Goal: Task Accomplishment & Management: Manage account settings

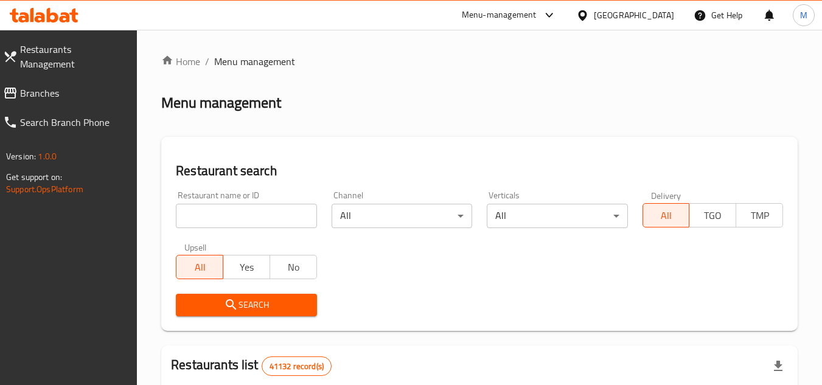
click at [290, 214] on input "search" at bounding box center [246, 216] width 141 height 24
paste input "656858"
type input "656858"
click button "Search" at bounding box center [246, 305] width 141 height 23
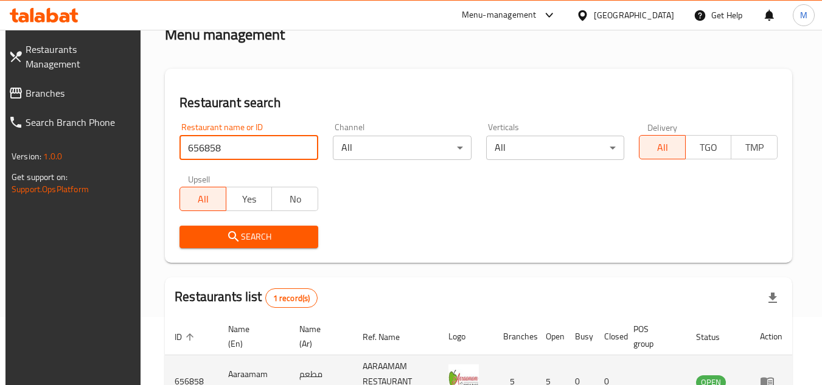
scroll to position [158, 0]
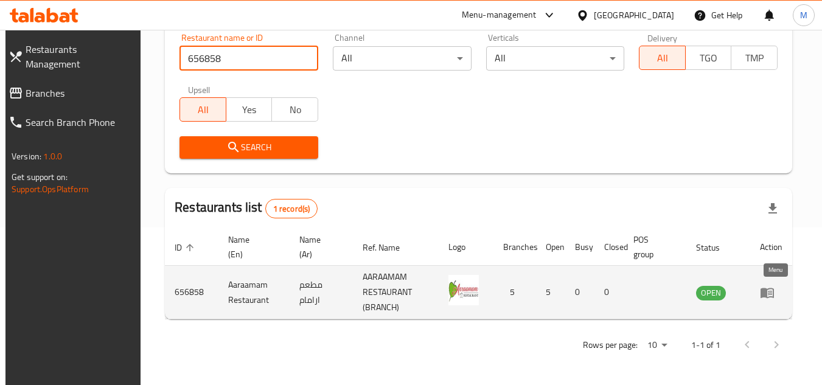
click at [775, 290] on icon "enhanced table" at bounding box center [767, 292] width 15 height 15
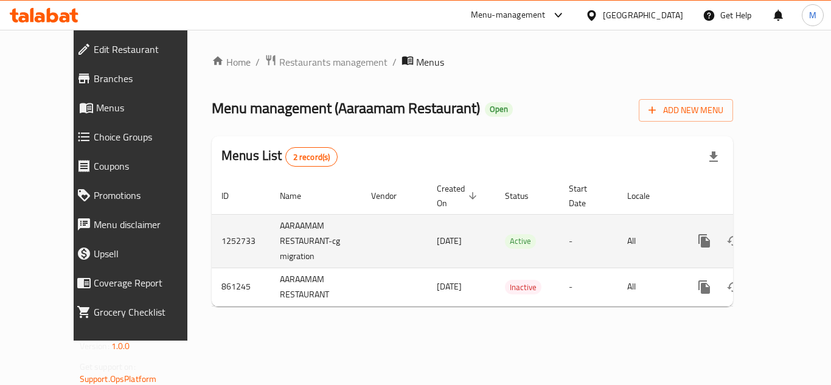
click at [785, 234] on icon "enhanced table" at bounding box center [792, 241] width 15 height 15
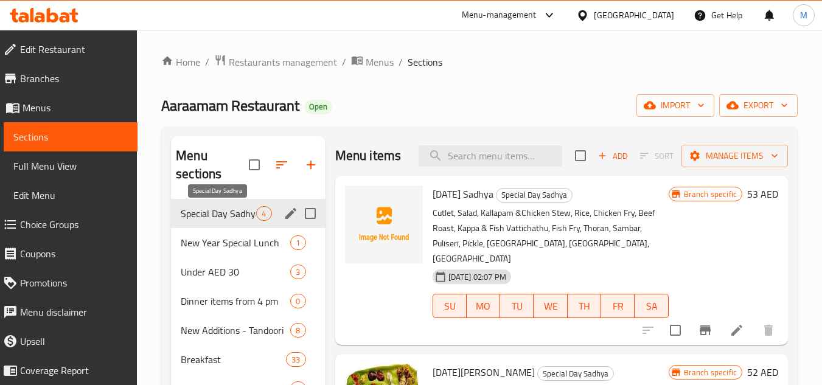
scroll to position [122, 0]
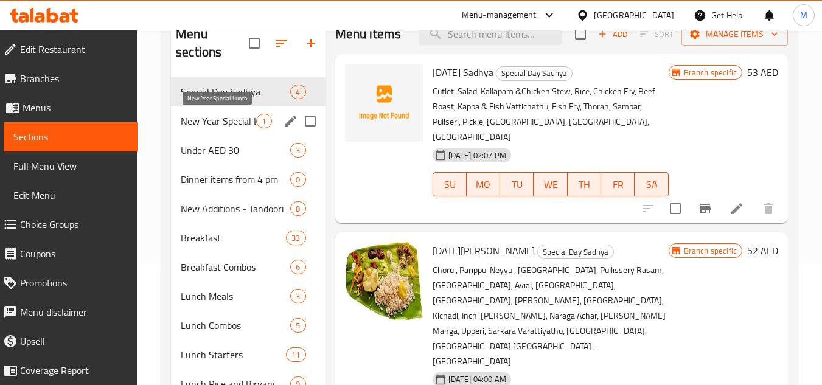
click at [221, 118] on span "New Year Special Lunch" at bounding box center [218, 121] width 75 height 15
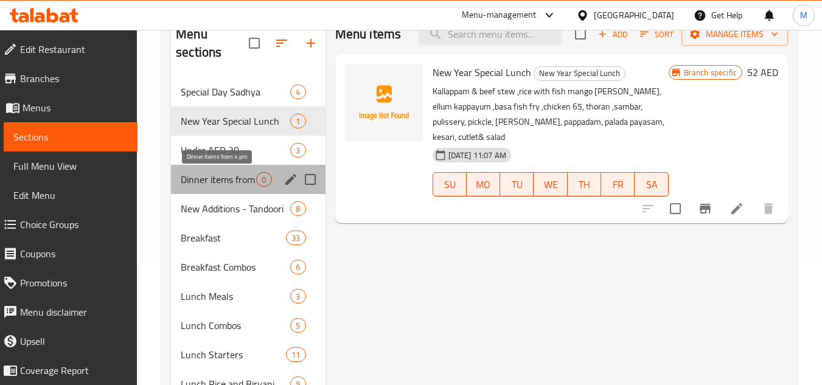
click at [221, 175] on span "Dinner items from 4 pm" at bounding box center [218, 179] width 75 height 15
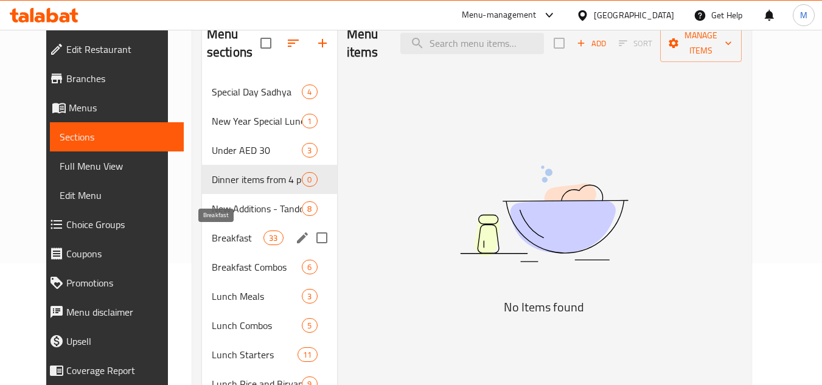
click at [218, 234] on span "Breakfast" at bounding box center [238, 238] width 52 height 15
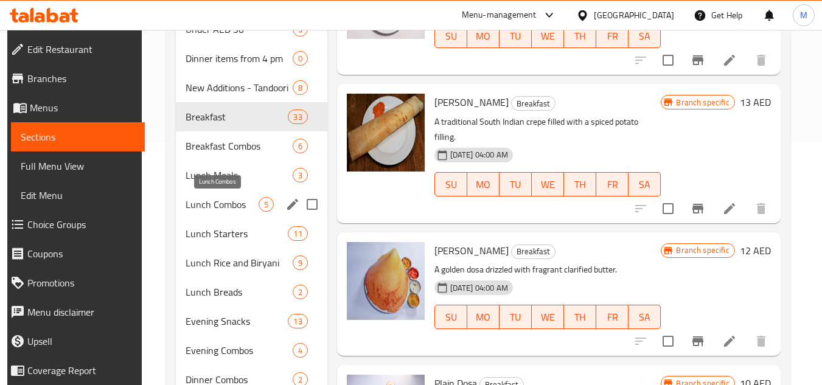
scroll to position [243, 0]
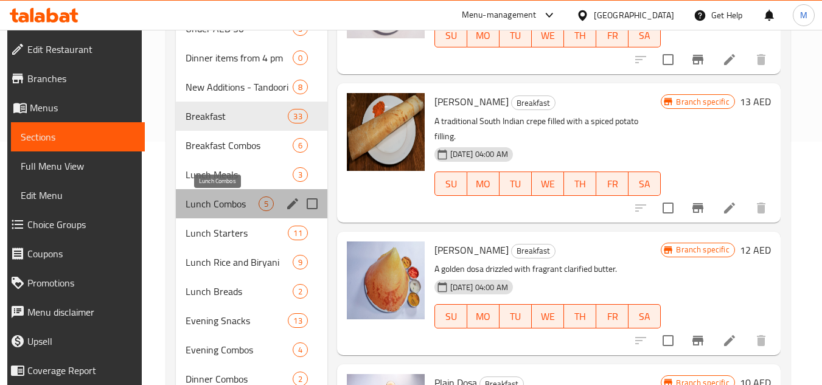
click at [216, 198] on span "Lunch Combos" at bounding box center [222, 204] width 72 height 15
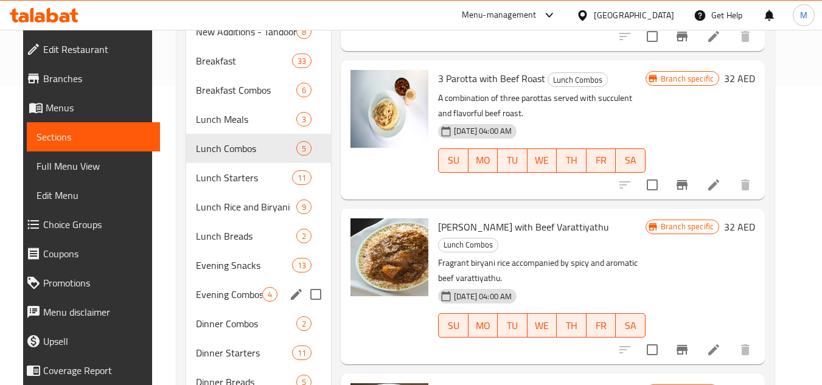
scroll to position [365, 0]
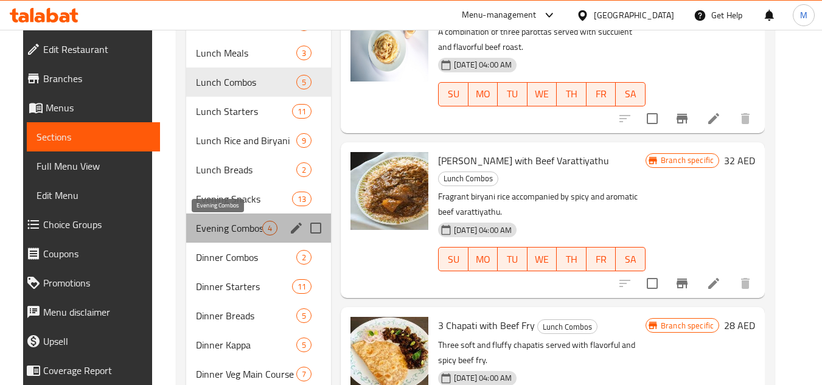
click at [219, 225] on span "Evening Combos" at bounding box center [229, 228] width 66 height 15
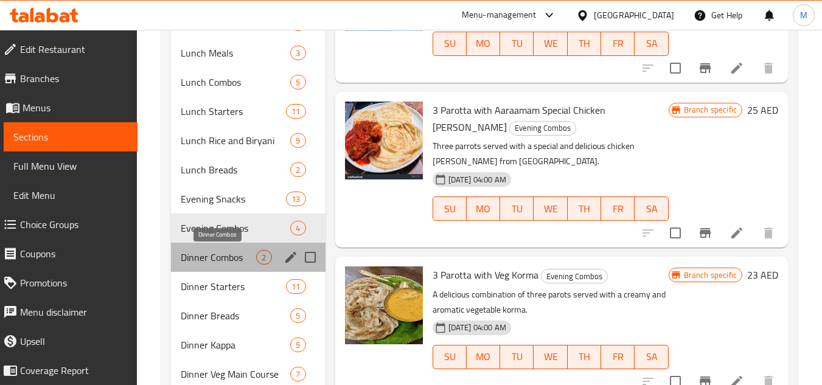
click at [216, 251] on span "Dinner Combos" at bounding box center [218, 257] width 75 height 15
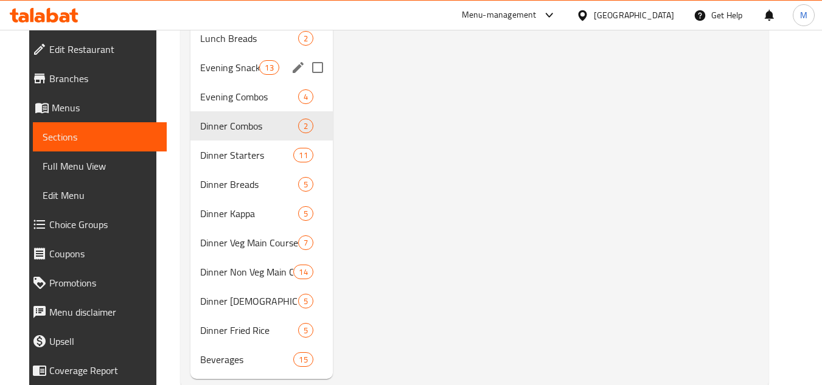
scroll to position [525, 0]
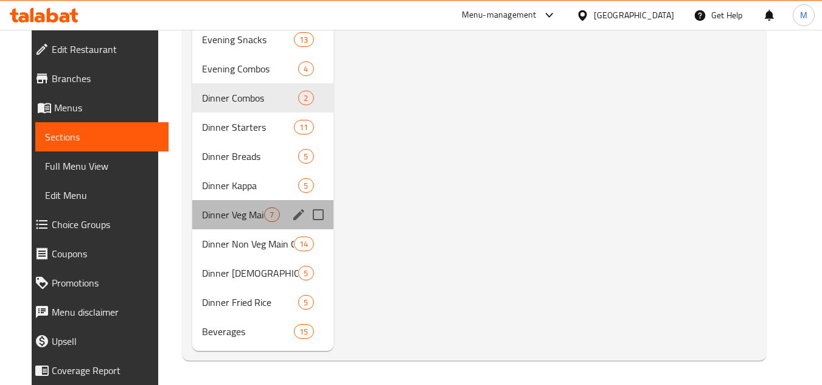
click at [211, 223] on div "Dinner Veg Main Course 7" at bounding box center [262, 214] width 141 height 29
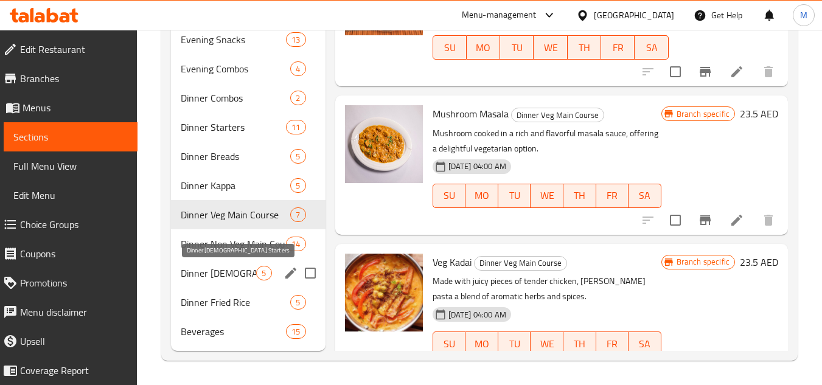
click at [205, 274] on span "Dinner [DEMOGRAPHIC_DATA] Starters" at bounding box center [218, 273] width 75 height 15
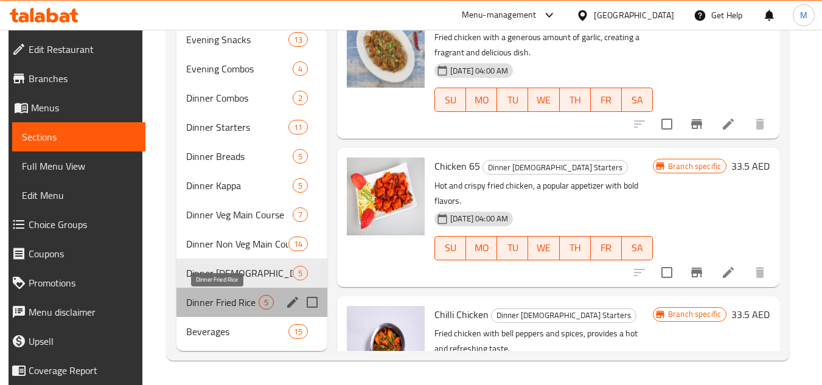
click at [203, 299] on span "Dinner Fried Rice" at bounding box center [222, 302] width 72 height 15
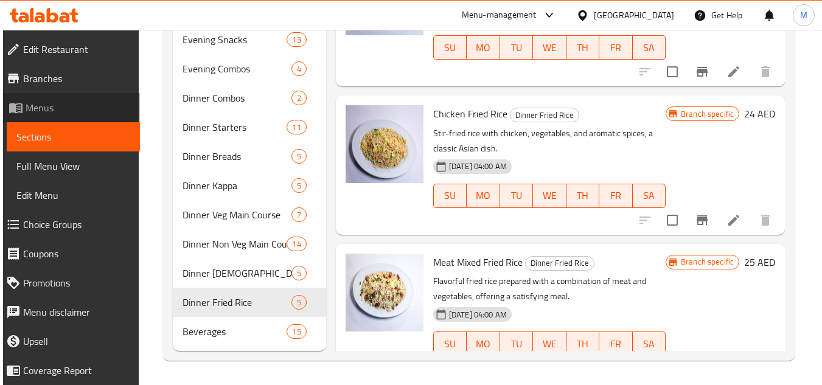
click at [83, 106] on span "Menus" at bounding box center [78, 107] width 105 height 15
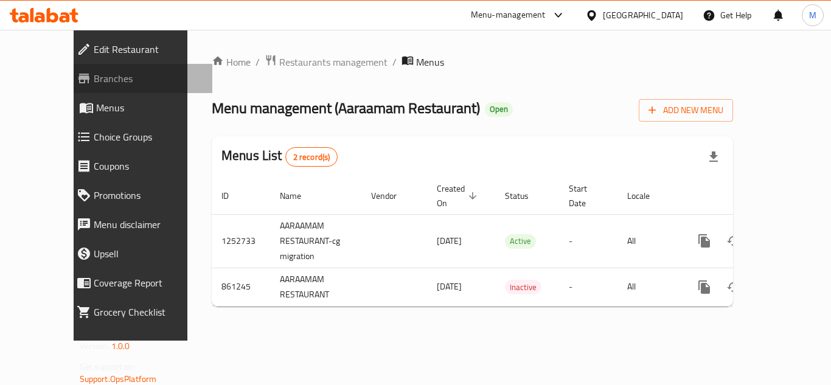
click at [94, 77] on span "Branches" at bounding box center [148, 78] width 109 height 15
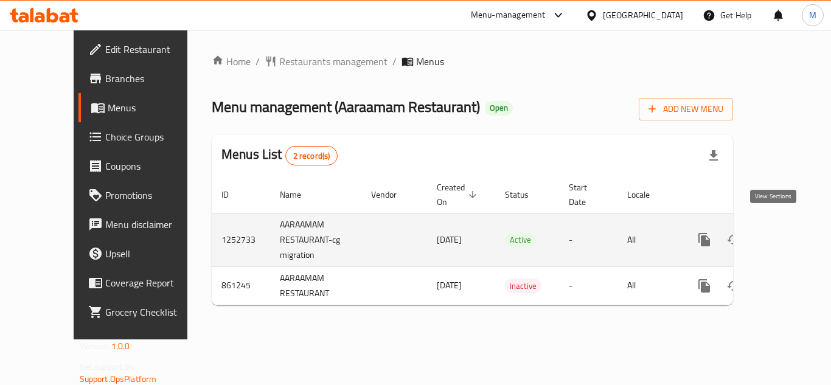
click at [785, 232] on icon "enhanced table" at bounding box center [792, 239] width 15 height 15
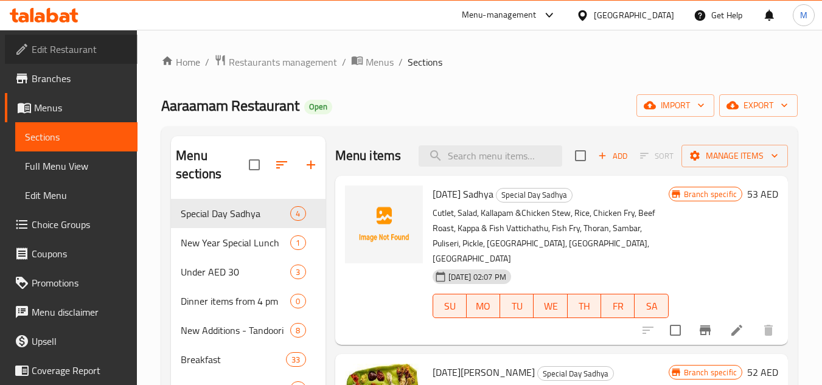
click at [76, 50] on span "Edit Restaurant" at bounding box center [80, 49] width 96 height 15
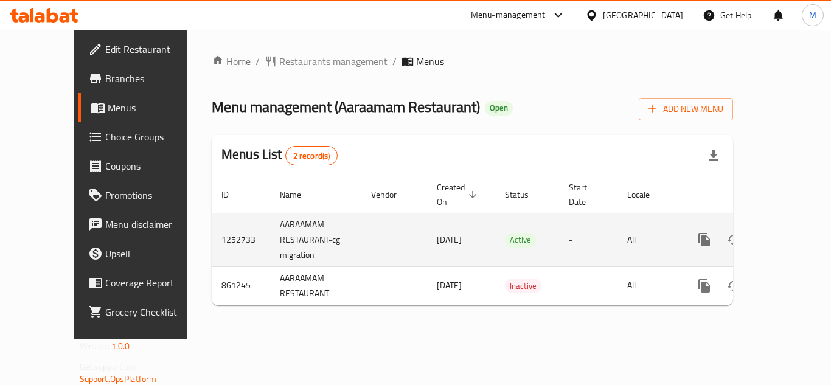
click at [793, 225] on div "enhanced table" at bounding box center [748, 239] width 117 height 29
click at [785, 232] on icon "enhanced table" at bounding box center [792, 239] width 15 height 15
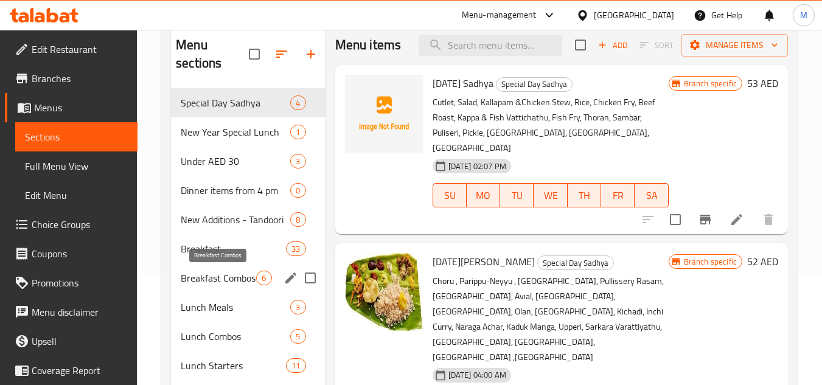
scroll to position [122, 0]
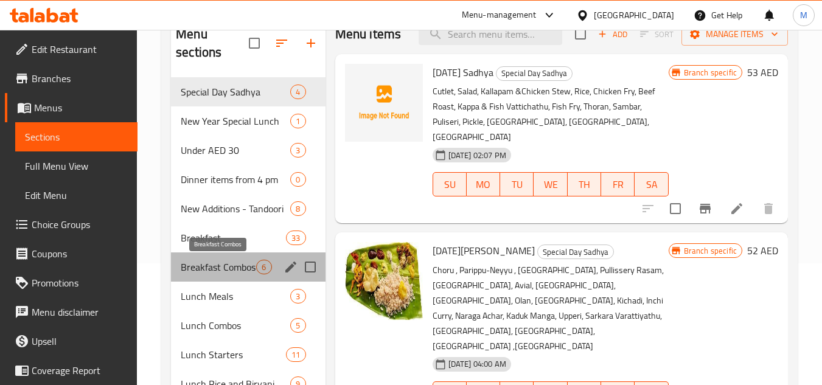
click at [239, 265] on span "Breakfast Combos" at bounding box center [218, 267] width 75 height 15
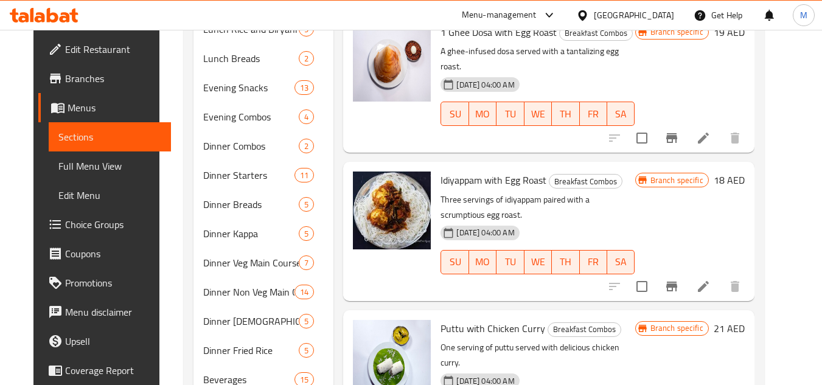
scroll to position [525, 0]
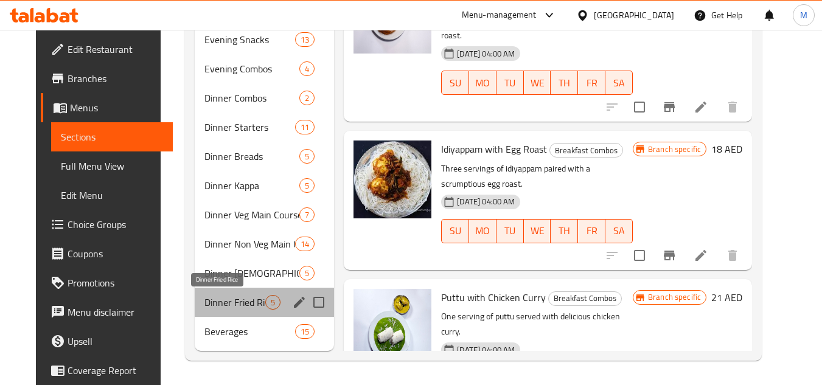
click at [217, 303] on span "Dinner Fried Rice" at bounding box center [234, 302] width 61 height 15
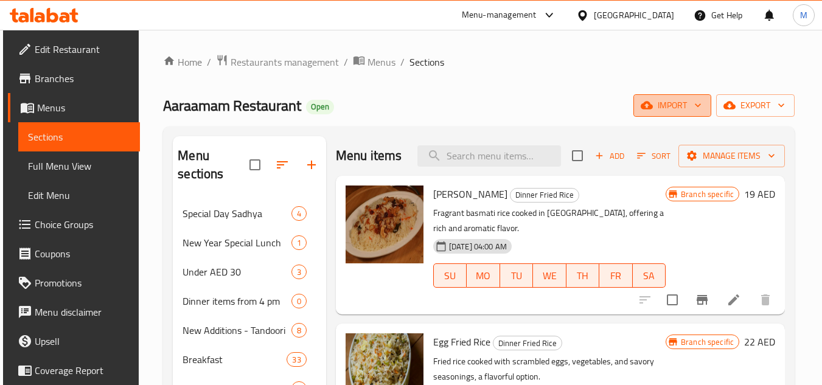
click at [693, 105] on span "import" at bounding box center [672, 105] width 58 height 15
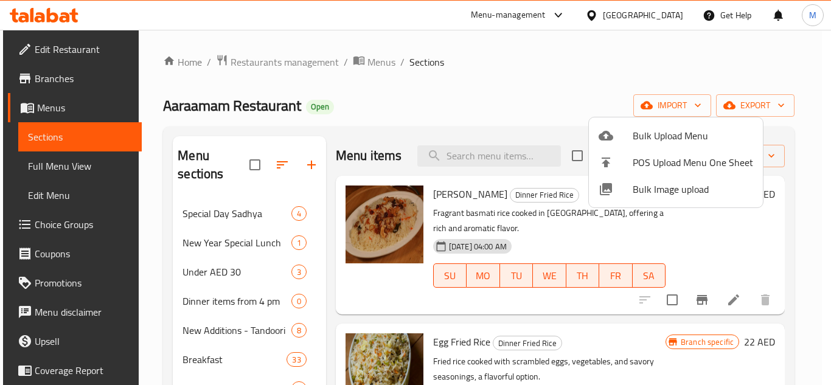
click at [643, 187] on span "Bulk Image upload" at bounding box center [693, 189] width 120 height 15
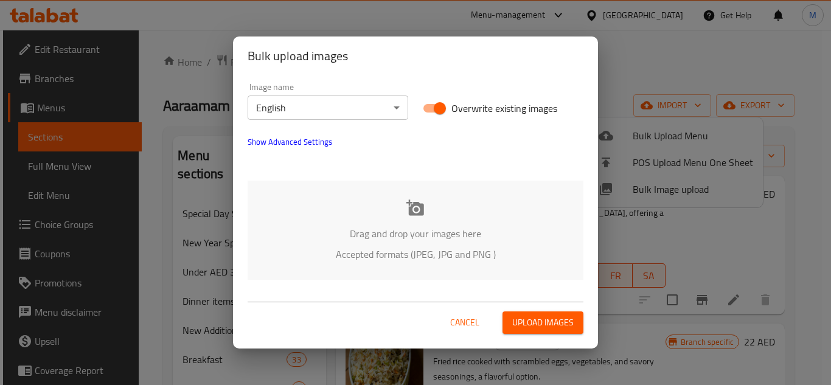
click at [387, 201] on div "Drag and drop your images here Accepted formats (JPEG, JPG and PNG )" at bounding box center [416, 230] width 336 height 99
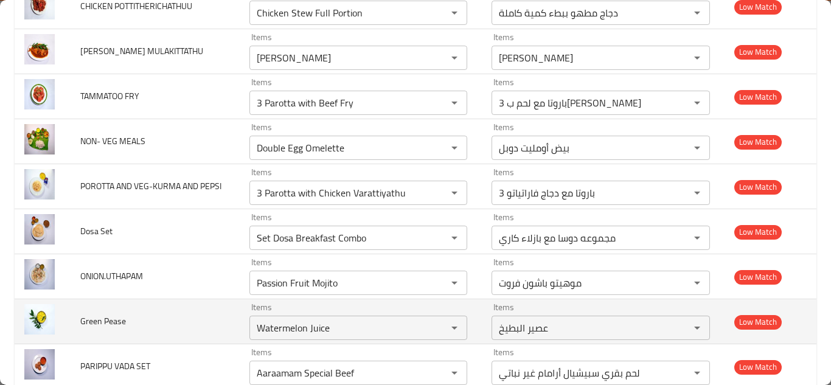
scroll to position [4058, 0]
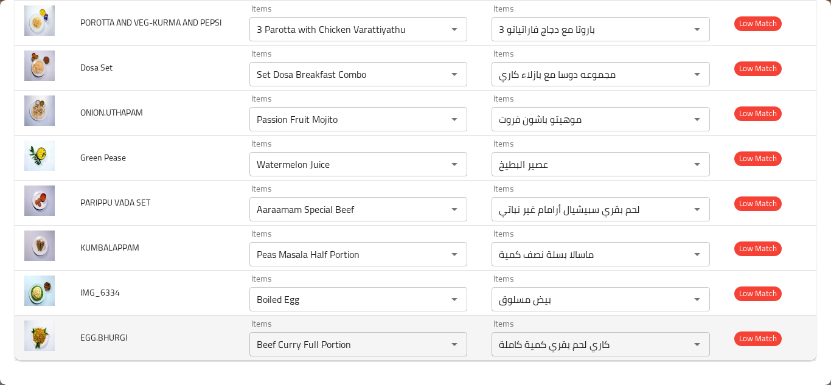
click at [216, 338] on td "EGG.BHURGI" at bounding box center [155, 338] width 169 height 45
click at [324, 342] on input "Beef Curry Full Portion" at bounding box center [340, 344] width 175 height 17
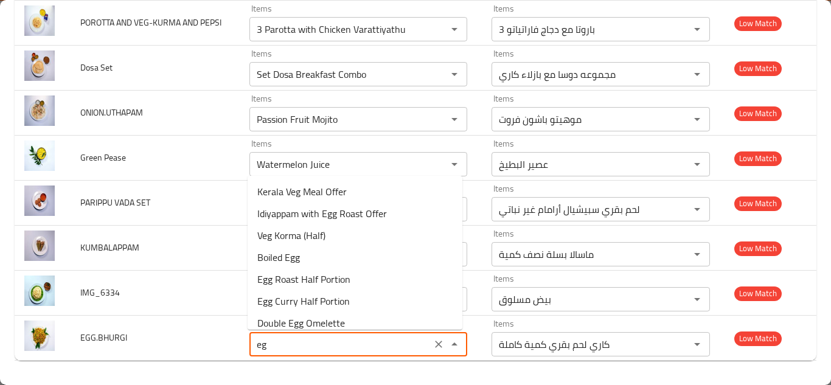
type input "e"
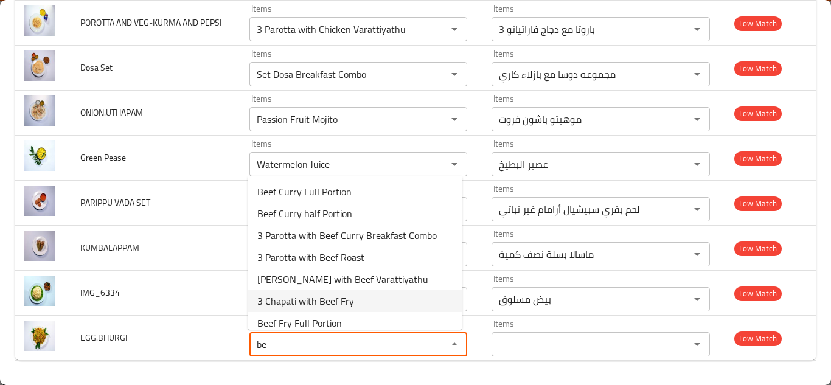
type input "b"
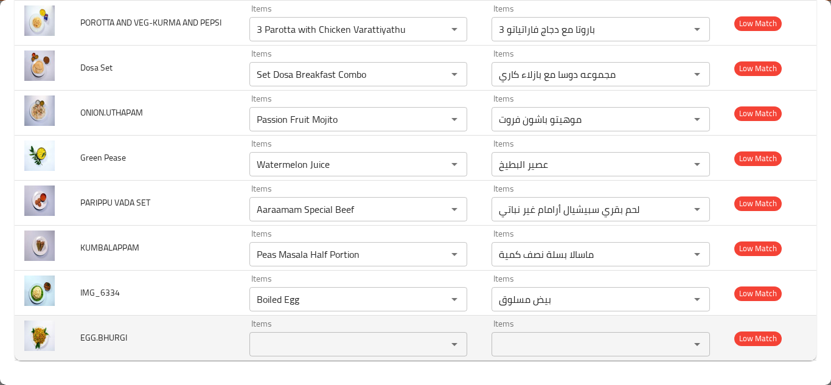
click at [111, 335] on span "EGG.BHURGI" at bounding box center [103, 338] width 47 height 16
copy span "EGG.BHURGI"
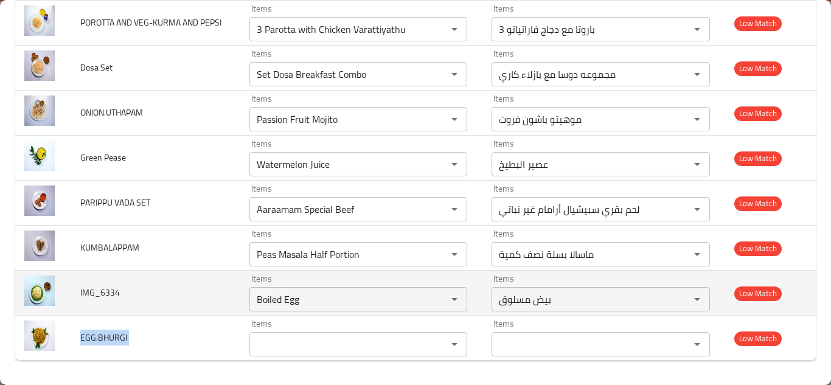
click at [183, 293] on td "IMG_6334" at bounding box center [155, 293] width 169 height 45
click at [296, 294] on input "Boiled Egg" at bounding box center [340, 299] width 175 height 17
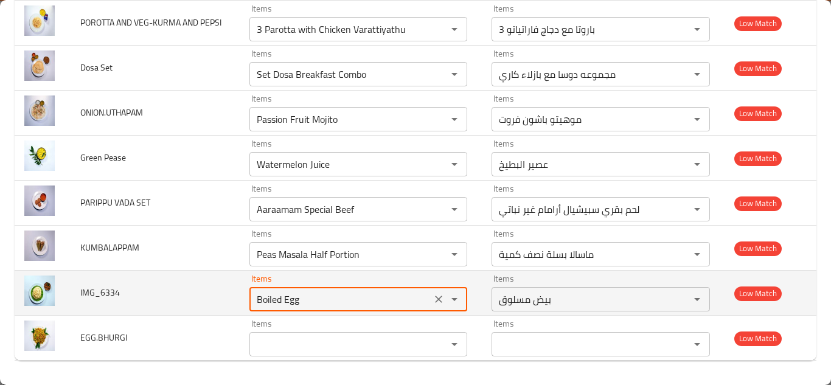
click at [435, 299] on icon "Clear" at bounding box center [438, 299] width 7 height 7
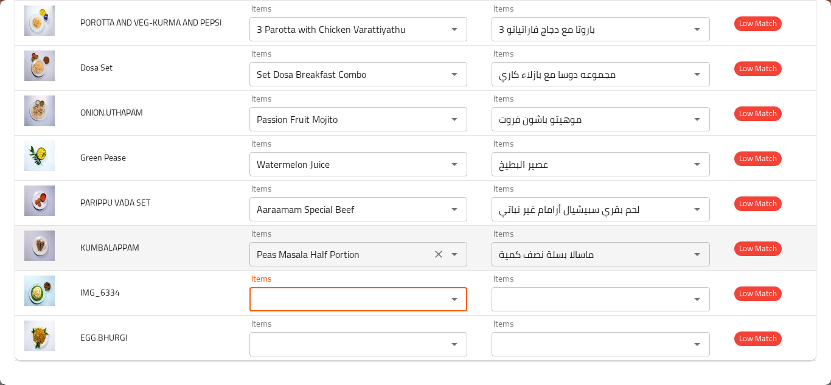
click at [318, 251] on input "Peas Masala Half Portion" at bounding box center [340, 254] width 175 height 17
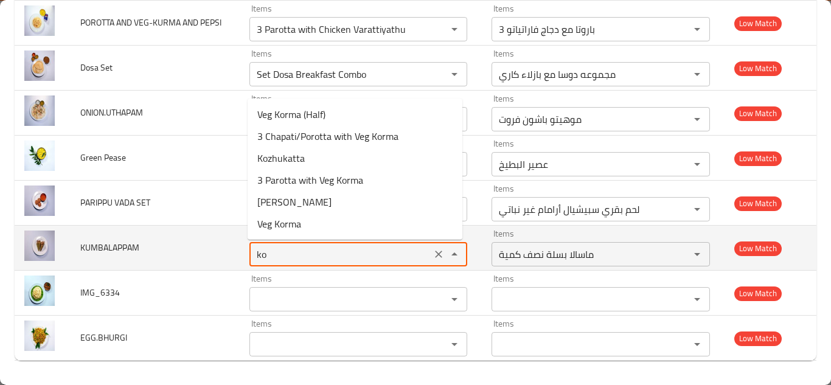
type input "k"
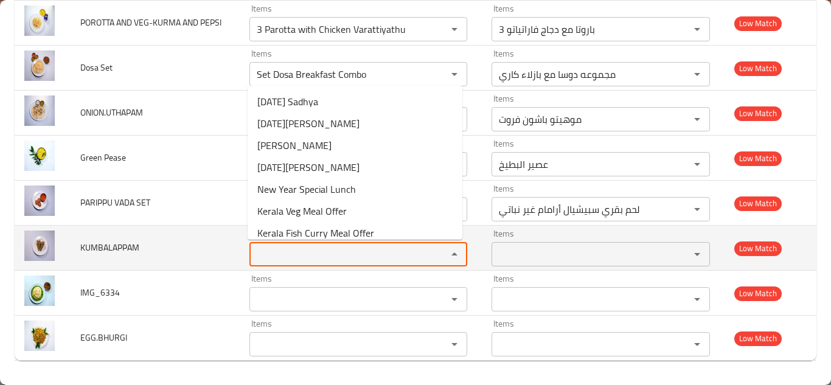
click at [221, 238] on td "KUMBALAPPAM" at bounding box center [155, 248] width 169 height 45
click at [303, 252] on input "Items" at bounding box center [340, 254] width 175 height 17
type input "a"
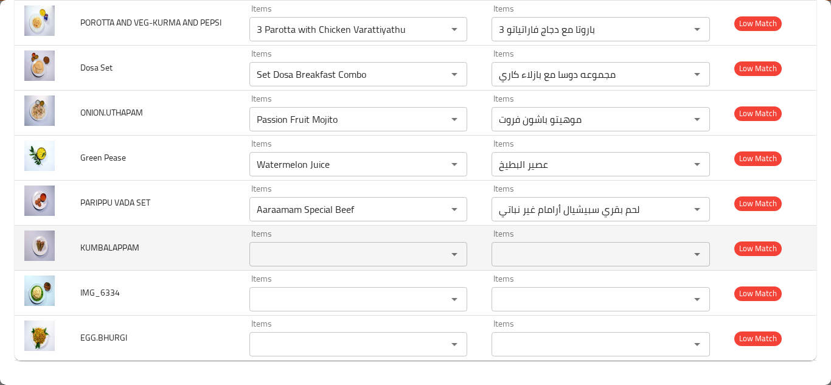
click at [138, 249] on span "KUMBALAPPAM" at bounding box center [109, 248] width 59 height 16
click at [124, 246] on span "KUMBALAPPAM" at bounding box center [109, 248] width 59 height 16
copy span "KUMBALAPPAM"
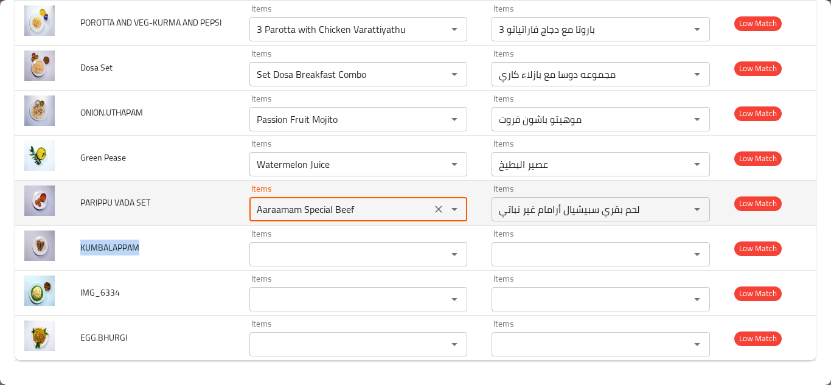
click at [318, 207] on SET "Aaraamam Special Beef" at bounding box center [340, 209] width 175 height 17
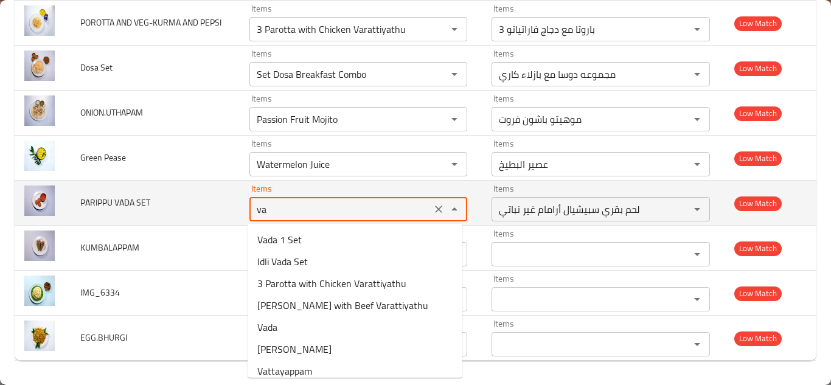
type SET "v"
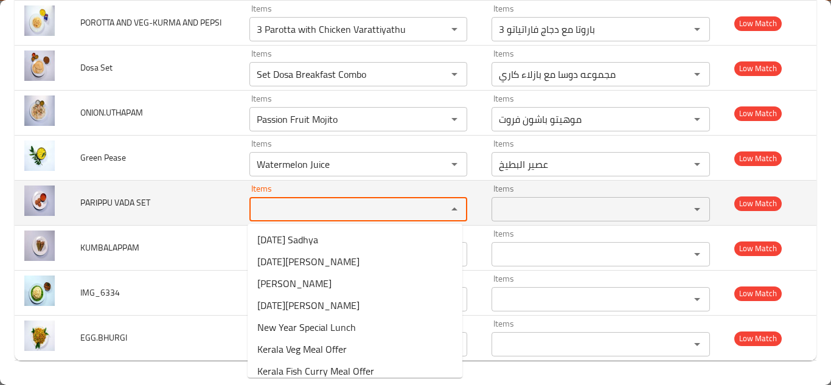
click at [122, 201] on span "PARIPPU VADA SET" at bounding box center [115, 203] width 70 height 16
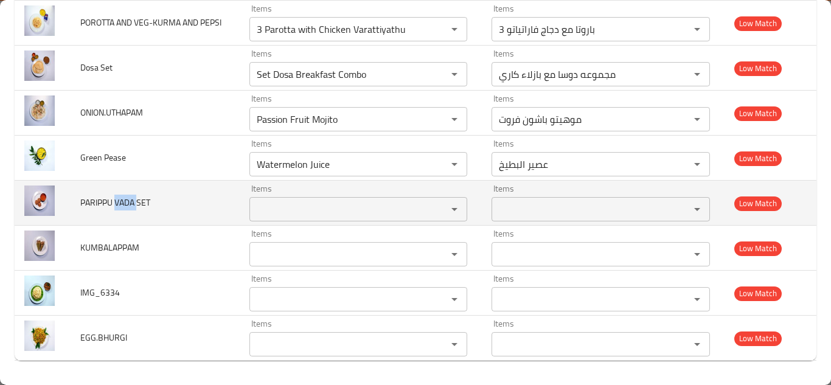
click at [122, 201] on span "PARIPPU VADA SET" at bounding box center [115, 203] width 70 height 16
click at [121, 201] on span "PARIPPU VADA SET" at bounding box center [115, 203] width 70 height 16
copy span "PARIPPU VADA SET"
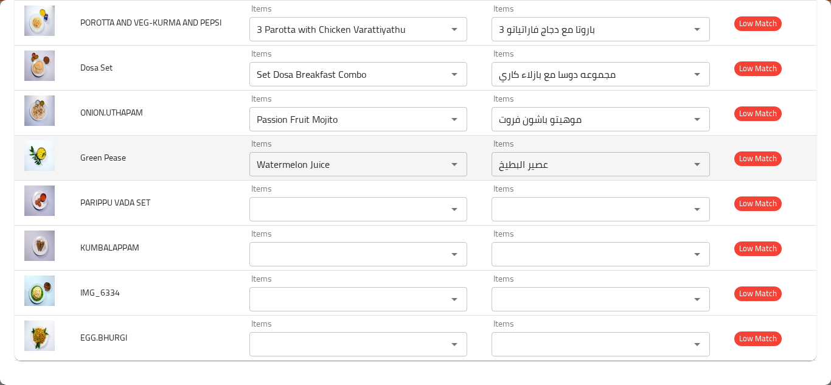
click at [193, 151] on td "Green Pease" at bounding box center [155, 158] width 169 height 45
click at [291, 168] on Pease "Watermelon Juice" at bounding box center [340, 164] width 175 height 17
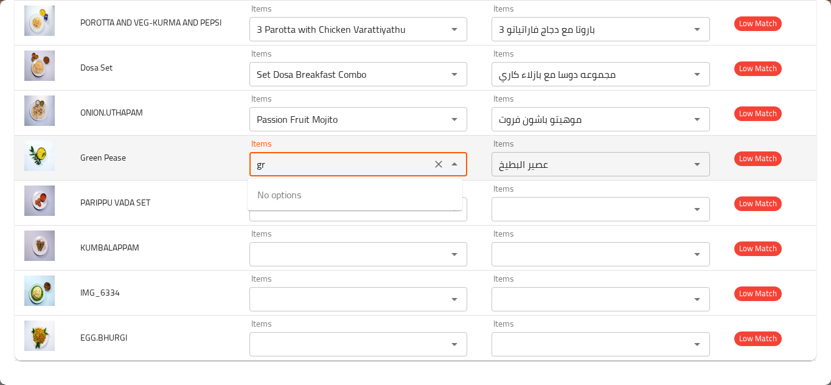
type Pease "g"
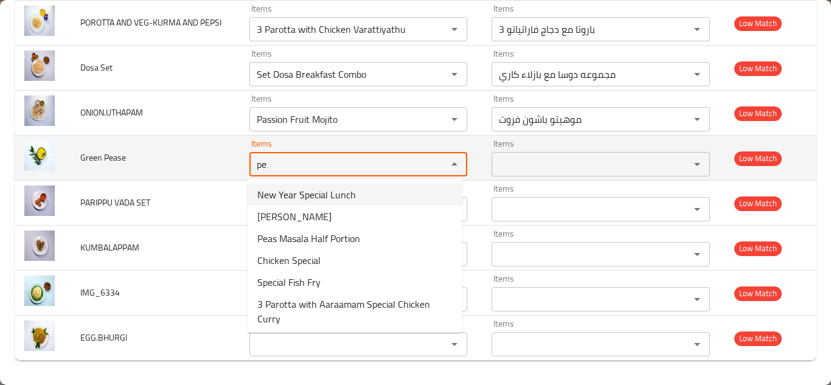
type Pease "p"
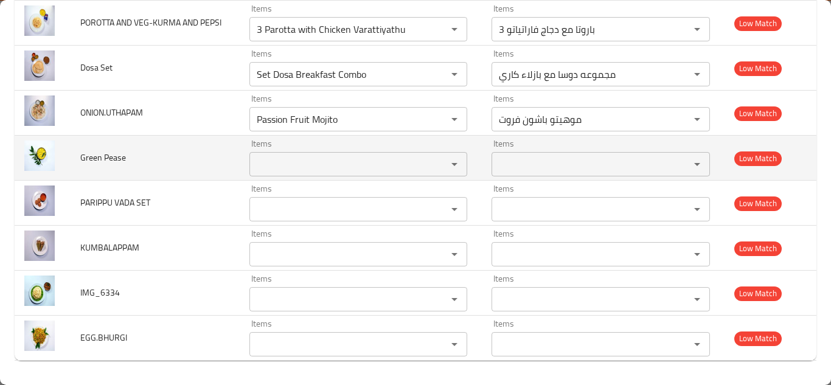
click at [94, 158] on span "Green Pease" at bounding box center [103, 158] width 46 height 16
click at [92, 158] on span "Green Pease" at bounding box center [103, 158] width 46 height 16
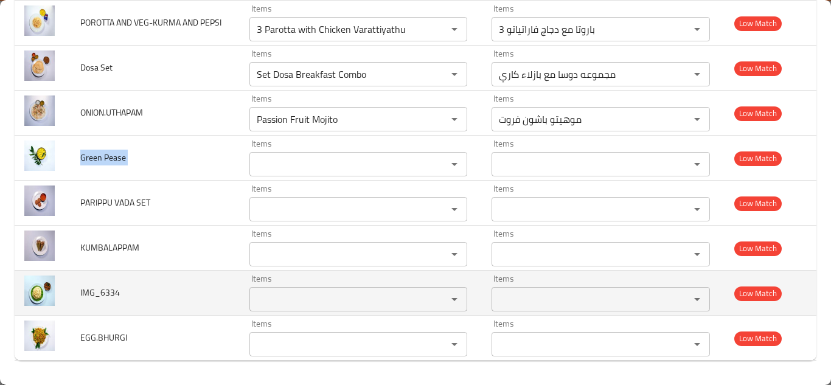
copy span "Green Pease"
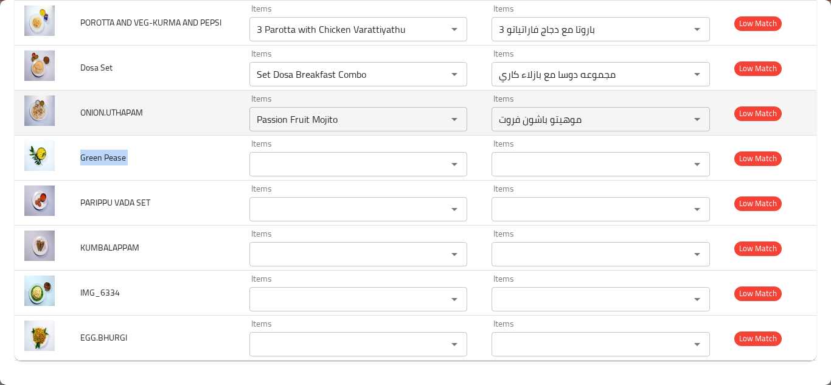
click at [188, 110] on td "ONION.UTHAPAM" at bounding box center [155, 113] width 169 height 45
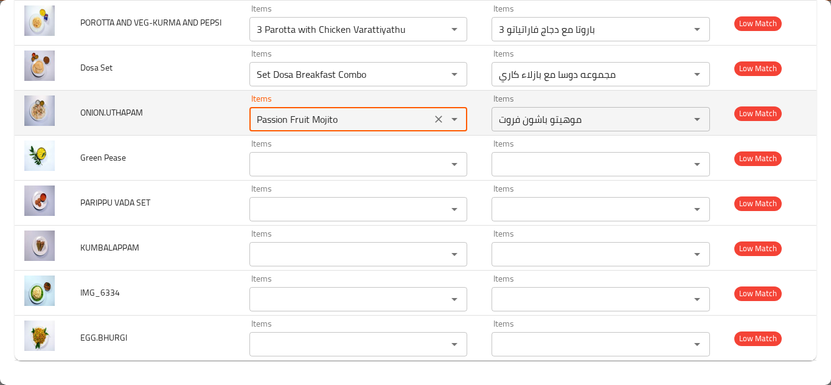
click at [353, 124] on input "Passion Fruit Mojito" at bounding box center [340, 119] width 175 height 17
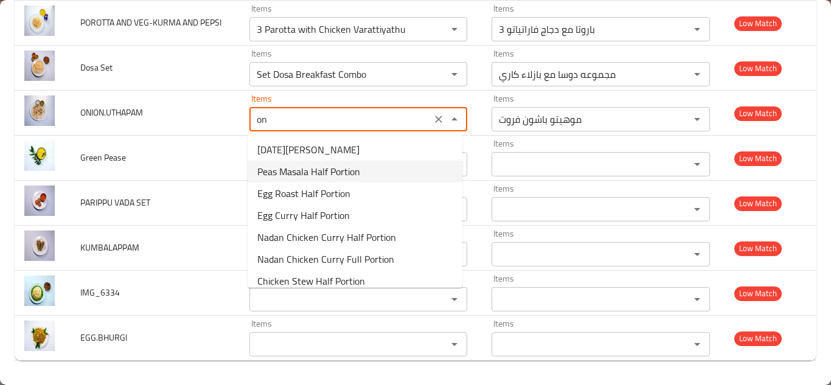
type input "o"
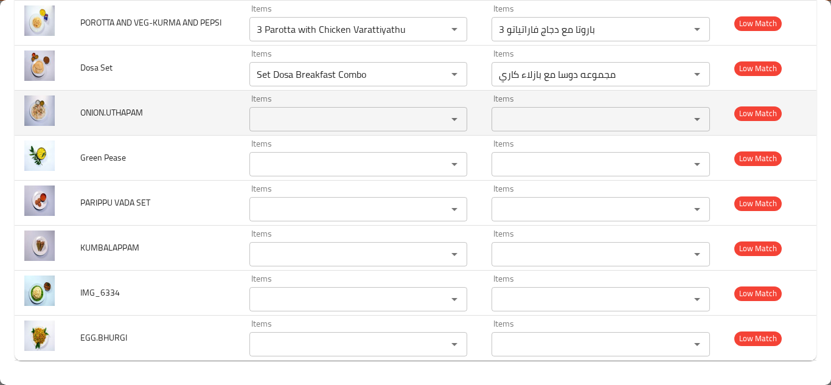
click at [126, 111] on span "ONION.UTHAPAM" at bounding box center [111, 113] width 63 height 16
click at [125, 110] on span "ONION.UTHAPAM" at bounding box center [111, 113] width 63 height 16
copy span "ONION.UTHAPAM"
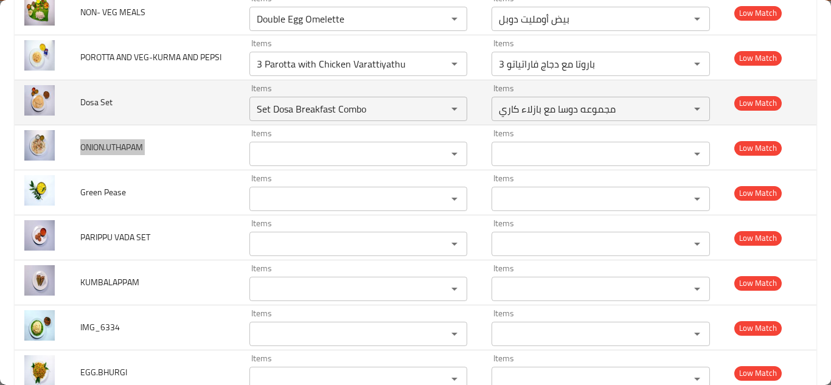
scroll to position [3997, 0]
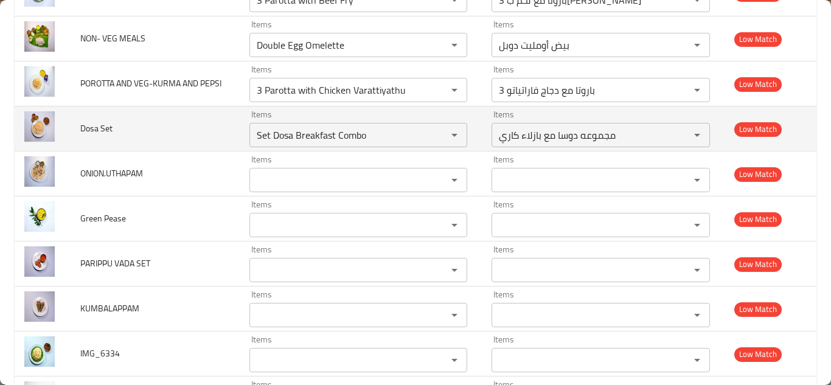
click at [217, 128] on td "Dosa Set" at bounding box center [155, 128] width 169 height 45
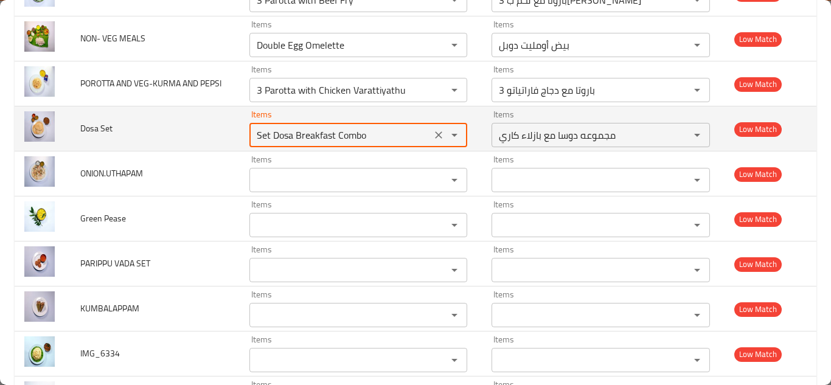
click at [306, 132] on Set "Set Dosa Breakfast Combo" at bounding box center [340, 135] width 175 height 17
type Set "f"
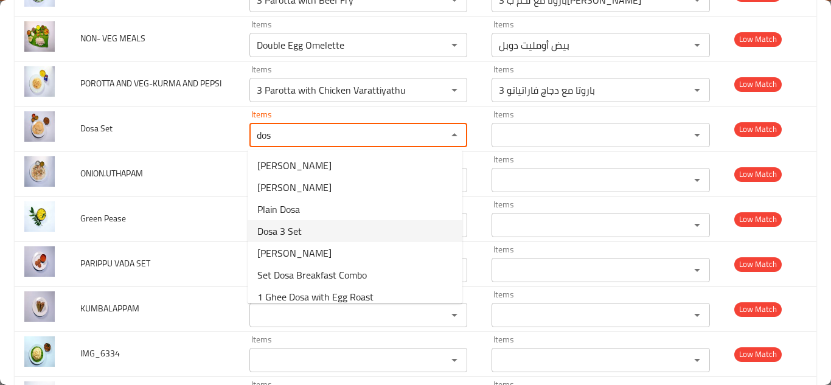
click at [321, 230] on Set-option-3 "Dosa 3 Set" at bounding box center [355, 231] width 215 height 22
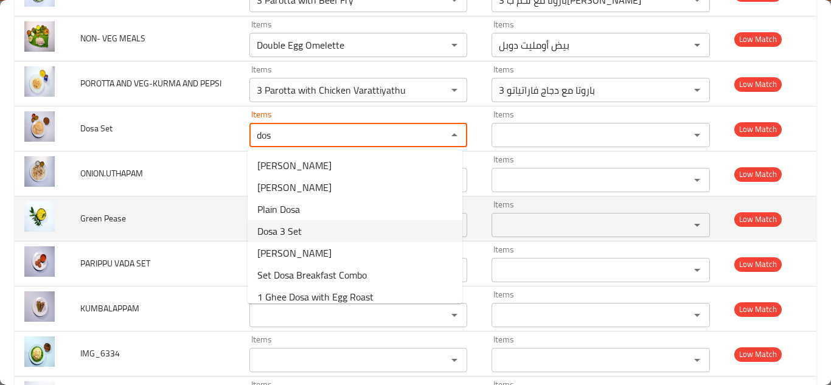
type Set "Dosa 3 Set"
type Set-ar "دوسا 3 مجموعة"
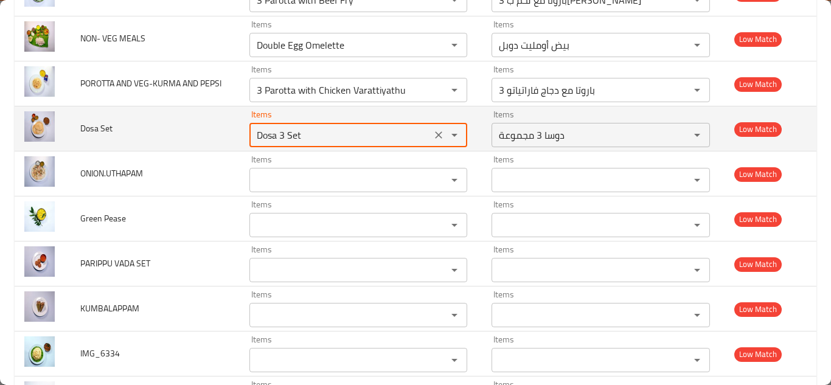
type Set "Dosa 3 Set"
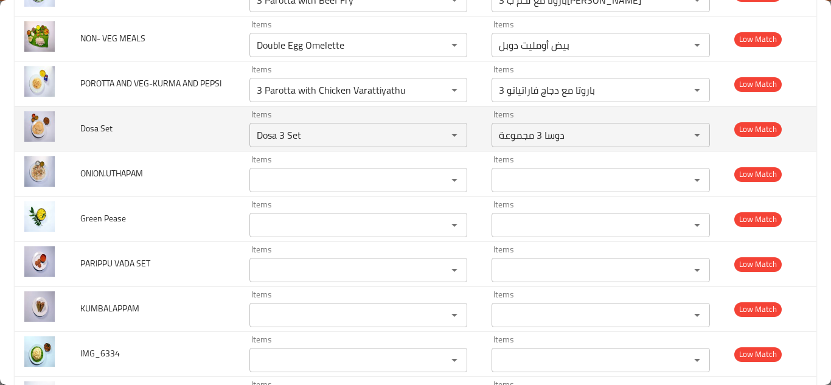
click at [226, 134] on td "Dosa Set" at bounding box center [155, 128] width 169 height 45
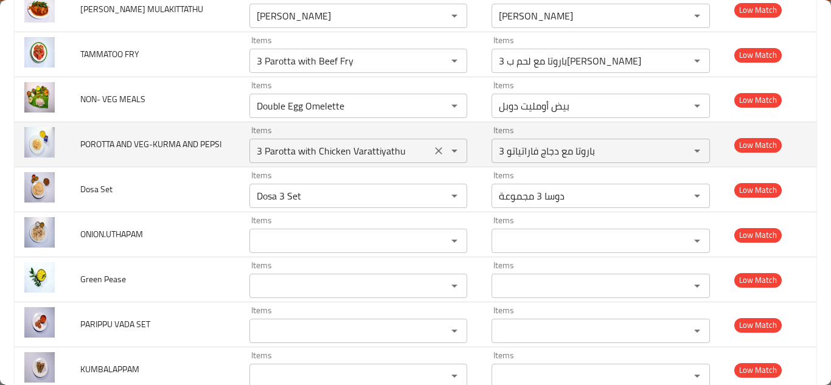
click at [332, 149] on PEPSI "3 Parotta with Chicken Varattiyathu" at bounding box center [340, 150] width 175 height 17
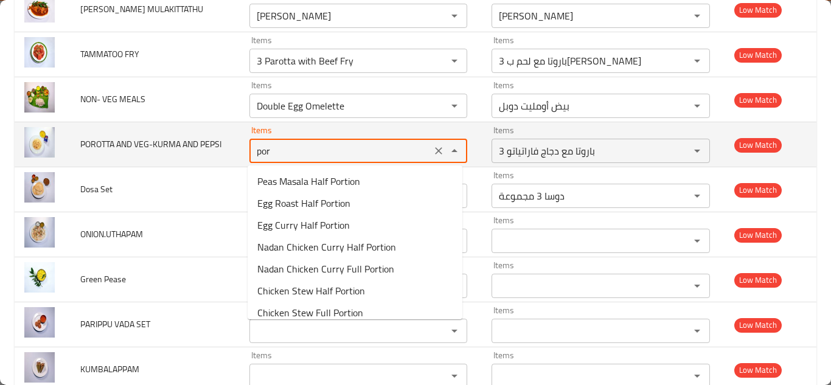
type PEPSI "poro"
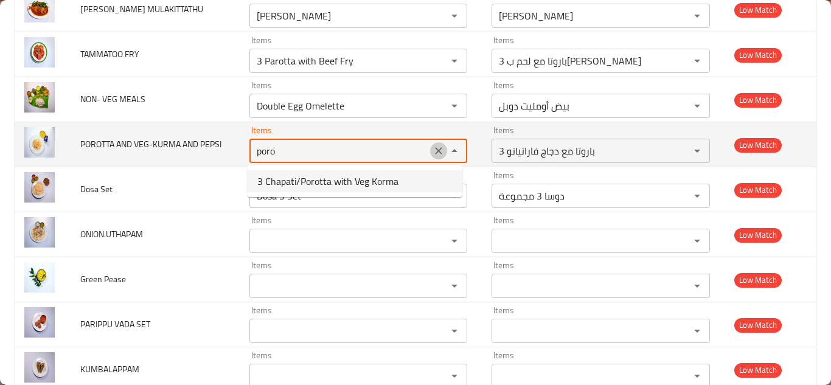
click at [431, 144] on button "Clear" at bounding box center [438, 150] width 17 height 17
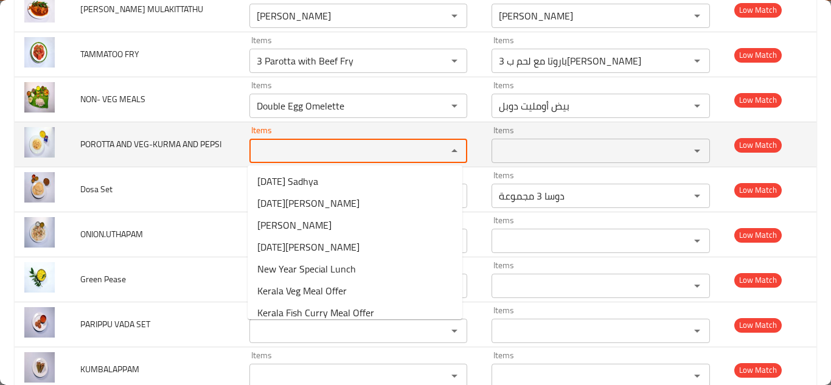
click at [159, 140] on span "POROTTA AND VEG-KURMA AND PEPSI" at bounding box center [150, 144] width 141 height 16
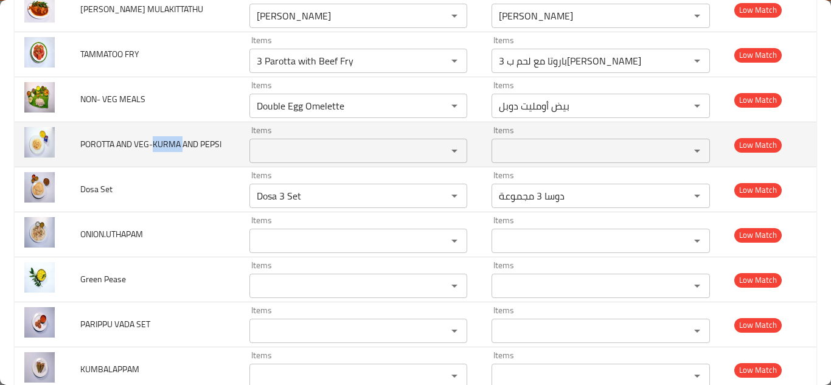
click at [159, 140] on span "POROTTA AND VEG-KURMA AND PEPSI" at bounding box center [150, 144] width 141 height 16
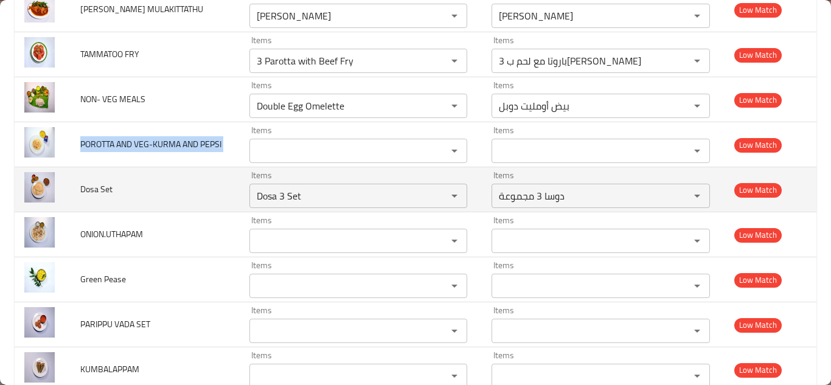
copy span "POROTTA AND VEG-KURMA AND PEPSI"
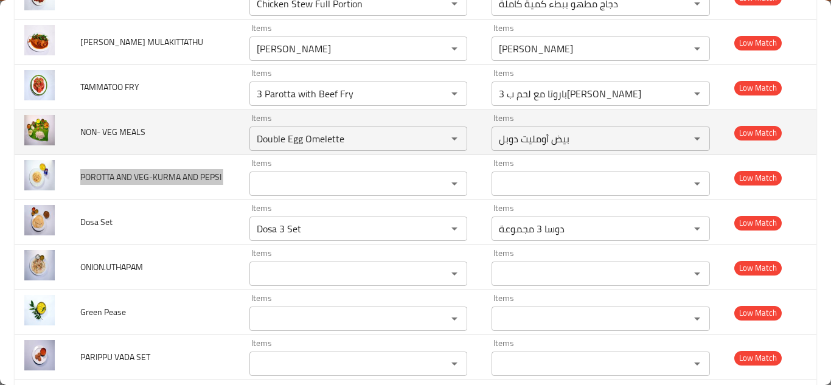
scroll to position [3875, 0]
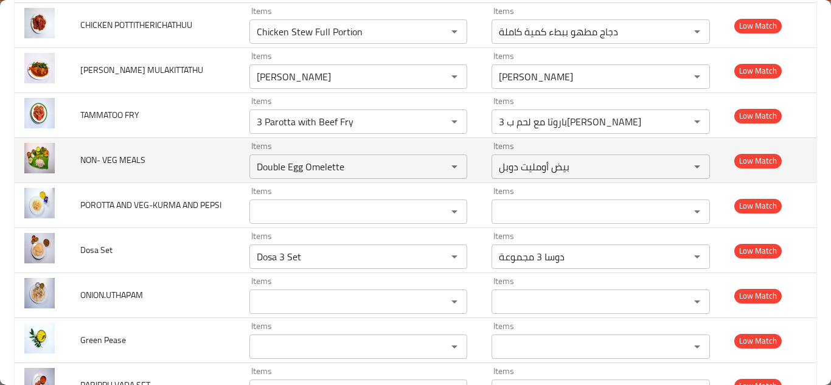
click at [214, 158] on td "NON- VEG MEALS" at bounding box center [155, 160] width 169 height 45
click at [305, 158] on div "Double Egg Omelette Items" at bounding box center [358, 167] width 218 height 24
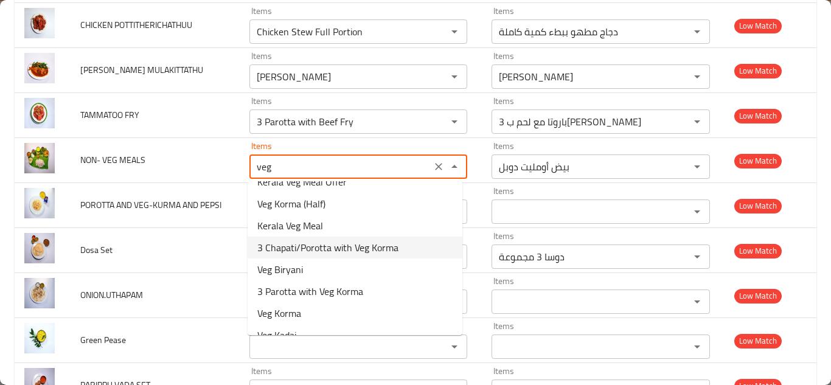
scroll to position [0, 0]
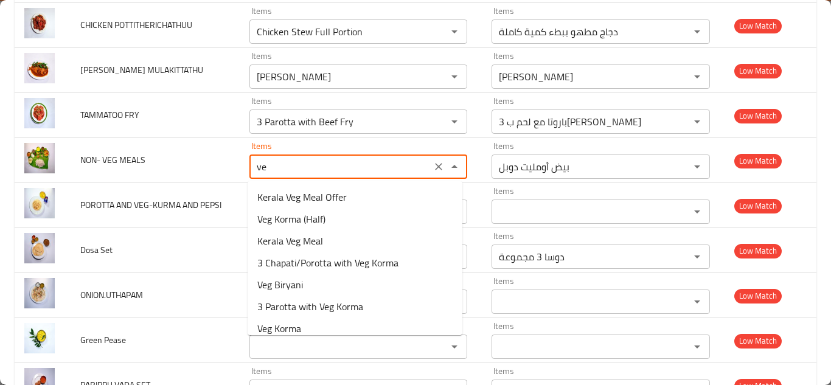
type MEALS "v"
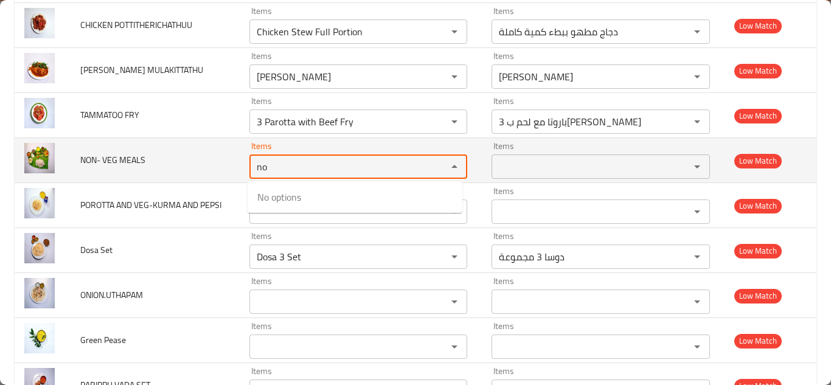
type MEALS "n"
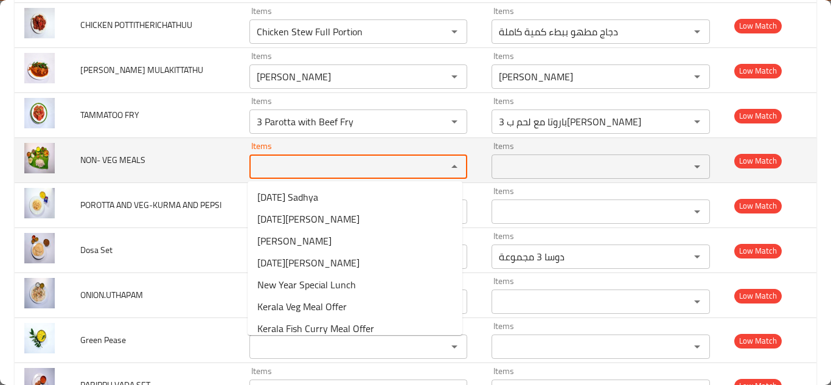
click at [115, 156] on span "NON- VEG MEALS" at bounding box center [112, 160] width 65 height 16
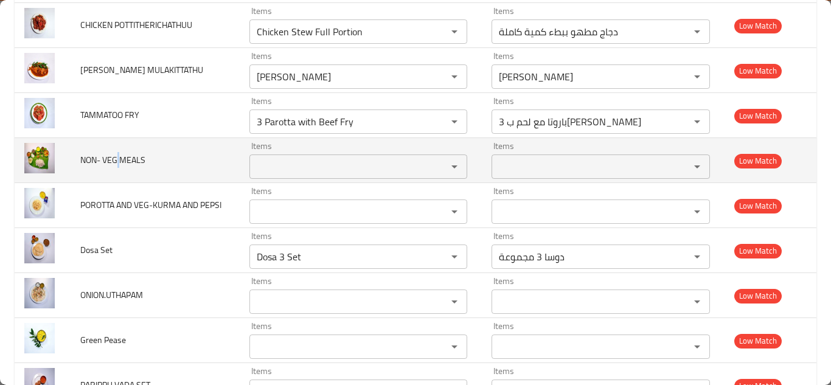
click at [115, 156] on span "NON- VEG MEALS" at bounding box center [112, 160] width 65 height 16
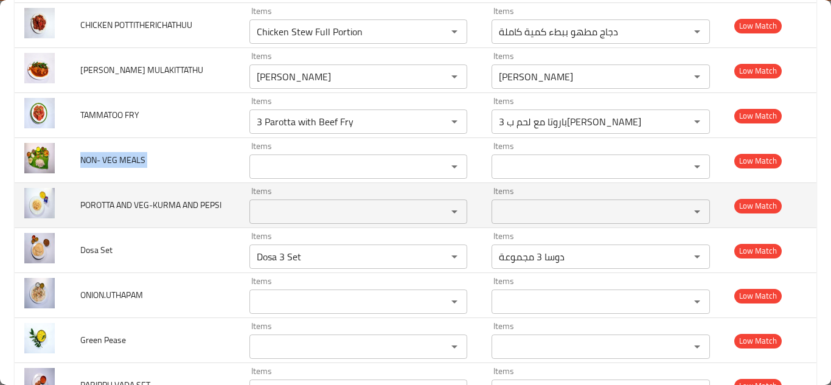
copy span "NON- VEG MEALS"
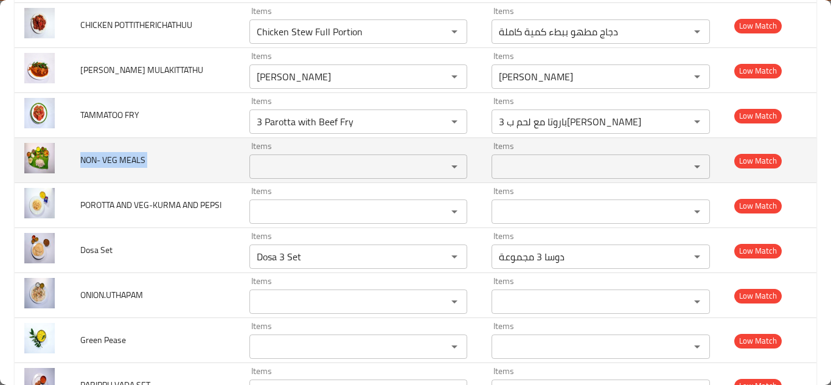
click at [132, 155] on span "NON- VEG MEALS" at bounding box center [112, 160] width 65 height 16
click at [131, 155] on span "NON- VEG MEALS" at bounding box center [112, 160] width 65 height 16
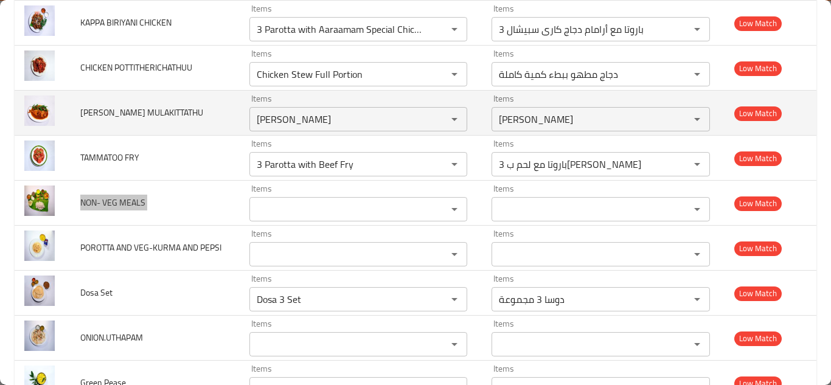
scroll to position [3815, 0]
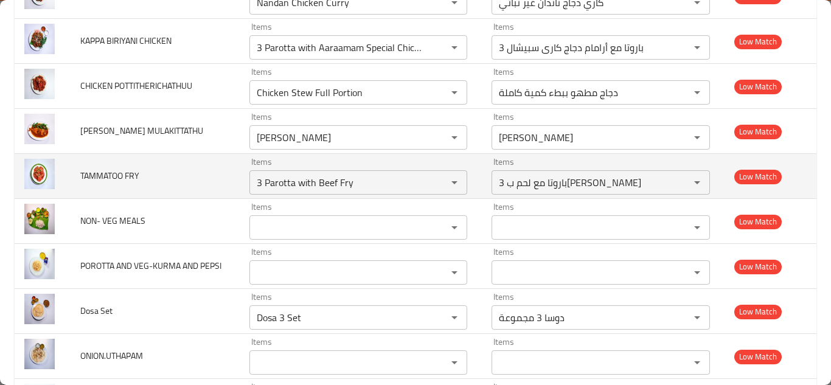
click at [204, 172] on td "TAMMATOO FRY" at bounding box center [155, 176] width 169 height 45
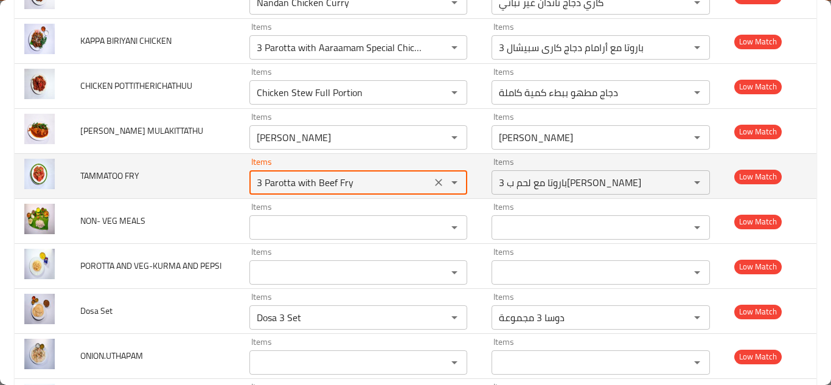
click at [289, 178] on FRY "3 Parotta with Beef Fry" at bounding box center [340, 182] width 175 height 17
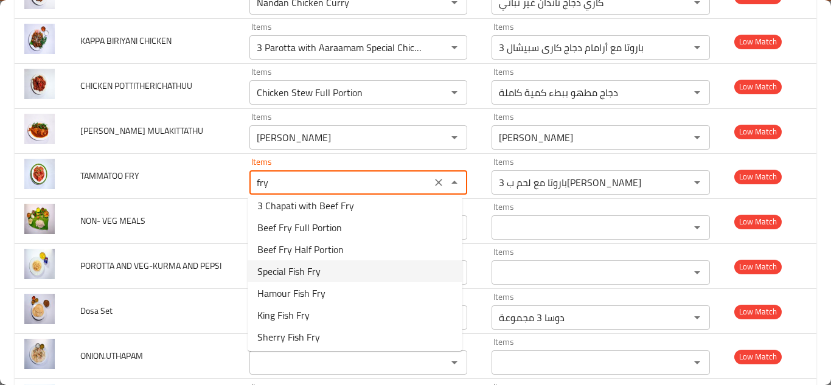
scroll to position [0, 0]
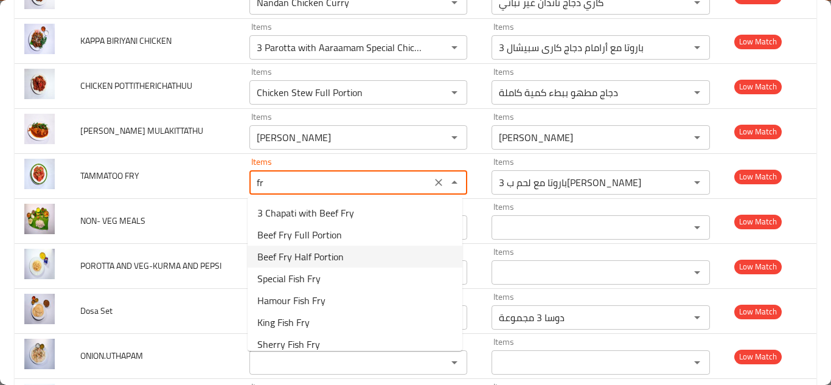
type FRY "f"
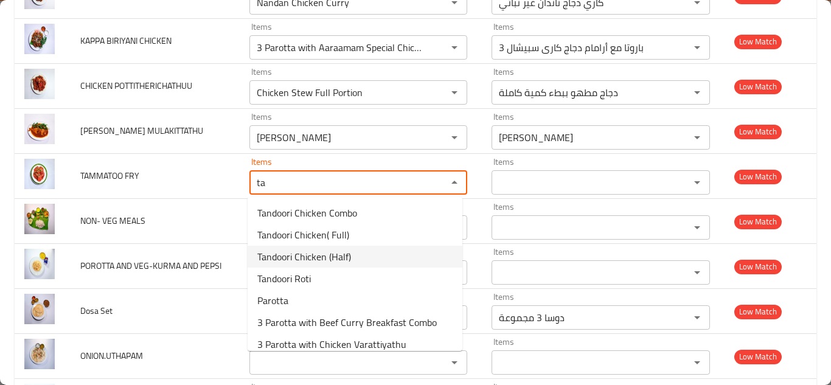
type FRY "t"
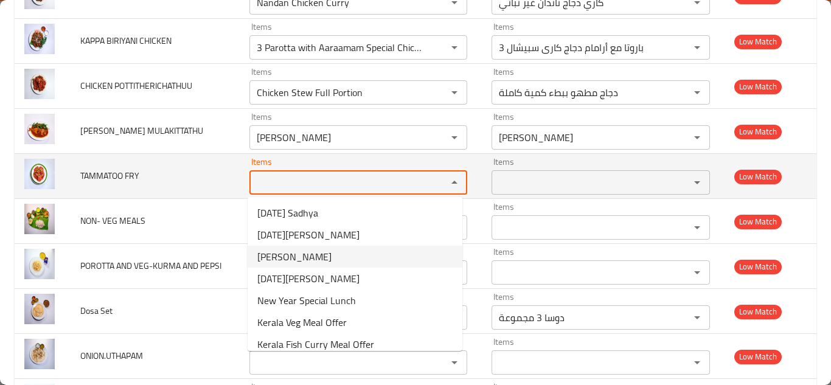
click at [110, 175] on span "TAMMATOO FRY" at bounding box center [109, 176] width 59 height 16
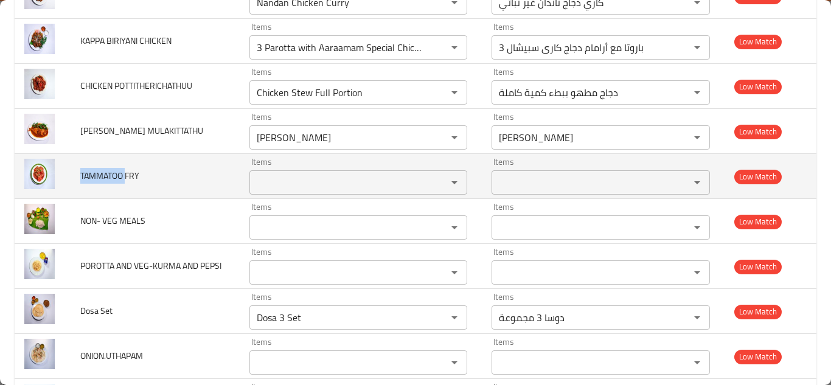
click at [110, 174] on span "TAMMATOO FRY" at bounding box center [109, 176] width 59 height 16
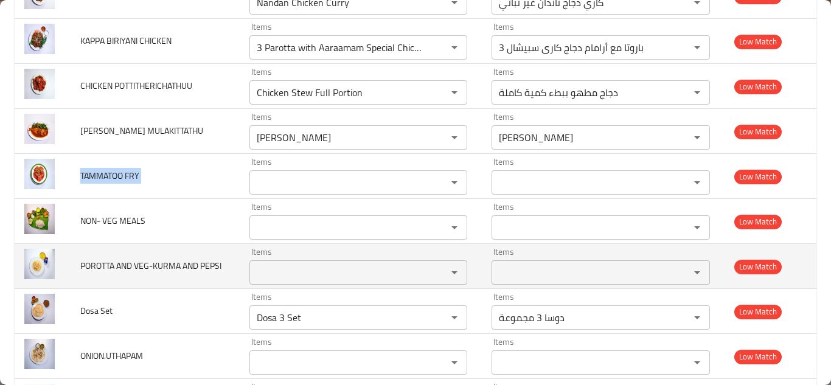
copy span "TAMMATOO FRY"
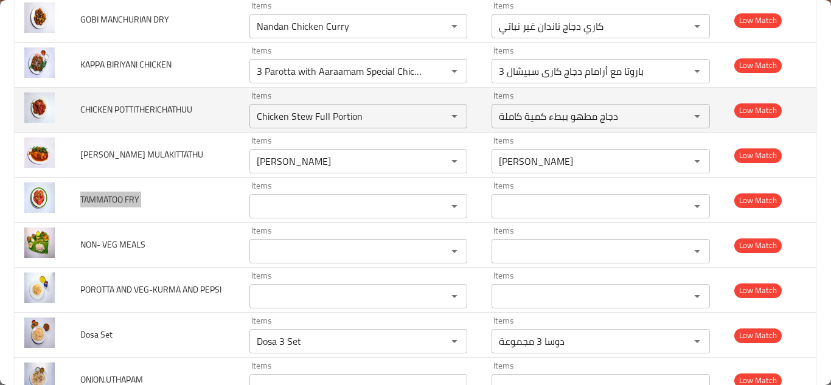
scroll to position [3754, 0]
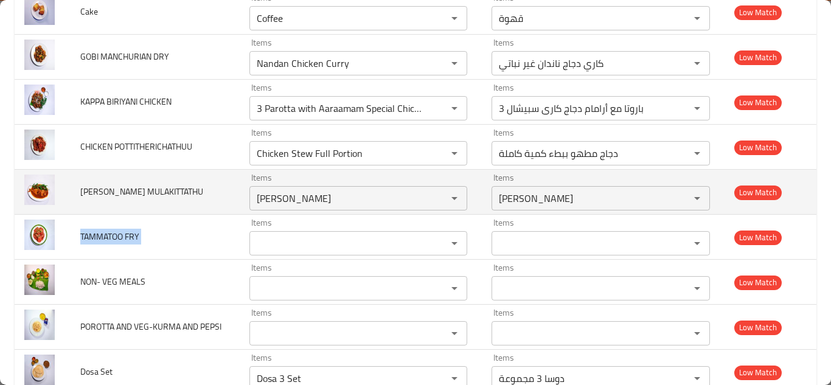
click at [220, 190] on td "AYALA MULAKITTATHU" at bounding box center [155, 192] width 169 height 45
click at [310, 196] on MULAKITTATHU "Karimeen Pollichathu" at bounding box center [340, 198] width 175 height 17
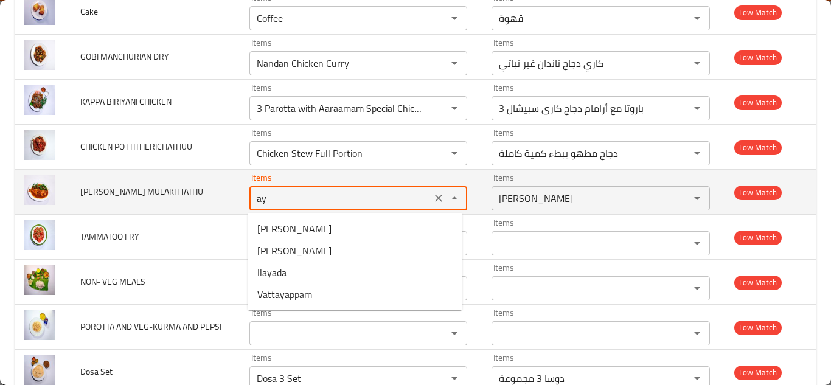
type MULAKITTATHU "a"
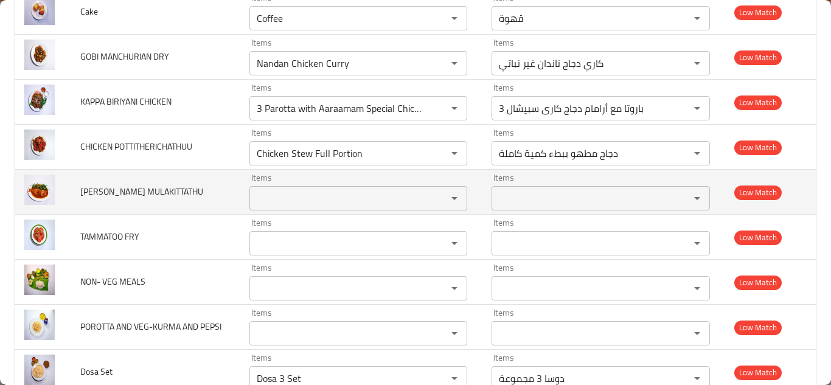
click at [125, 190] on span "AYALA MULAKITTATHU" at bounding box center [141, 192] width 123 height 16
copy span "AYALA MULAKITTATHU"
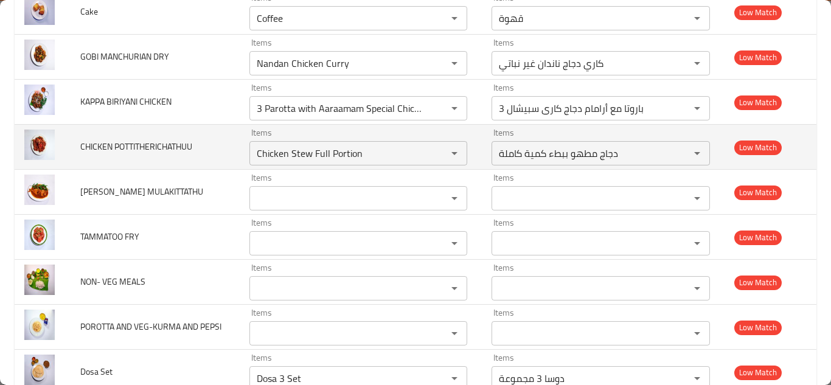
click at [224, 153] on td "CHICKEN POTTITHERICHATHUU" at bounding box center [155, 147] width 169 height 45
click at [332, 154] on POTTITHERICHATHUU "Chicken Stew Full Portion" at bounding box center [340, 153] width 175 height 17
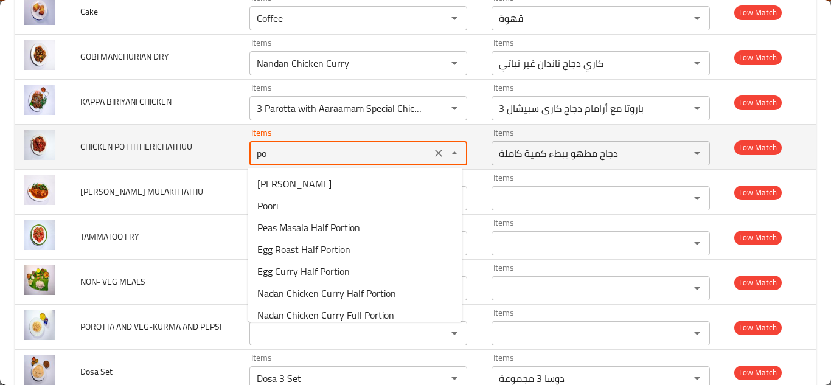
type POTTITHERICHATHUU "p"
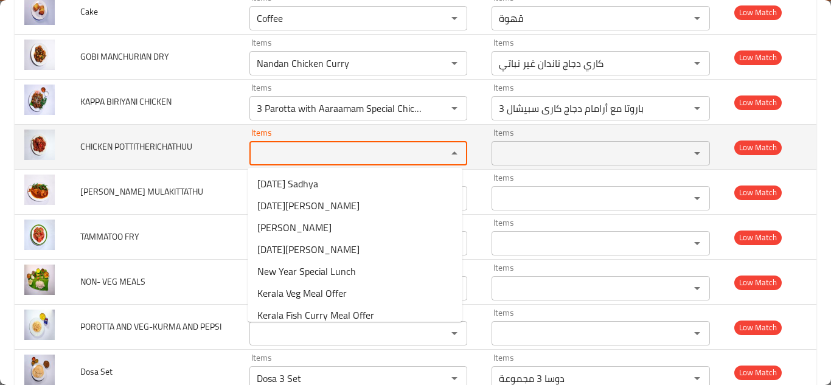
click at [129, 144] on span "CHICKEN POTTITHERICHATHUU" at bounding box center [136, 147] width 112 height 16
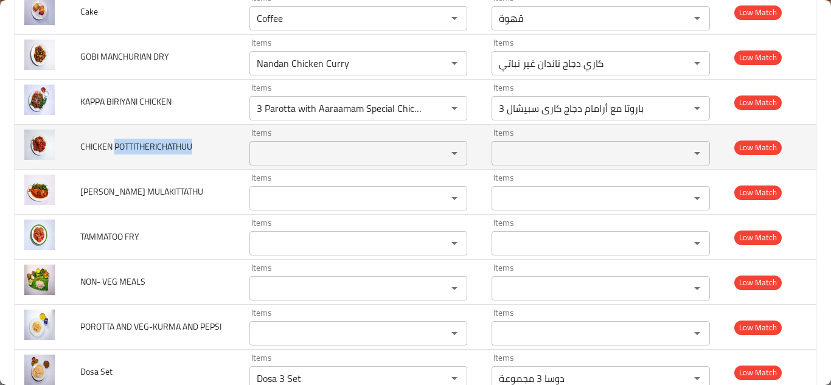
click at [130, 144] on span "CHICKEN POTTITHERICHATHUU" at bounding box center [136, 147] width 112 height 16
copy span "CHICKEN POTTITHERICHATHUU"
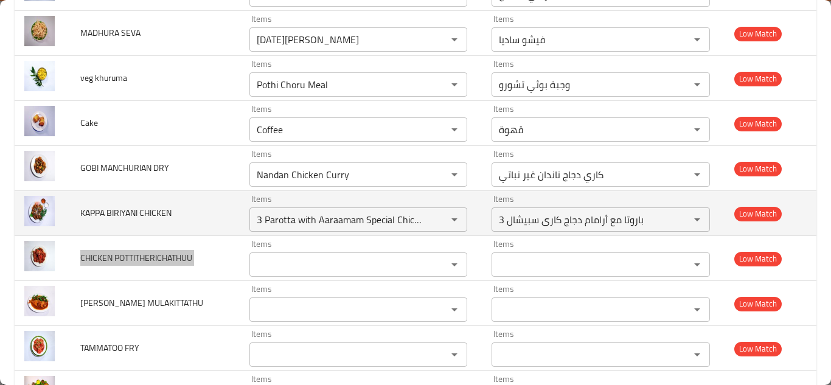
scroll to position [3632, 0]
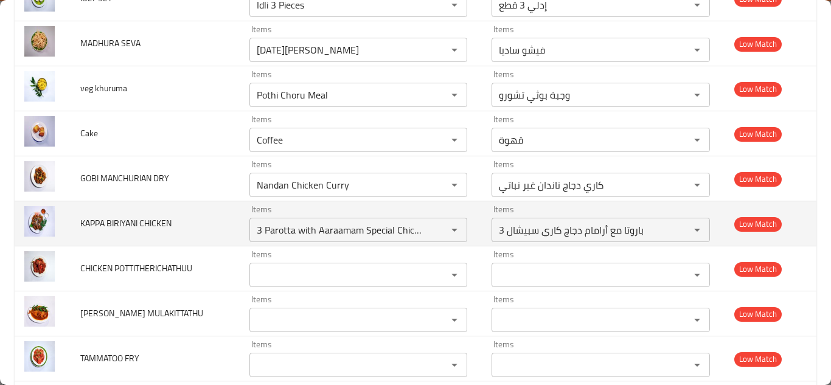
click at [231, 228] on td "KAPPA BIRIYANI CHICKEN" at bounding box center [155, 223] width 169 height 45
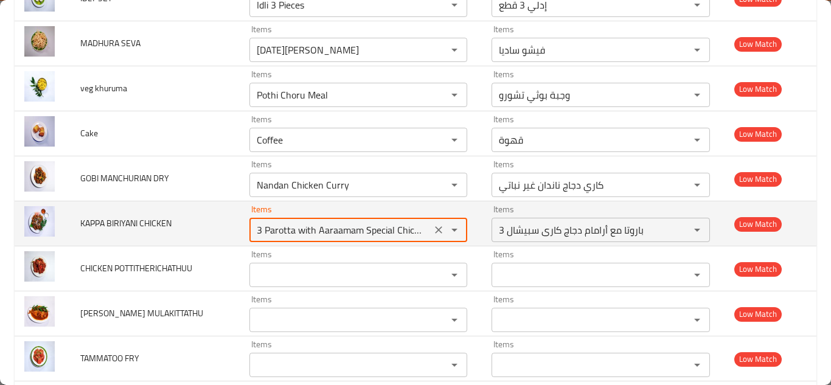
click at [320, 233] on CHICKEN "3 Parotta with Aaraamam Special Chicken Curry" at bounding box center [340, 229] width 175 height 17
type CHICKEN "k"
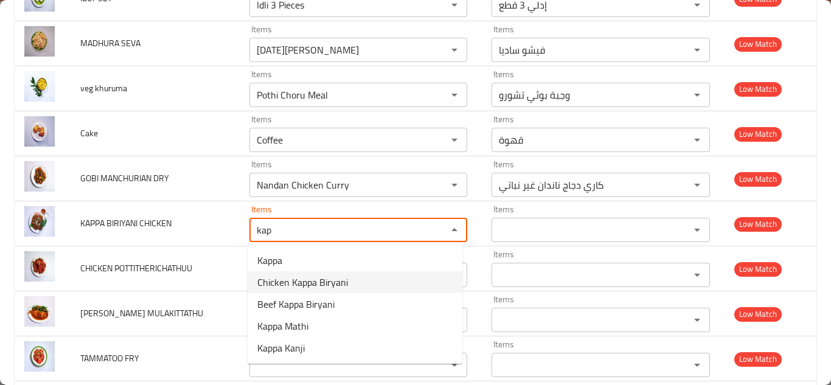
click at [332, 284] on span "Chicken Kappa Biryani" at bounding box center [302, 282] width 91 height 15
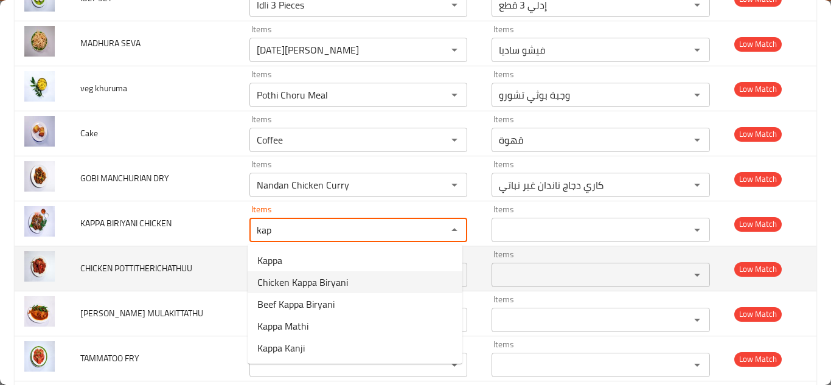
type CHICKEN "Chicken Kappa Biryani"
type CHICKEN-ar "برياني كابا دجاج"
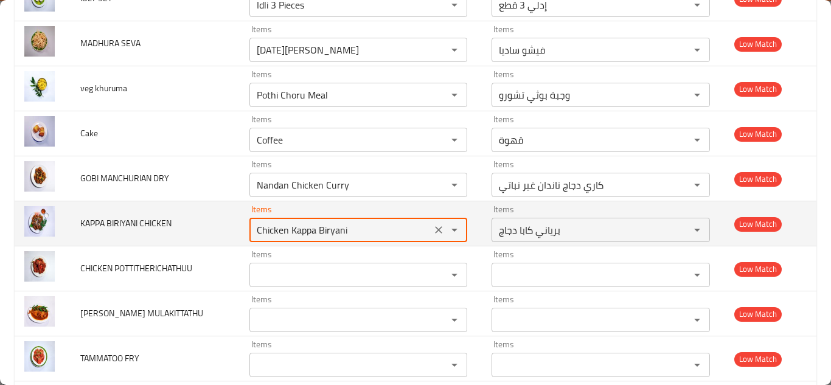
type CHICKEN "Chicken Kappa Biryani"
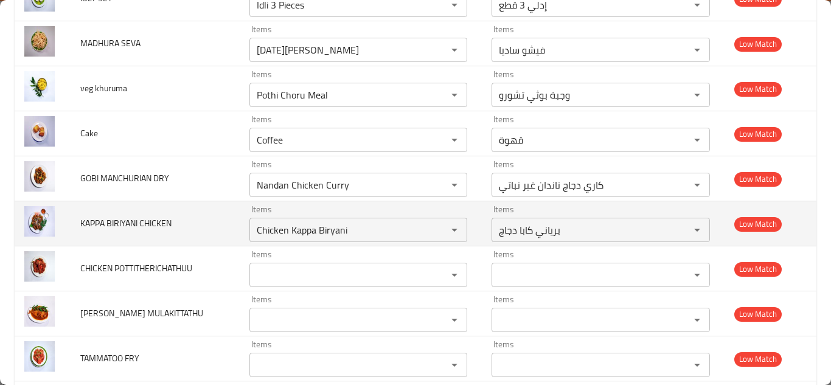
click at [223, 221] on td "KAPPA BIRIYANI CHICKEN" at bounding box center [155, 223] width 169 height 45
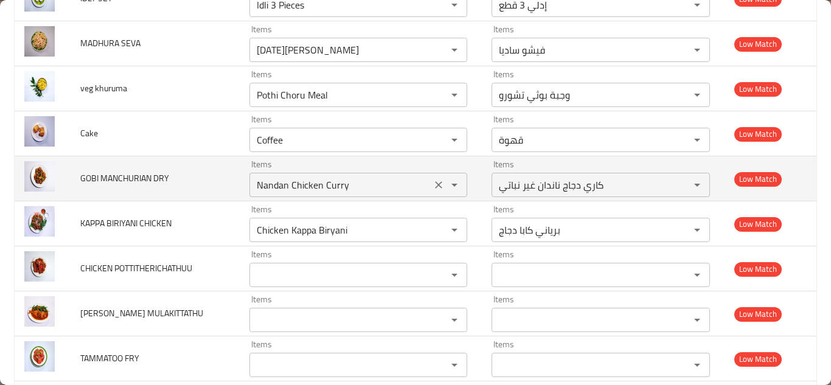
click at [302, 195] on div "Nandan Chicken Curry Items" at bounding box center [358, 185] width 218 height 24
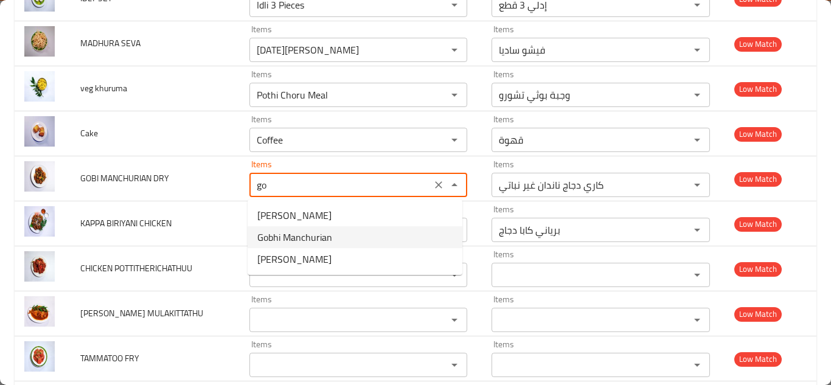
click at [339, 238] on DRY-option-1 "Gobhi Manchurian" at bounding box center [355, 237] width 215 height 22
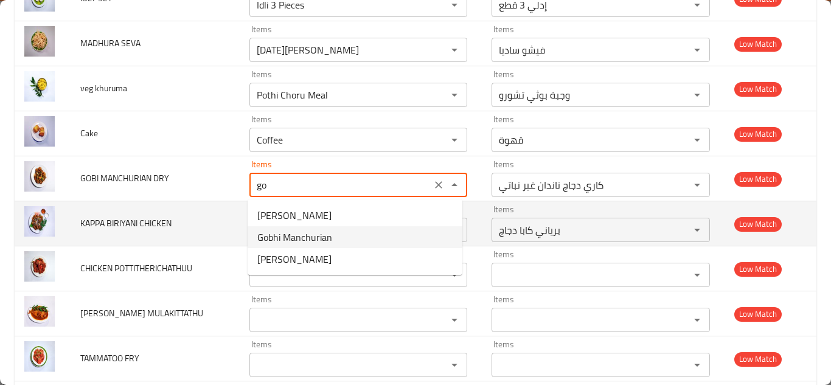
type DRY "Gobhi Manchurian"
type DRY-ar "جوبي منشوريان"
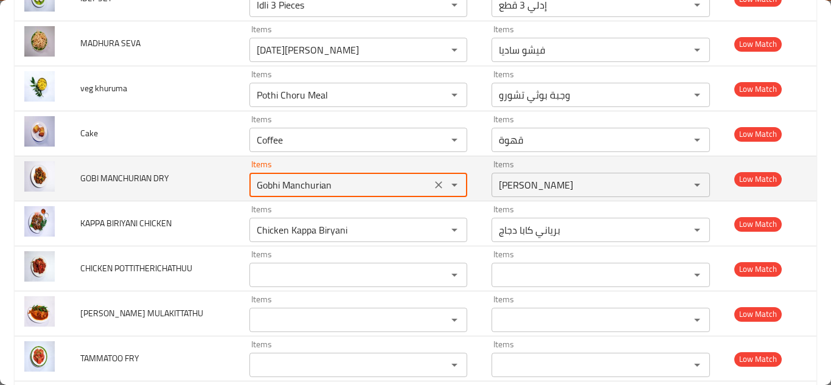
type DRY "Gobhi Manchurian"
click at [217, 174] on td "GOBI MANCHURIAN DRY" at bounding box center [155, 178] width 169 height 45
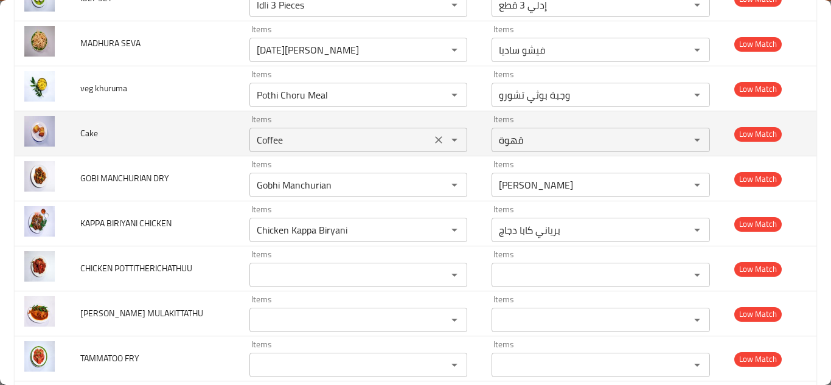
click at [269, 138] on input "Coffee" at bounding box center [340, 139] width 175 height 17
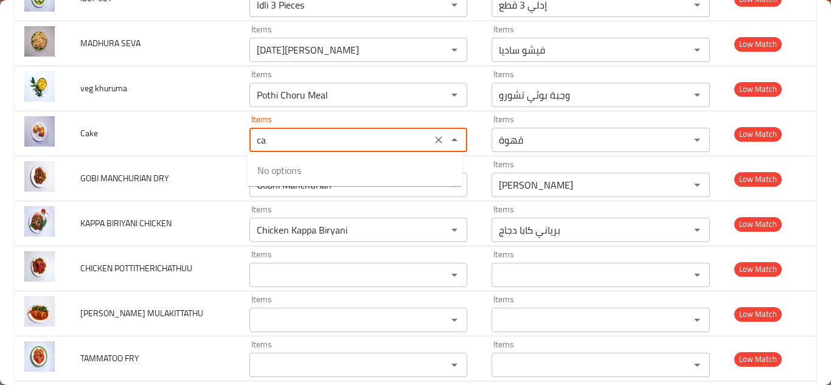
type input "c"
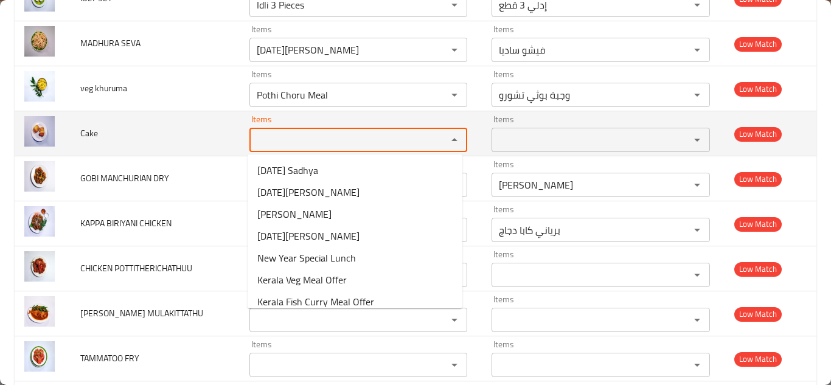
click at [94, 134] on span "Cake" at bounding box center [89, 133] width 18 height 16
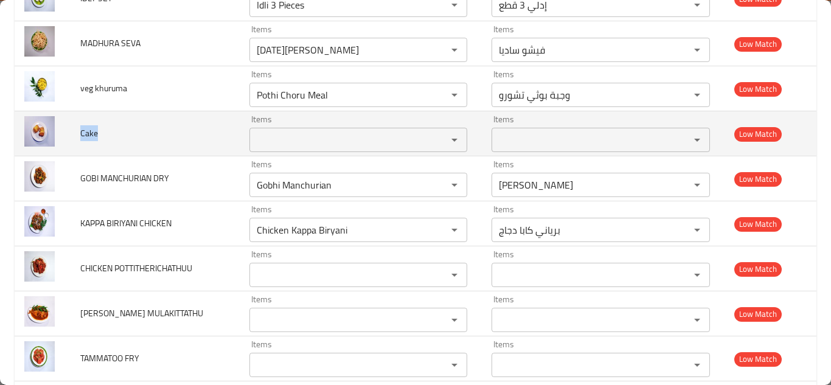
click at [94, 134] on span "Cake" at bounding box center [89, 133] width 18 height 16
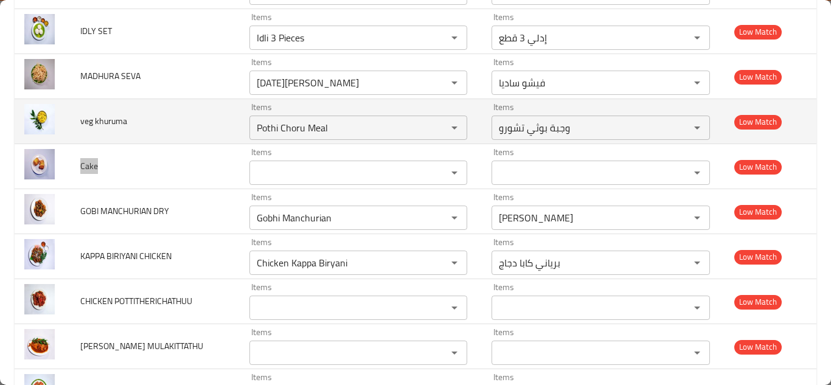
scroll to position [3571, 0]
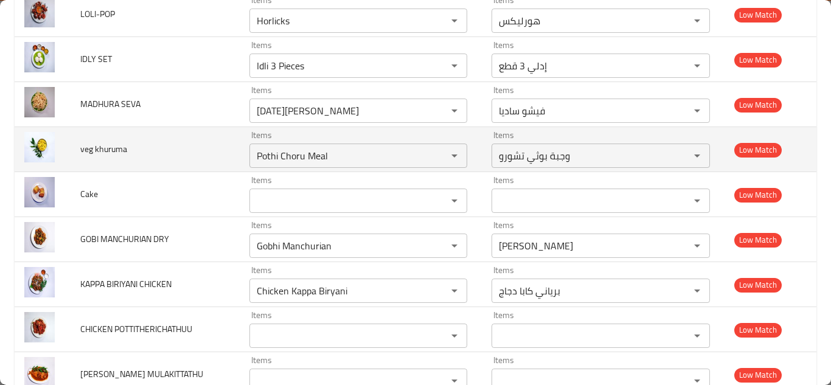
drag, startPoint x: 187, startPoint y: 153, endPoint x: 195, endPoint y: 153, distance: 7.9
click at [187, 153] on td "veg khuruma" at bounding box center [155, 149] width 169 height 45
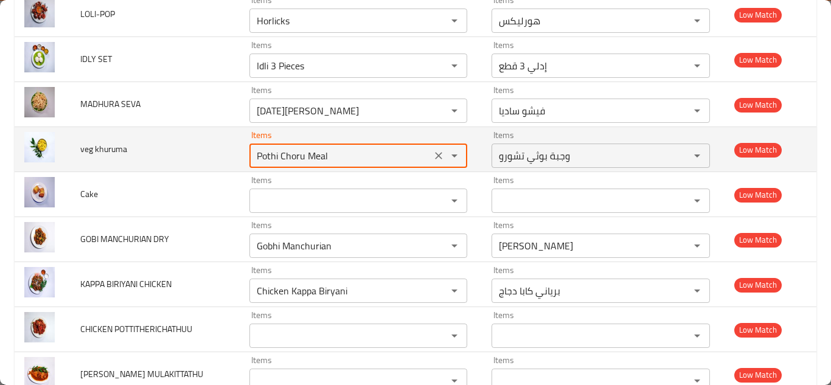
click at [290, 155] on khuruma "Pothi Choru Meal" at bounding box center [340, 155] width 175 height 17
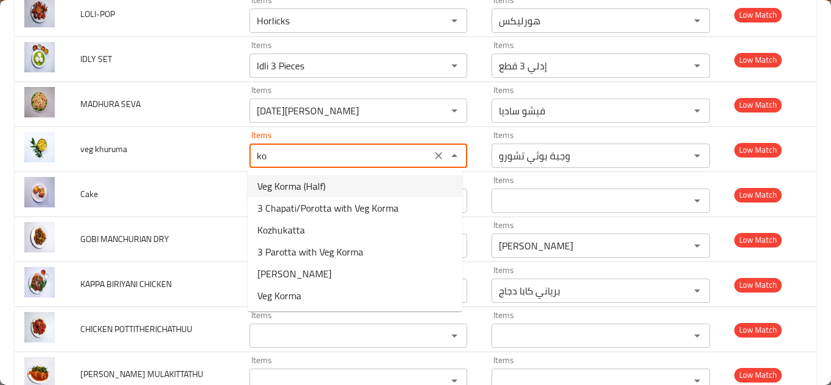
type khuruma "k"
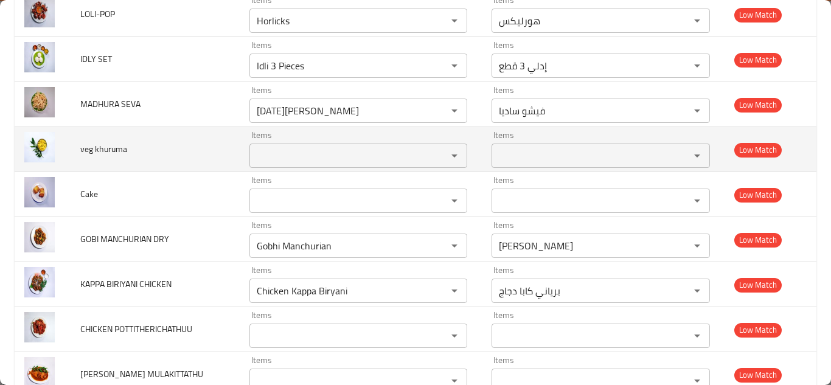
click at [114, 148] on span "veg khuruma" at bounding box center [103, 149] width 47 height 16
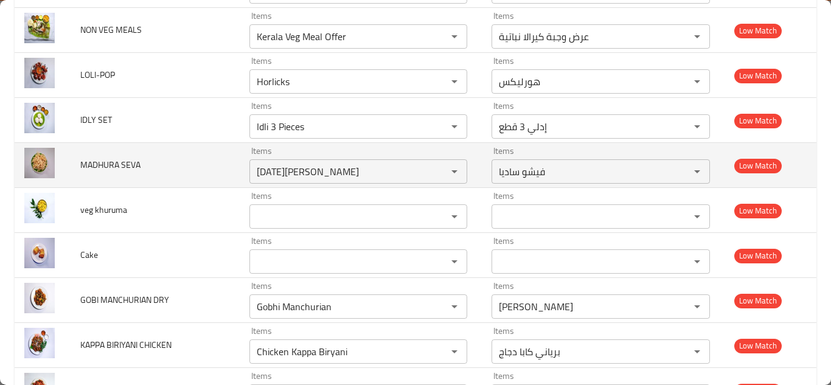
click at [198, 165] on td "MADHURA SEVA" at bounding box center [155, 165] width 169 height 45
click at [316, 172] on SEVA "Vishu Sadhya" at bounding box center [340, 171] width 175 height 17
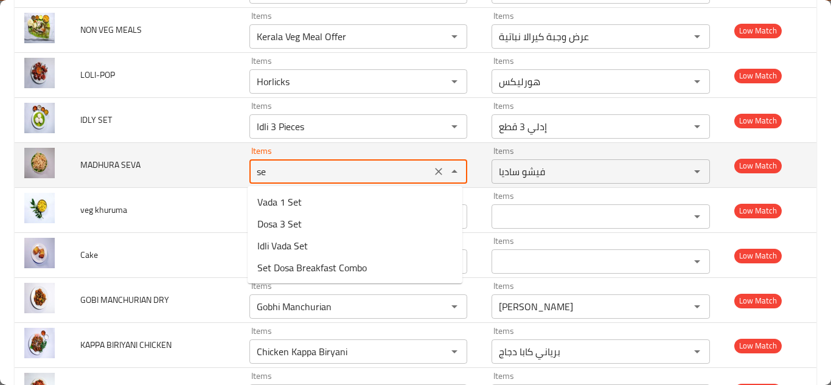
type SEVA "s"
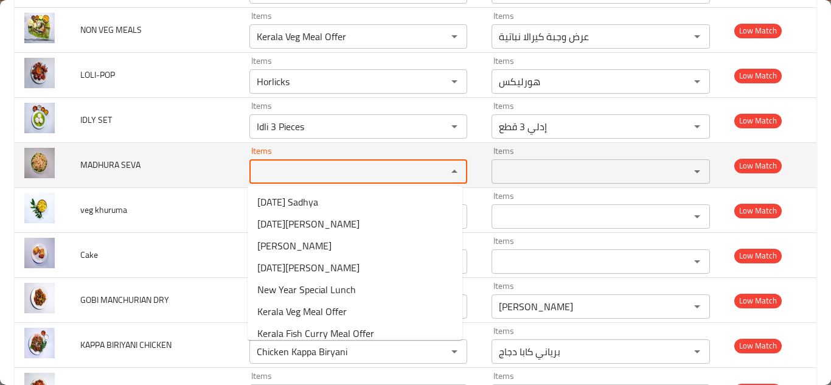
click at [110, 161] on span "MADHURA SEVA" at bounding box center [110, 165] width 60 height 16
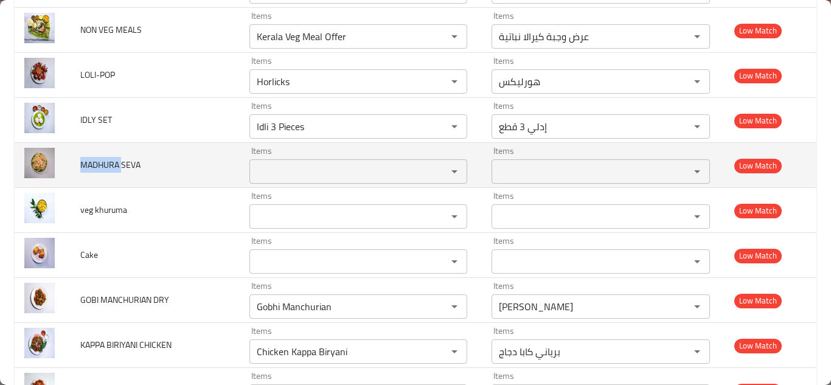
click at [110, 161] on span "MADHURA SEVA" at bounding box center [110, 165] width 60 height 16
click at [109, 160] on span "MADHURA SEVA" at bounding box center [110, 165] width 60 height 16
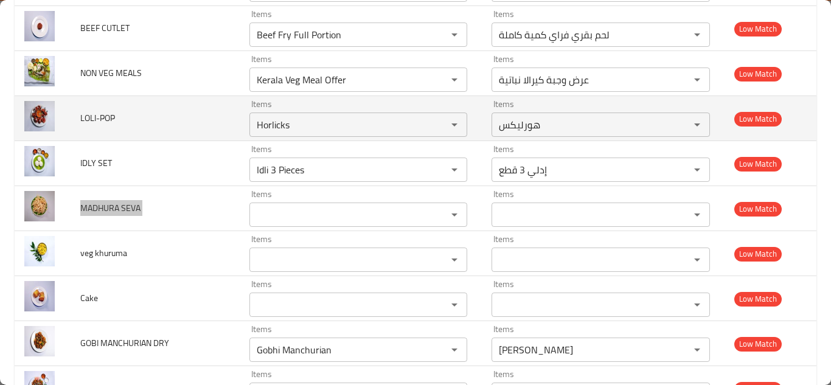
scroll to position [3449, 0]
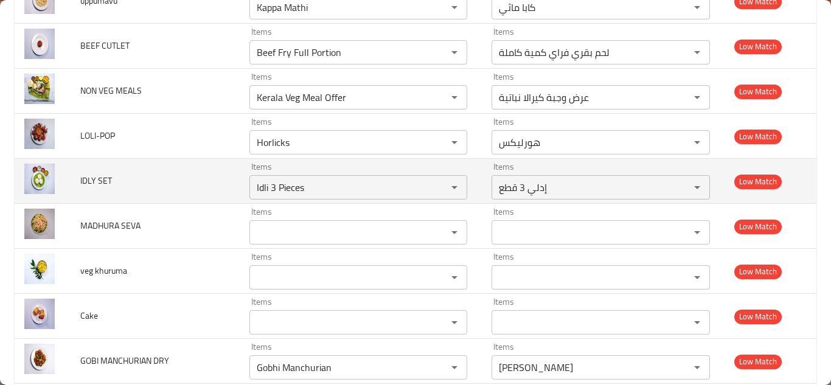
click at [198, 183] on td "IDLY SET" at bounding box center [155, 181] width 169 height 45
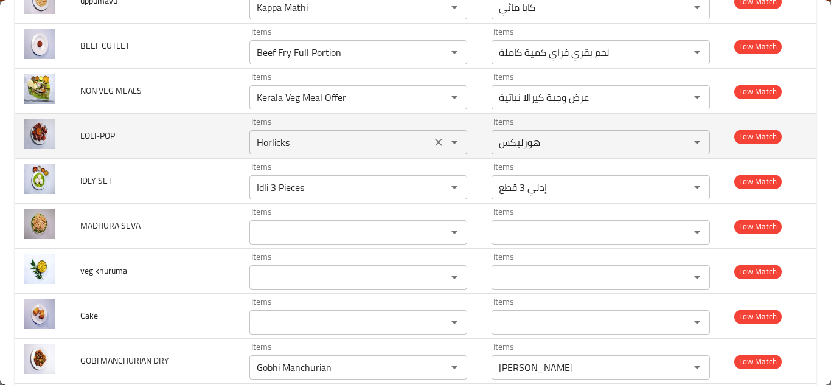
click at [280, 144] on input "Horlicks" at bounding box center [340, 142] width 175 height 17
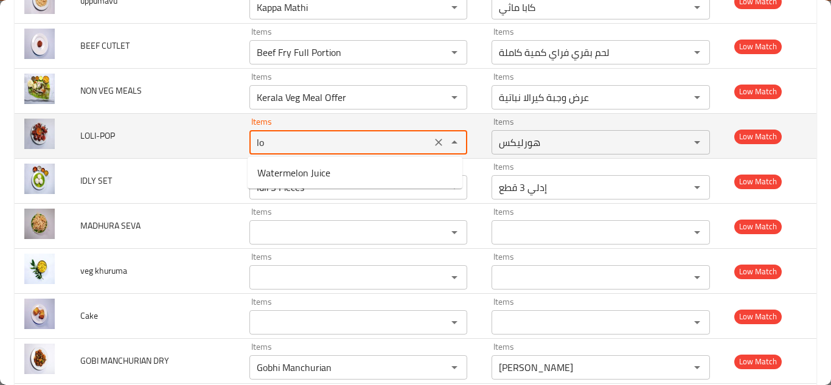
type input "l"
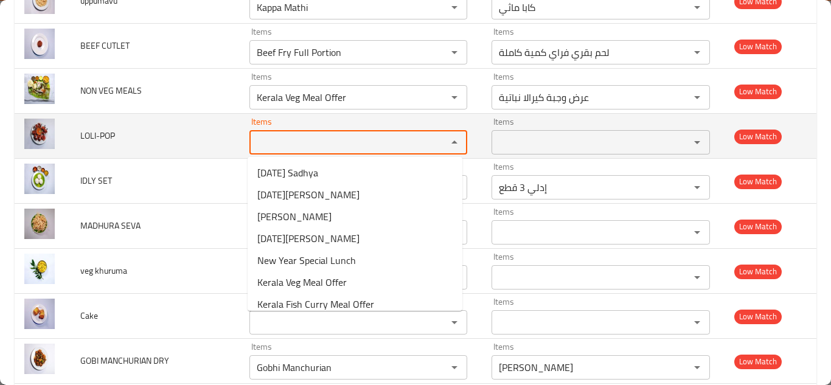
click at [101, 133] on span "LOLI-POP" at bounding box center [97, 136] width 35 height 16
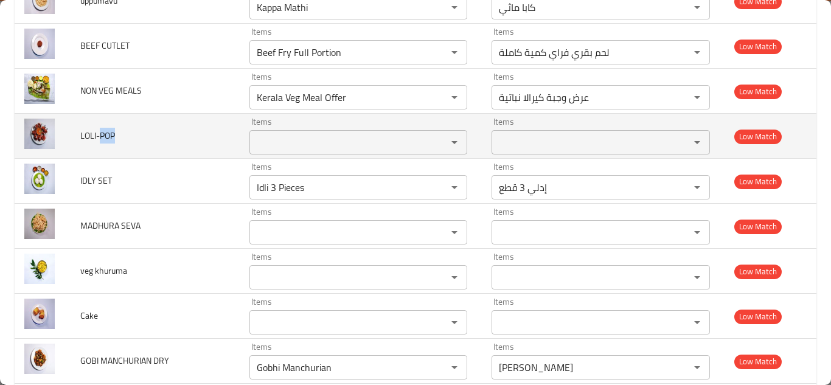
click at [101, 133] on span "LOLI-POP" at bounding box center [97, 136] width 35 height 16
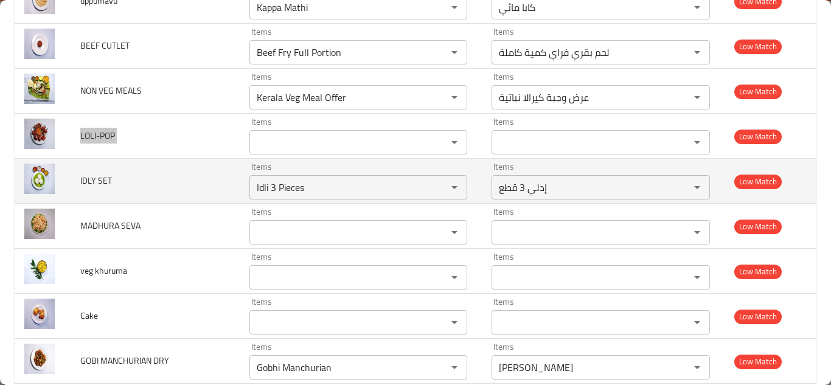
scroll to position [3389, 0]
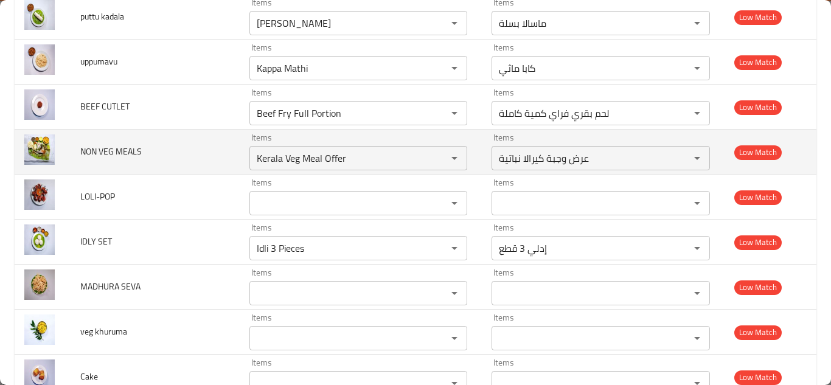
click at [212, 155] on td "NON VEG MEALS" at bounding box center [155, 152] width 169 height 45
click at [436, 161] on icon "Clear" at bounding box center [439, 158] width 12 height 12
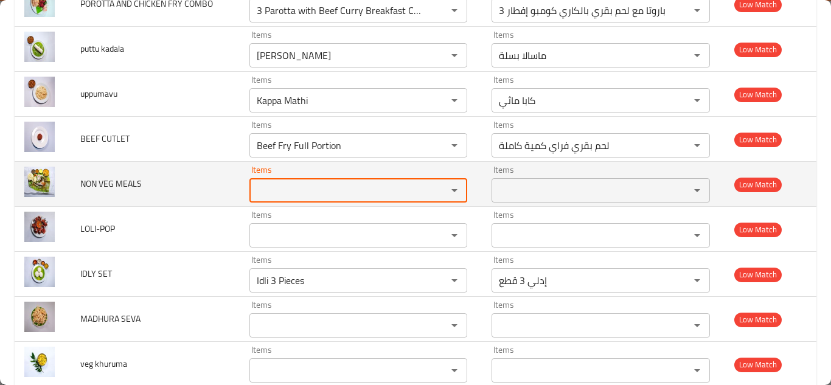
scroll to position [3328, 0]
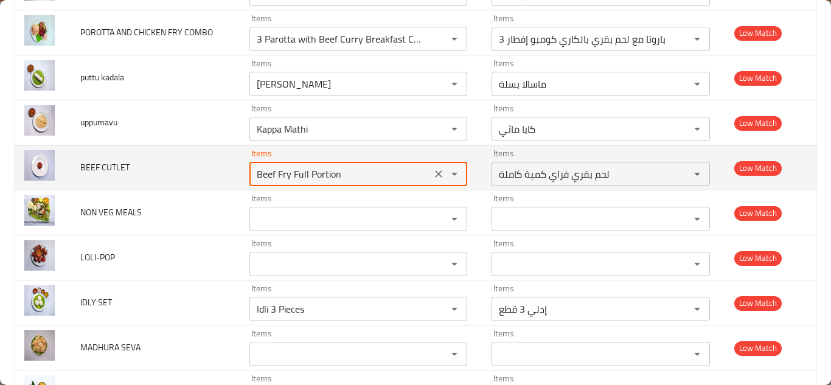
click at [310, 174] on CUTLET "Beef Fry Full Portion" at bounding box center [340, 174] width 175 height 17
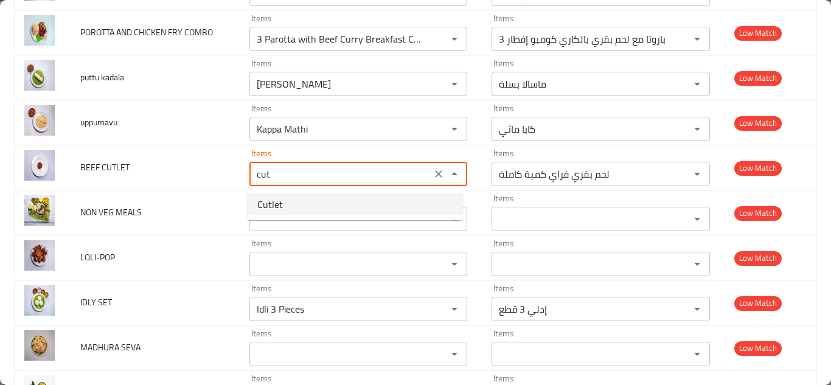
click at [270, 203] on span "Cutlet" at bounding box center [270, 204] width 26 height 15
type CUTLET "Cutlet"
type CUTLET-ar "شرحات"
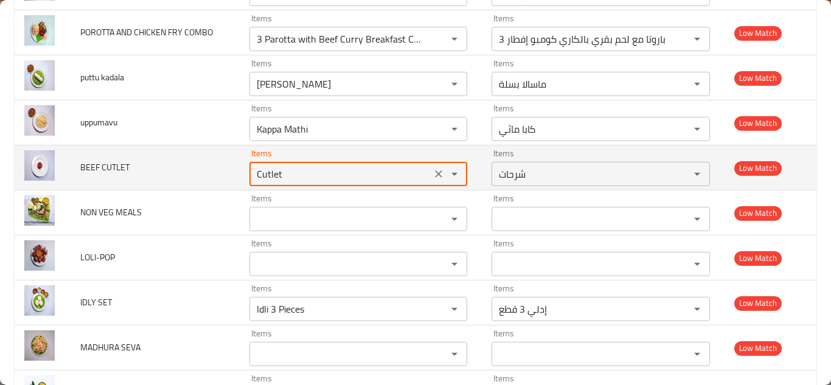
type CUTLET "Cutlet"
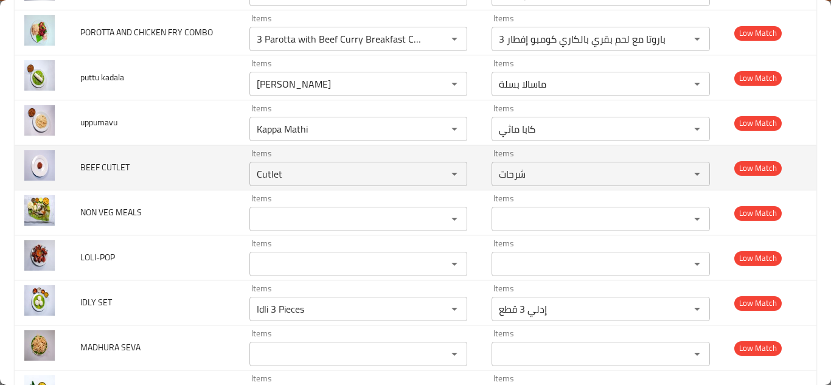
click at [206, 165] on td "BEEF CUTLET" at bounding box center [155, 167] width 169 height 45
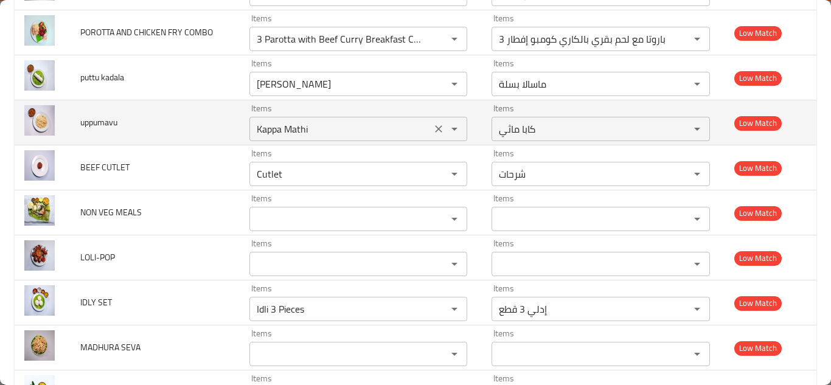
click at [290, 128] on input "Kappa Mathi" at bounding box center [340, 128] width 175 height 17
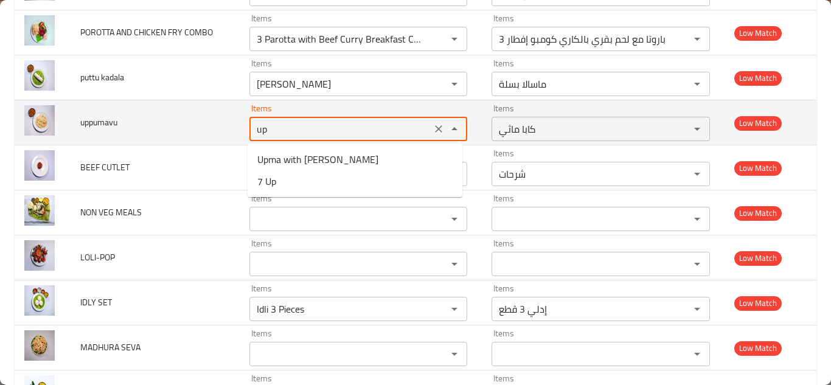
type input "u"
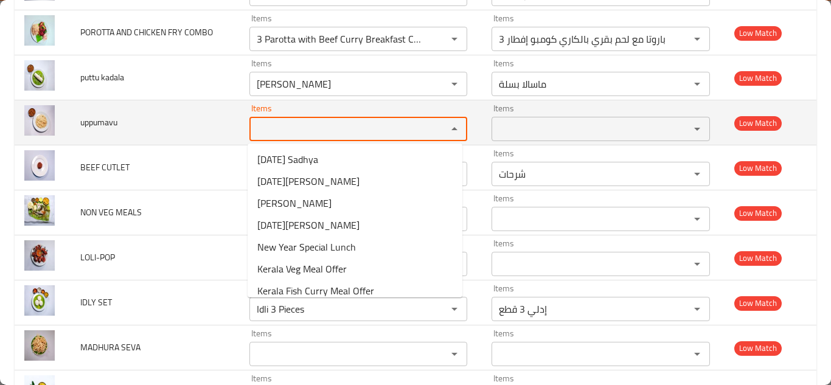
click at [90, 119] on span "uppumavu" at bounding box center [98, 122] width 37 height 16
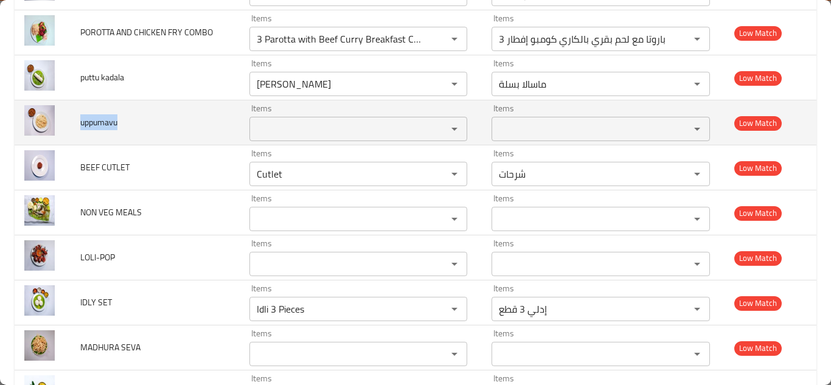
click at [91, 119] on span "uppumavu" at bounding box center [98, 122] width 37 height 16
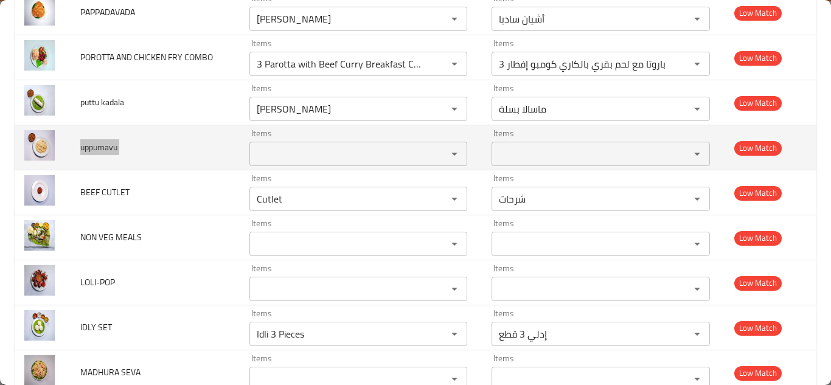
scroll to position [3267, 0]
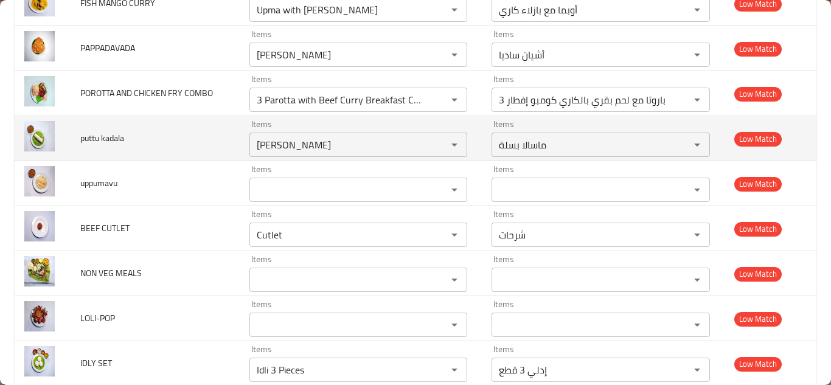
click at [229, 141] on td "puttu kadala" at bounding box center [155, 138] width 169 height 45
click at [282, 147] on kadala "Peas Masala" at bounding box center [340, 144] width 175 height 17
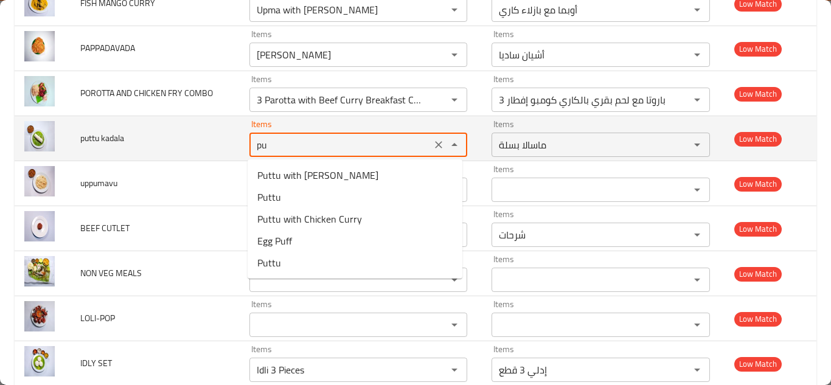
type kadala "p"
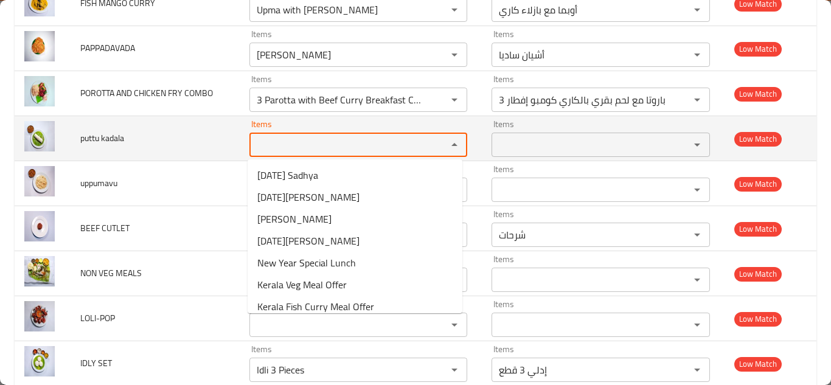
click at [110, 136] on span "puttu kadala" at bounding box center [102, 138] width 44 height 16
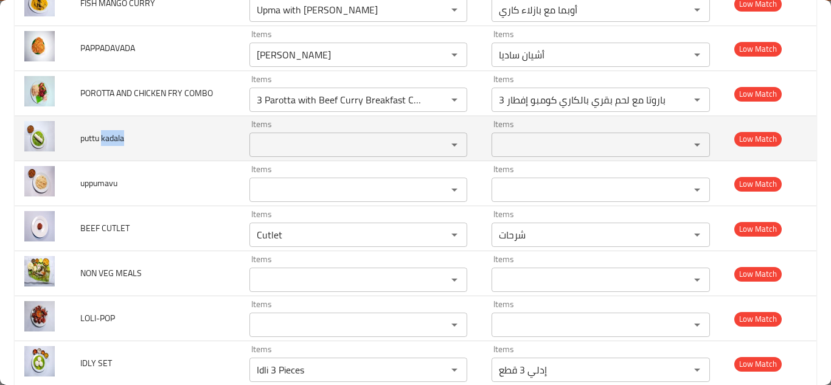
click at [110, 136] on span "puttu kadala" at bounding box center [102, 138] width 44 height 16
click at [109, 135] on span "puttu kadala" at bounding box center [102, 138] width 44 height 16
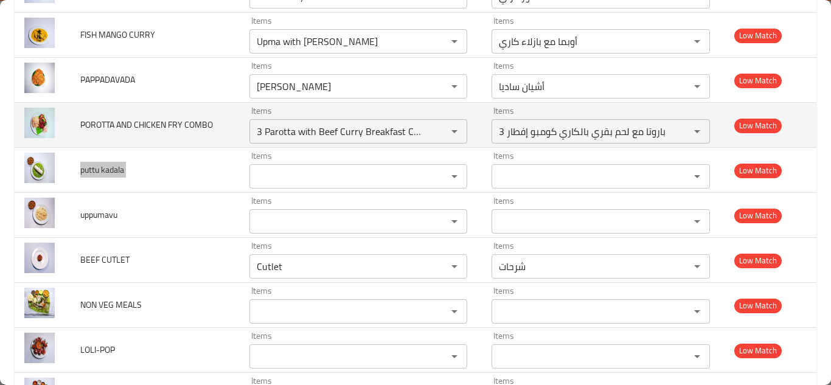
scroll to position [3206, 0]
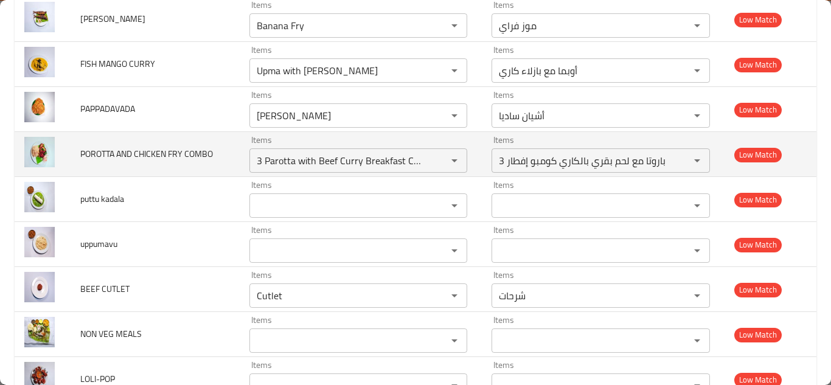
click at [228, 161] on td "POROTTA AND CHICKEN FRY COMBO" at bounding box center [155, 154] width 169 height 45
click at [333, 157] on COMBO "3 Parotta with Beef Curry Breakfast Combo" at bounding box center [340, 160] width 175 height 17
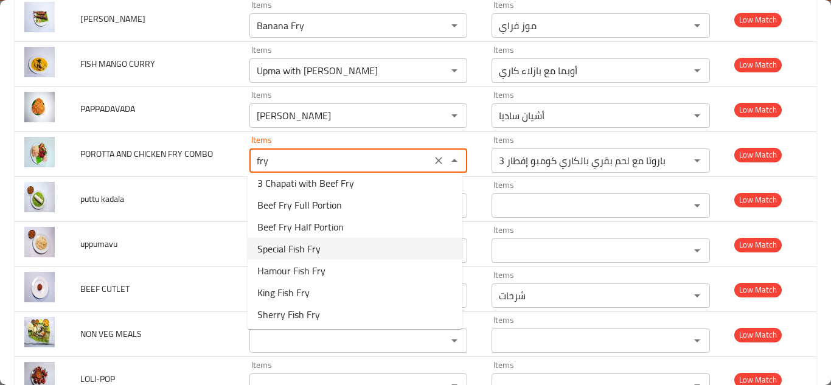
scroll to position [0, 0]
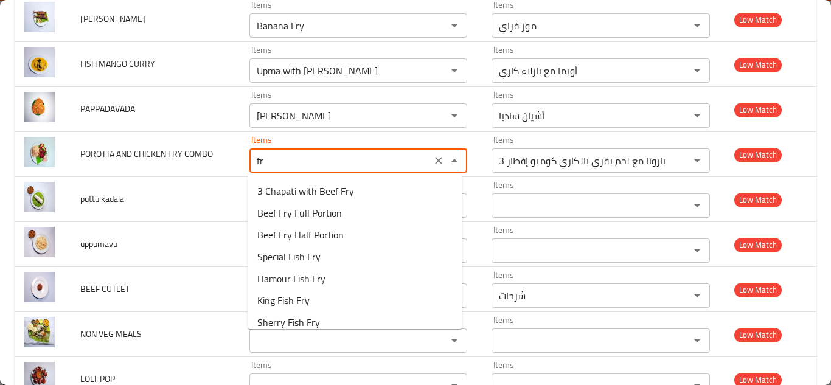
type COMBO "f"
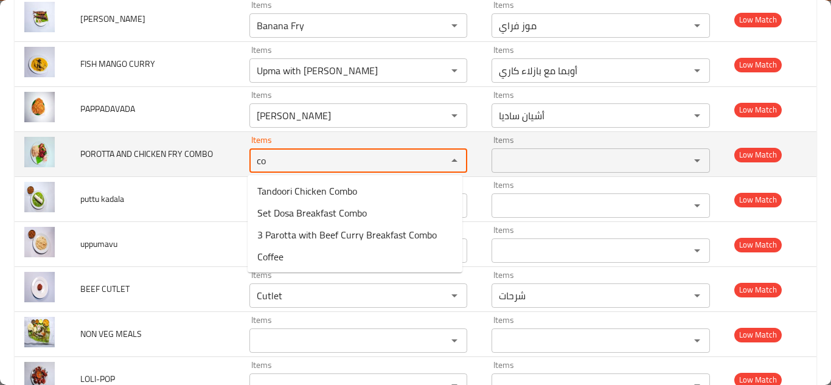
type COMBO "c"
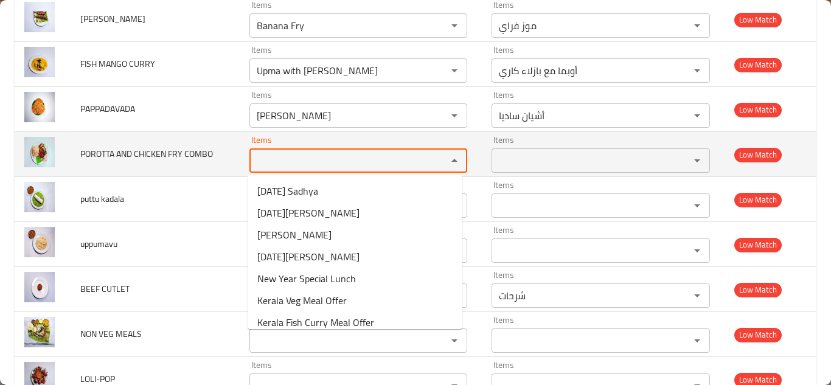
click at [191, 152] on span "POROTTA AND CHICKEN FRY COMBO" at bounding box center [146, 154] width 133 height 16
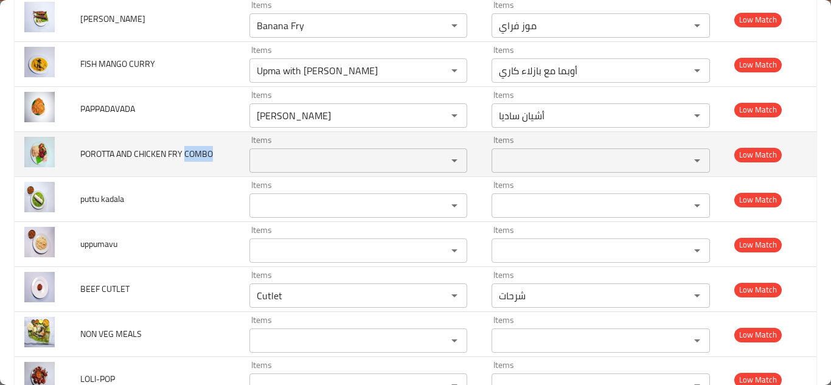
click at [191, 152] on span "POROTTA AND CHICKEN FRY COMBO" at bounding box center [146, 154] width 133 height 16
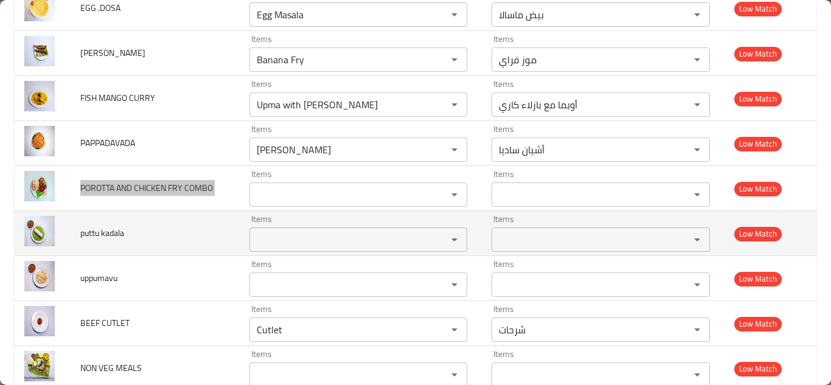
scroll to position [3145, 0]
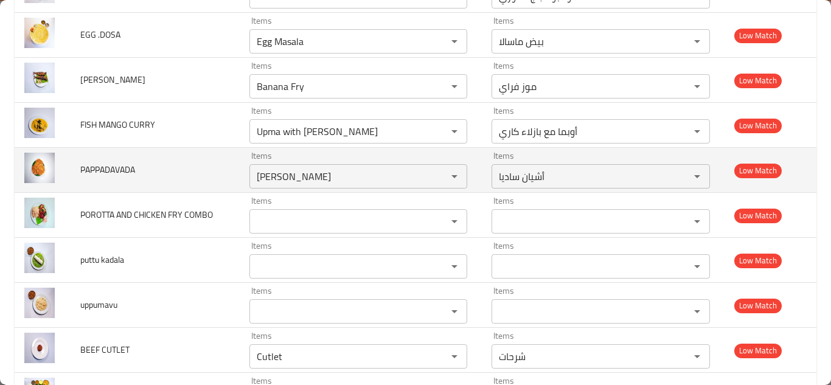
click at [232, 174] on td "PAPPADAVADA" at bounding box center [155, 170] width 169 height 45
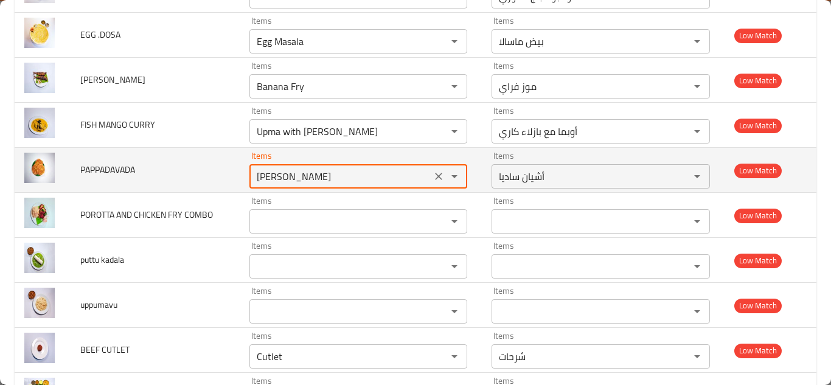
click at [291, 173] on input "ACHAYAN SADYA" at bounding box center [340, 176] width 175 height 17
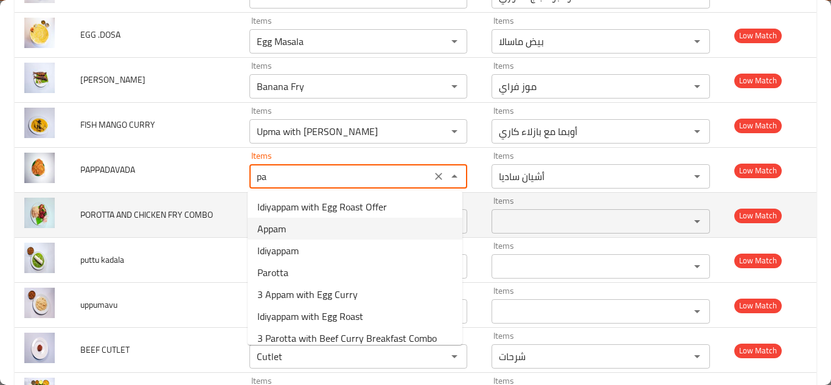
type input "p"
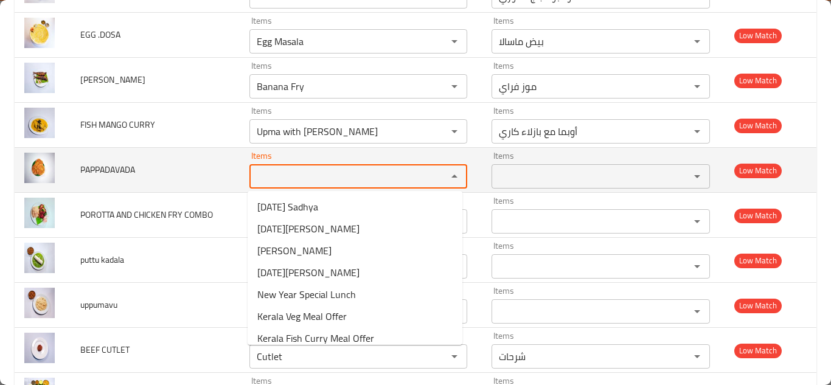
click at [94, 167] on span "PAPPADAVADA" at bounding box center [107, 170] width 55 height 16
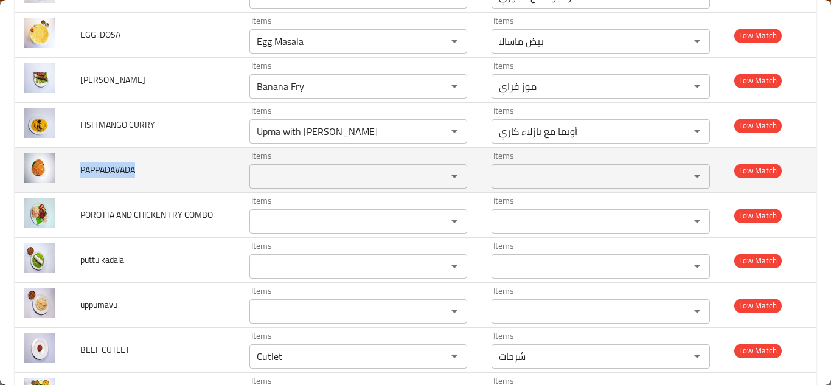
click at [94, 167] on span "PAPPADAVADA" at bounding box center [107, 170] width 55 height 16
click at [203, 163] on td "PAPPADAVADA" at bounding box center [155, 170] width 169 height 45
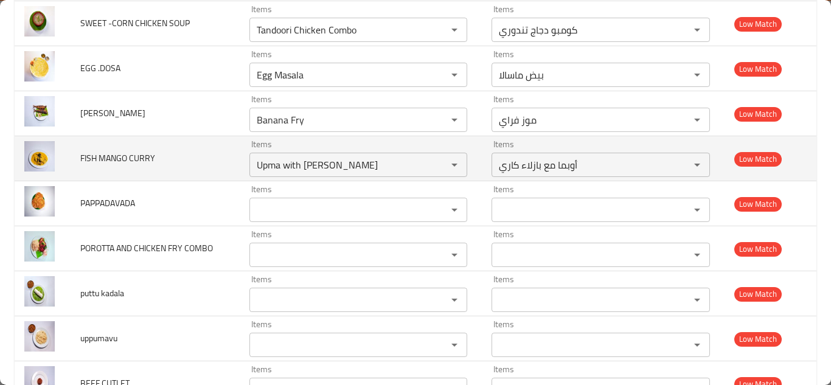
scroll to position [3084, 0]
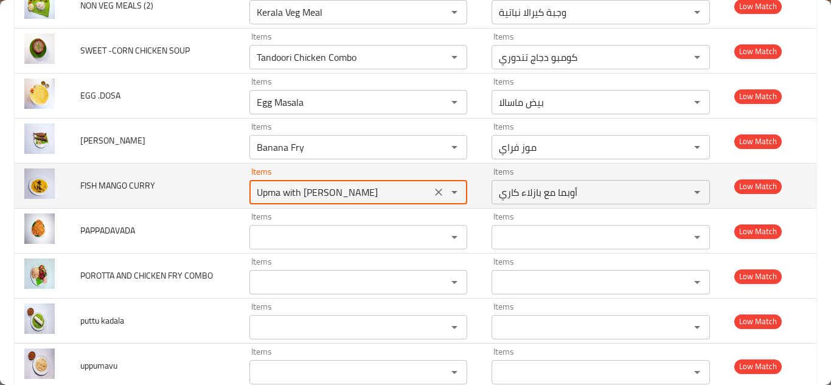
click at [322, 194] on CURRY "Upma with Kadala Curry" at bounding box center [340, 192] width 175 height 17
type CURRY "m"
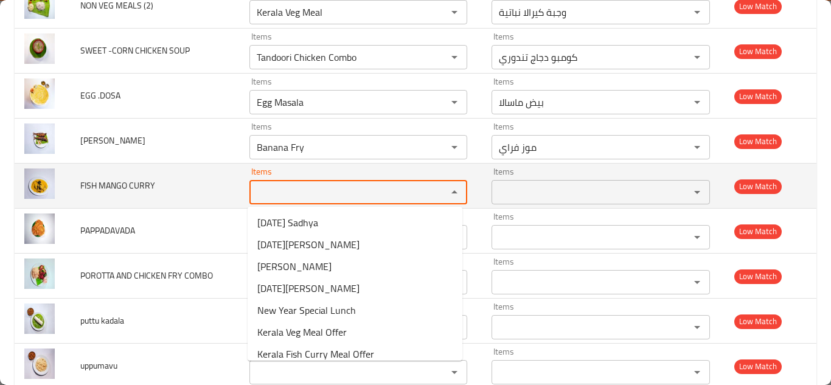
click at [122, 186] on span "FISH MANGO CURRY" at bounding box center [117, 186] width 75 height 16
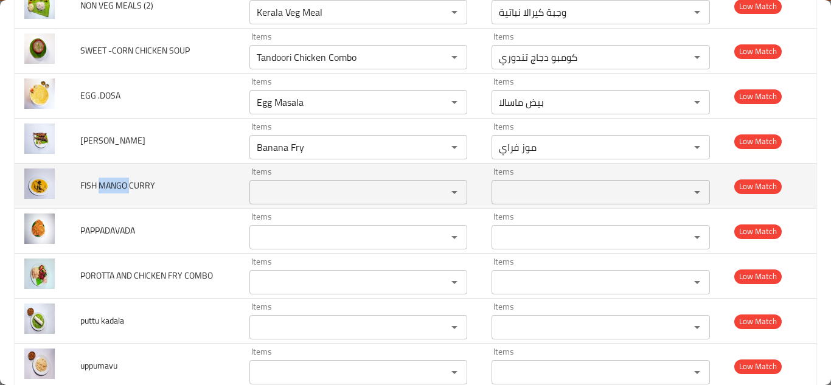
click at [122, 186] on span "FISH MANGO CURRY" at bounding box center [117, 186] width 75 height 16
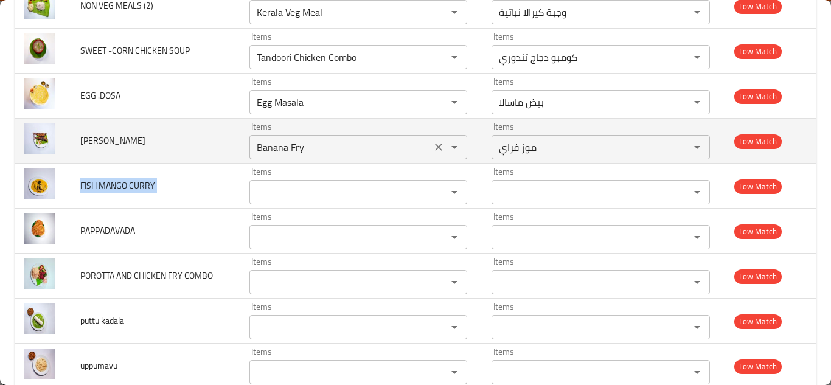
click at [288, 146] on FRY "Banana Fry" at bounding box center [340, 147] width 175 height 17
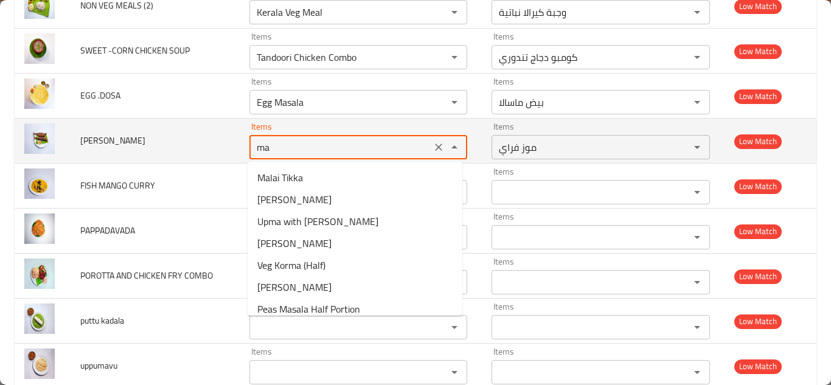
type FRY "m"
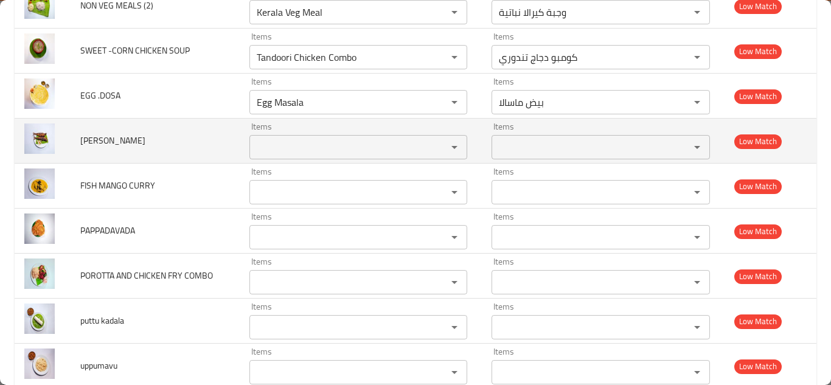
click at [100, 138] on span "MATHI FRY" at bounding box center [112, 141] width 65 height 16
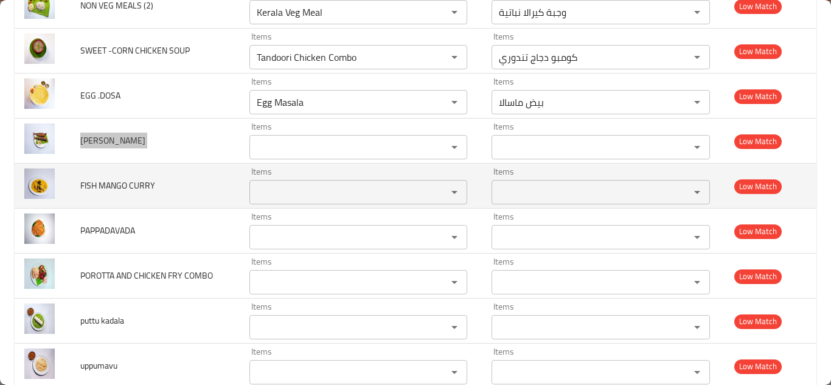
scroll to position [3024, 0]
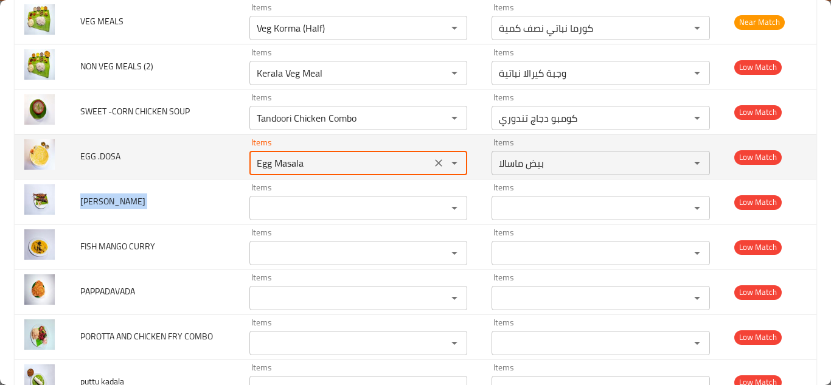
click at [303, 161] on __DOSA "Egg Masala" at bounding box center [340, 163] width 175 height 17
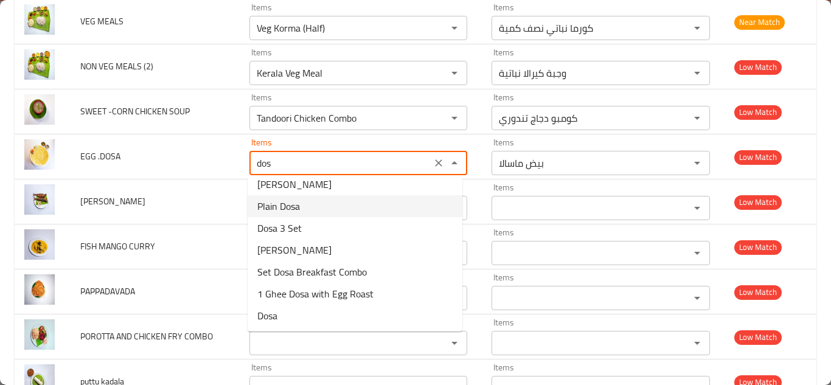
scroll to position [0, 0]
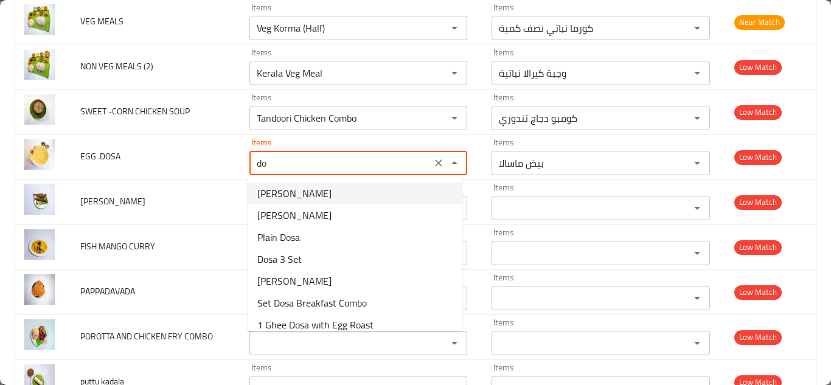
type __DOSA "d"
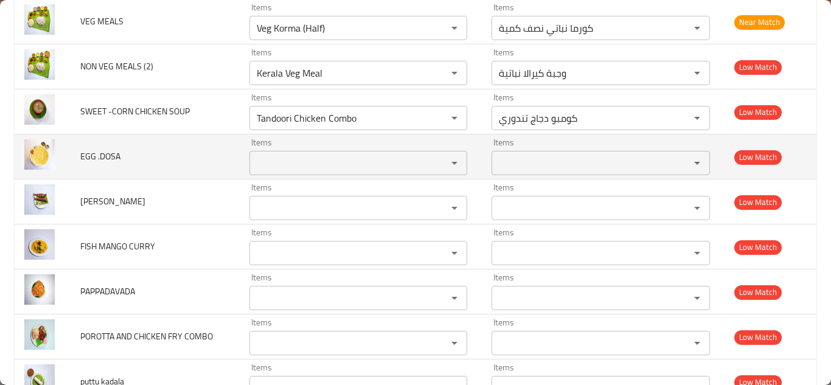
click at [103, 155] on span "EGG .DOSA" at bounding box center [100, 156] width 40 height 16
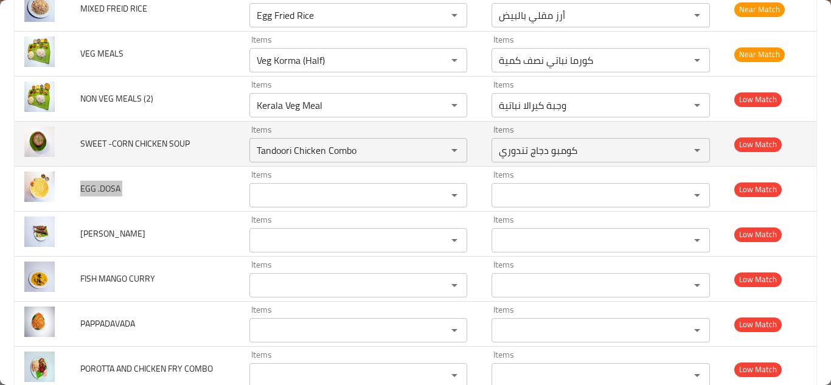
scroll to position [2963, 0]
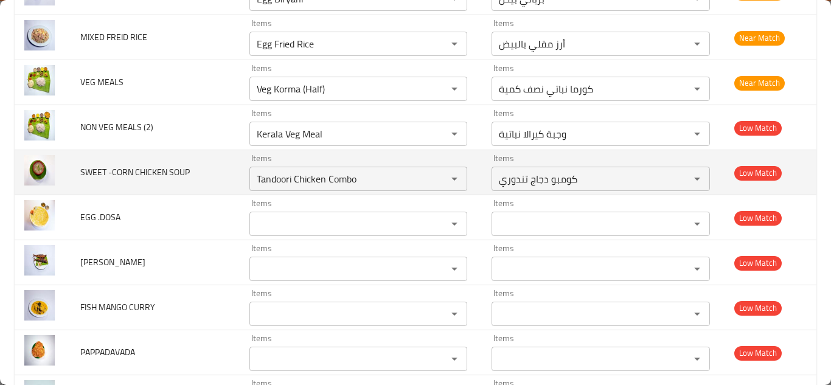
click at [223, 181] on td "SWEET -CORN CHICKEN SOUP" at bounding box center [155, 172] width 169 height 45
click at [301, 179] on SOUP "Tandoori Chicken Combo" at bounding box center [340, 178] width 175 height 17
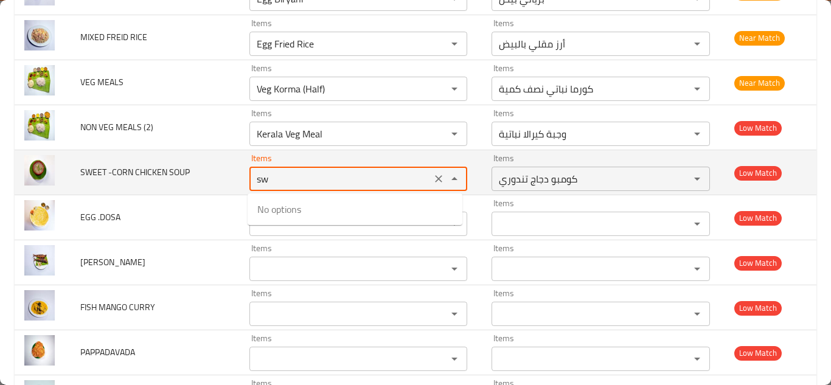
type SOUP "s"
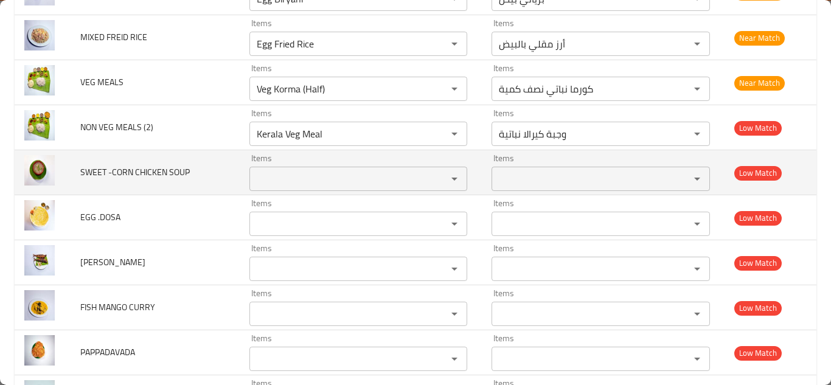
click at [153, 171] on span "SWEET -CORN CHICKEN SOUP" at bounding box center [135, 172] width 110 height 16
click at [152, 171] on span "SWEET -CORN CHICKEN SOUP" at bounding box center [135, 172] width 110 height 16
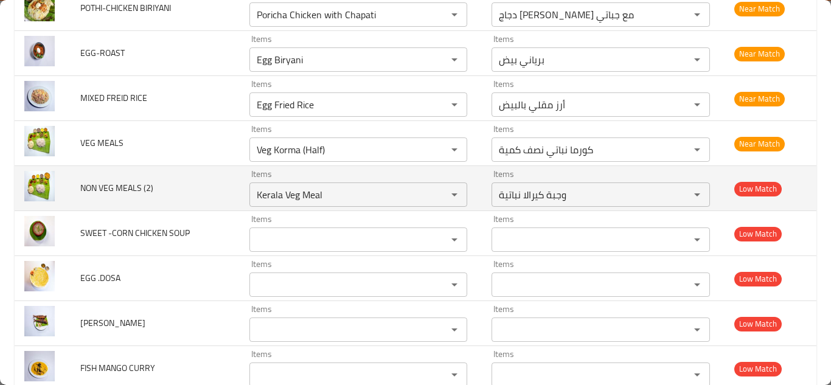
click at [193, 184] on td "NON VEG MEALS (2)" at bounding box center [155, 188] width 169 height 45
click at [433, 195] on icon "Clear" at bounding box center [439, 195] width 12 height 12
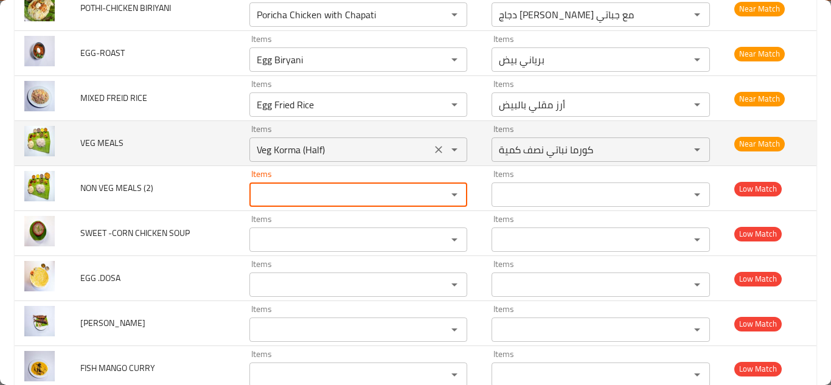
click at [433, 148] on icon "Clear" at bounding box center [439, 150] width 12 height 12
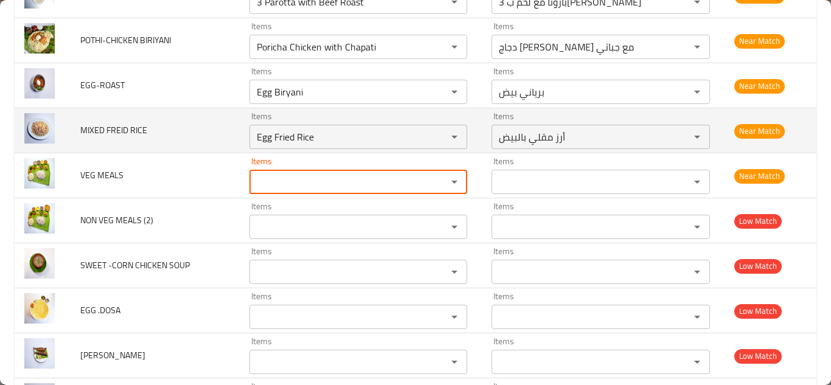
scroll to position [2841, 0]
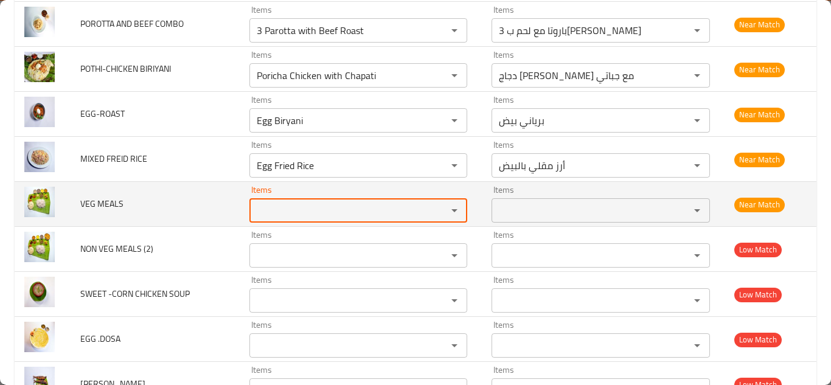
click at [110, 201] on span "VEG MEALS" at bounding box center [101, 204] width 43 height 16
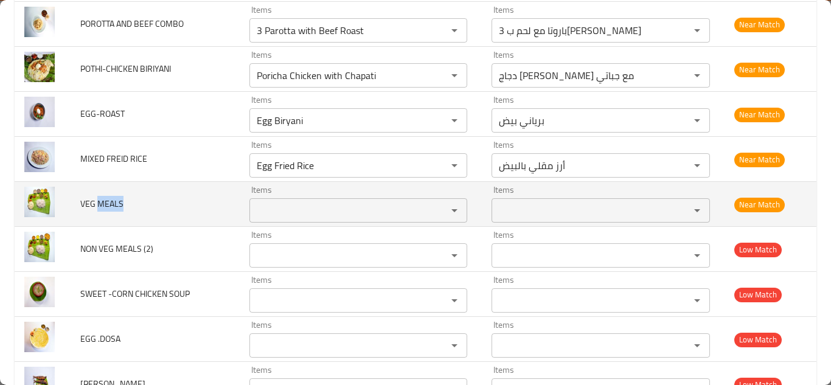
click at [110, 201] on span "VEG MEALS" at bounding box center [101, 204] width 43 height 16
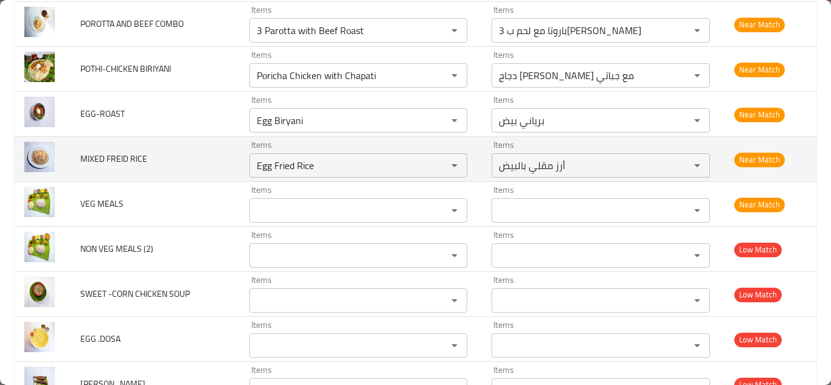
click at [210, 164] on td "MIXED FREID RICE" at bounding box center [155, 159] width 169 height 45
click at [293, 165] on RICE "Egg Fried Rice" at bounding box center [340, 165] width 175 height 17
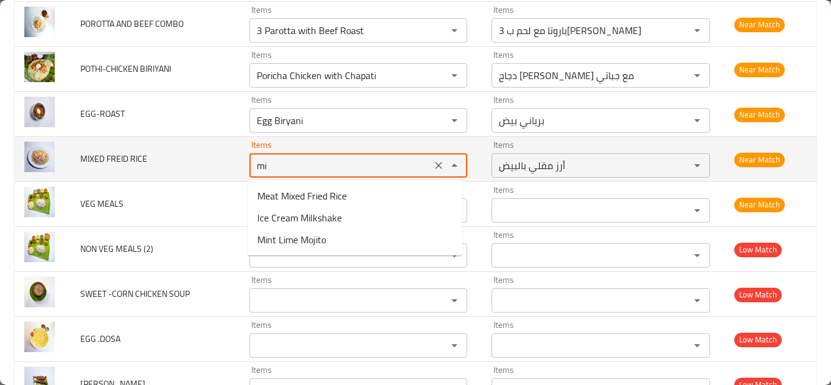
type RICE "m"
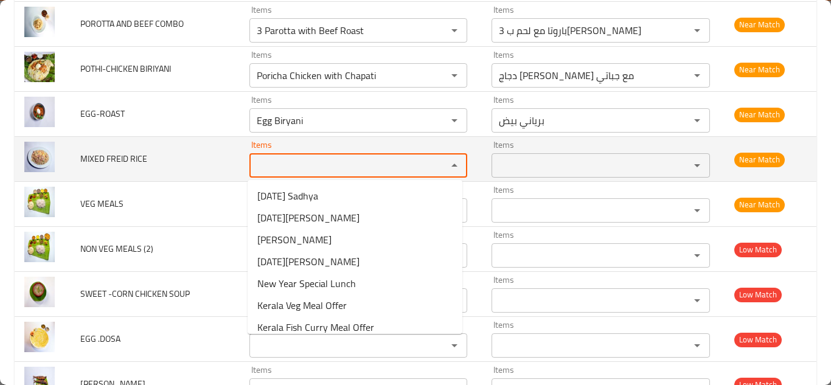
click at [122, 158] on span "MIXED FREID RICE" at bounding box center [113, 159] width 67 height 16
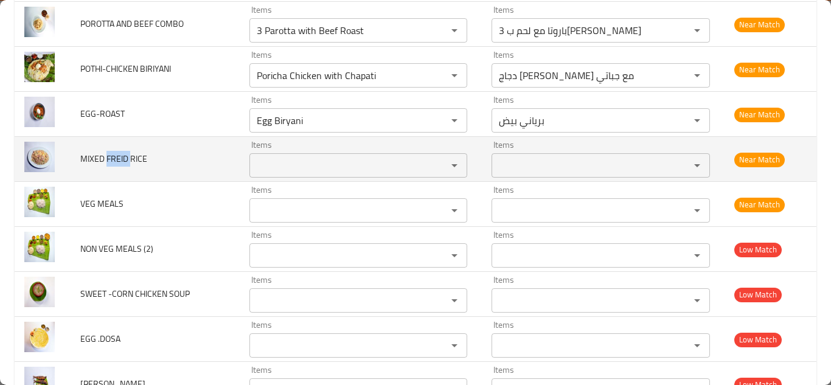
click at [122, 158] on span "MIXED FREID RICE" at bounding box center [113, 159] width 67 height 16
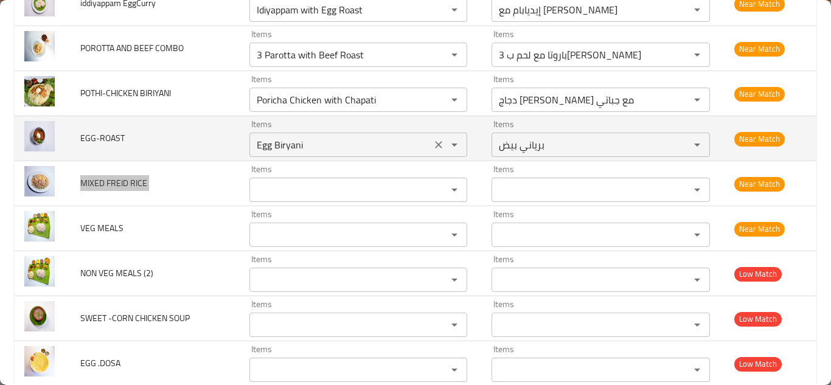
scroll to position [2780, 0]
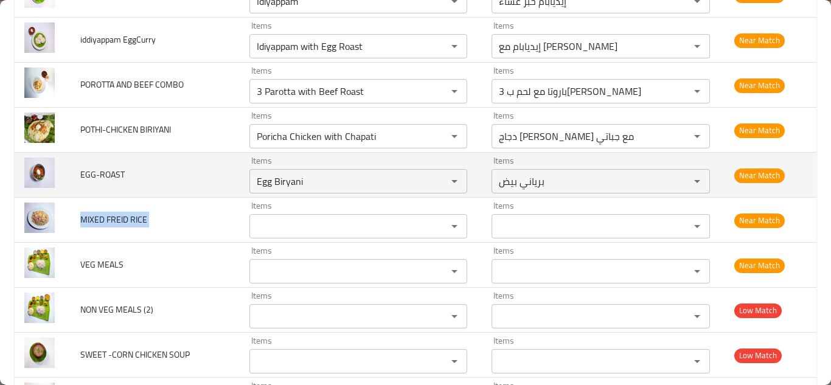
click at [213, 183] on td "EGG-ROAST" at bounding box center [155, 175] width 169 height 45
click at [298, 183] on input "Egg Biryani" at bounding box center [340, 181] width 175 height 17
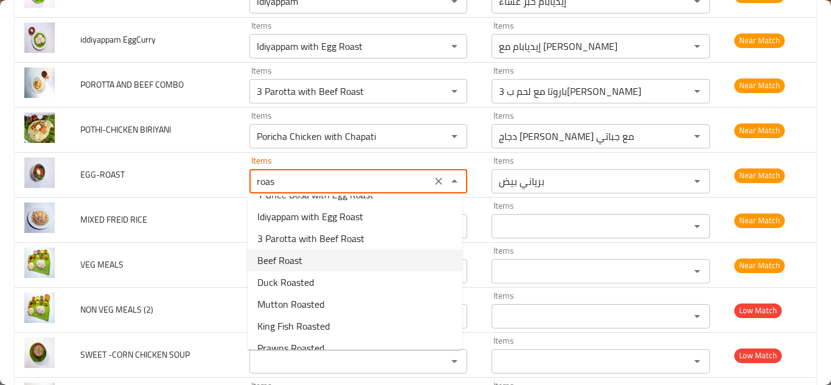
scroll to position [97, 0]
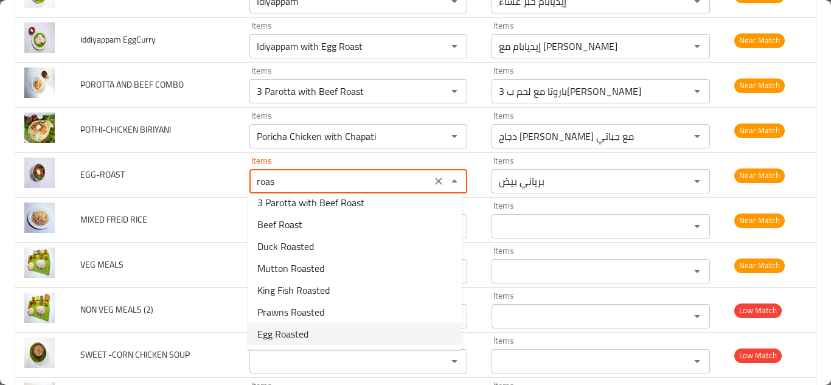
click at [316, 331] on li "Egg Roasted" at bounding box center [355, 334] width 215 height 22
type input "Egg Roasted"
type input "بيض مشوي"
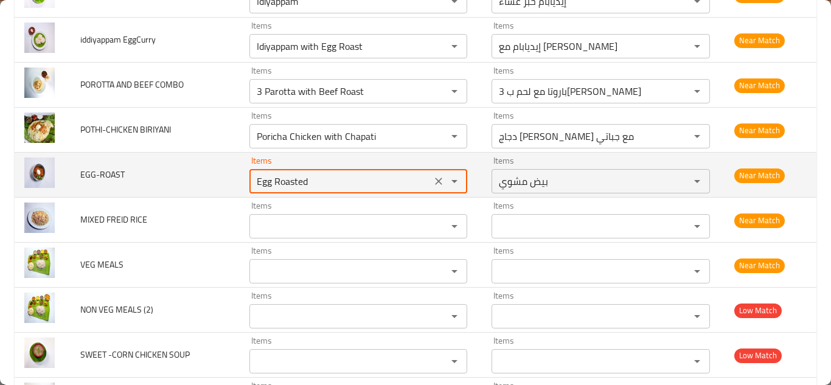
type input "Egg Roasted"
click at [197, 173] on td "EGG-ROAST" at bounding box center [155, 175] width 169 height 45
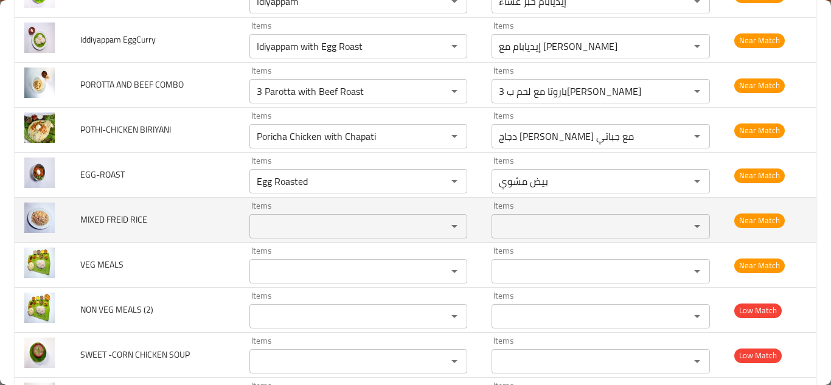
scroll to position [2719, 0]
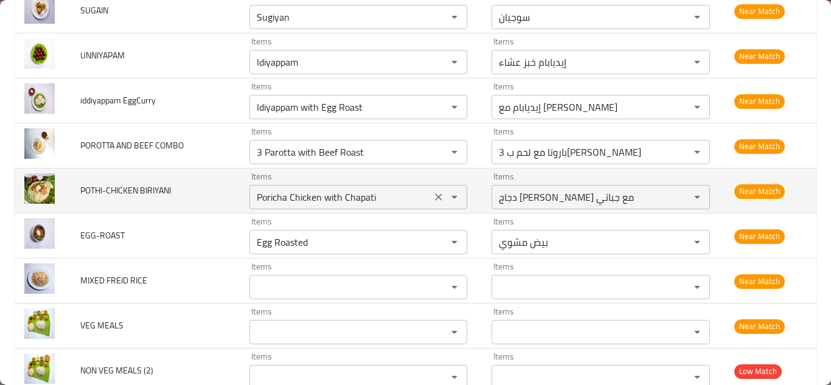
click at [308, 195] on BIRIYANI "Poricha Chicken with Chapati" at bounding box center [340, 197] width 175 height 17
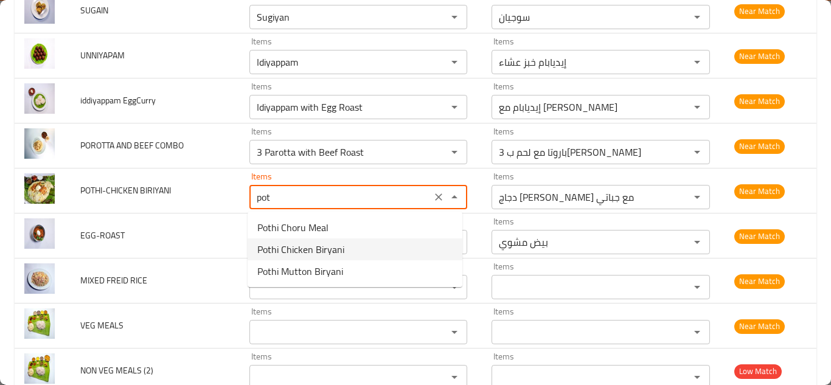
click at [348, 249] on BIRIYANI-option-1 "Pothi Chicken Biryani" at bounding box center [355, 250] width 215 height 22
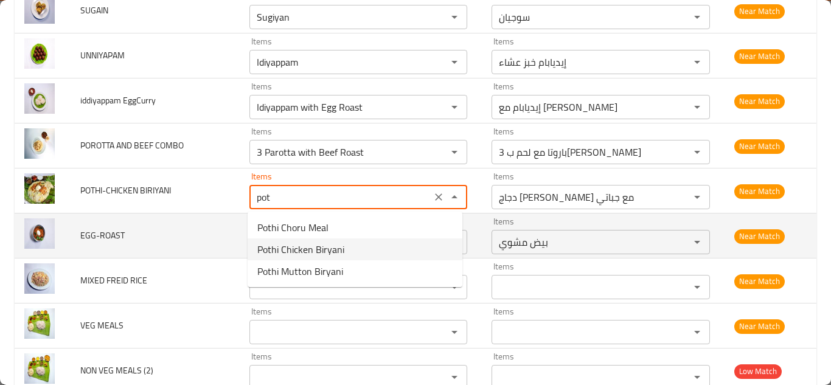
type BIRIYANI "Pothi Chicken Biryani"
type BIRIYANI-ar "برياني دجاج بوثي"
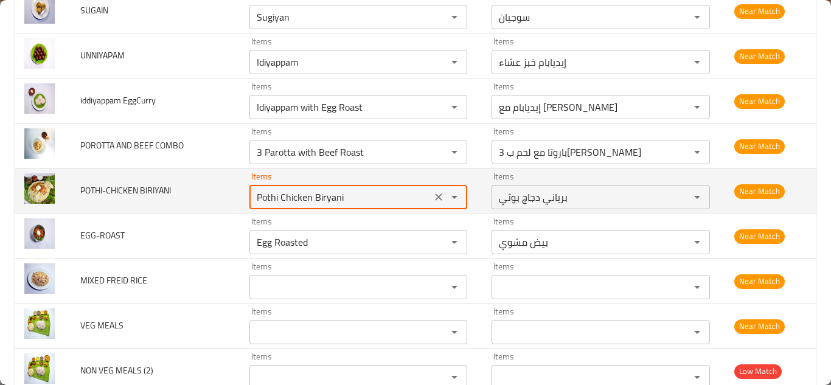
type BIRIYANI "Pothi Chicken Biryani"
click at [223, 193] on td "POTHI-CHICKEN BIRIYANI" at bounding box center [155, 191] width 169 height 45
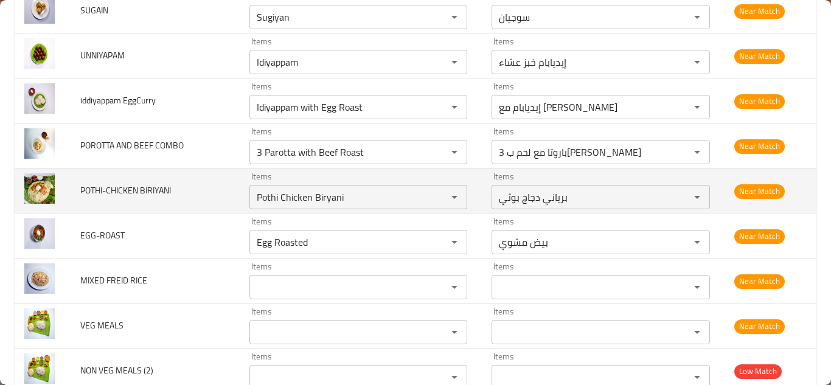
scroll to position [2658, 0]
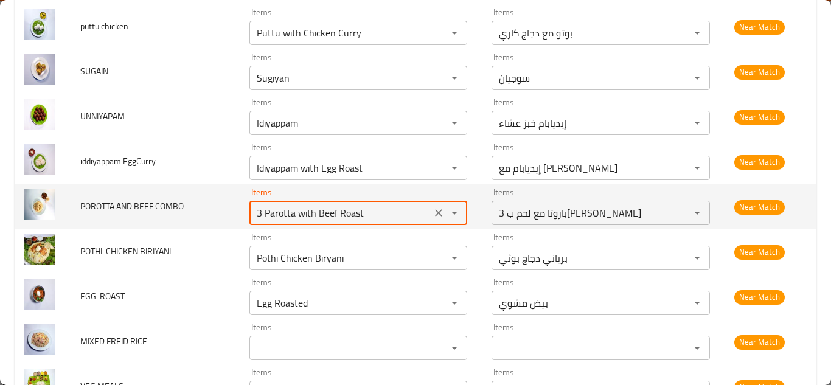
click at [368, 211] on COMBO "3 Parotta with Beef Roast" at bounding box center [340, 212] width 175 height 17
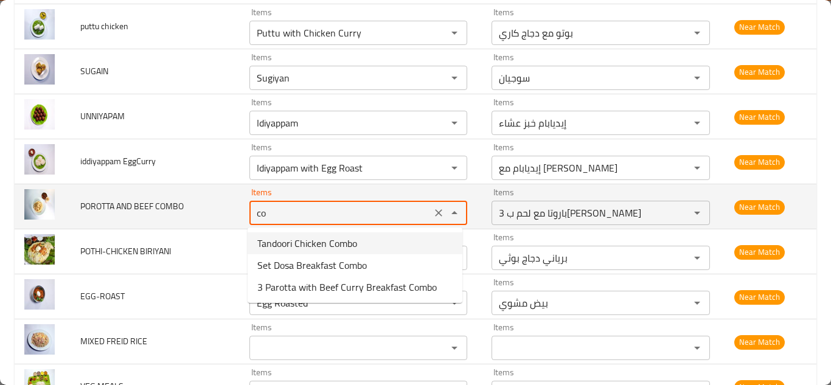
type COMBO "c"
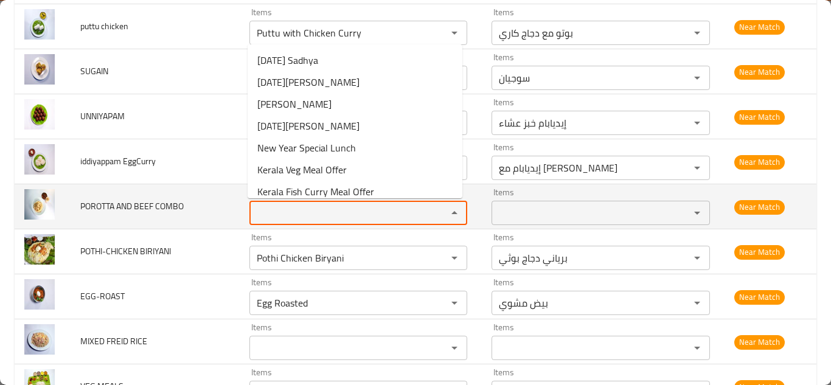
click at [163, 203] on span "POROTTA AND BEEF COMBO" at bounding box center [131, 206] width 103 height 16
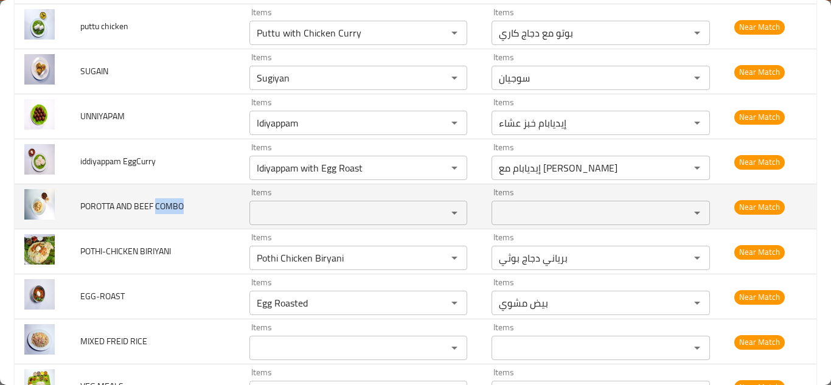
click at [162, 203] on span "POROTTA AND BEEF COMBO" at bounding box center [131, 206] width 103 height 16
click at [145, 203] on span "POROTTA AND BEEF COMBO" at bounding box center [131, 206] width 103 height 16
click at [126, 200] on span "POROTTA AND BEEF COMBO" at bounding box center [131, 206] width 103 height 16
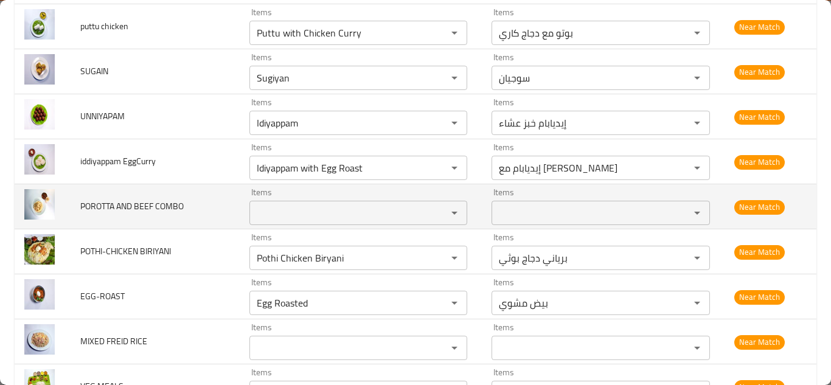
click at [109, 201] on span "POROTTA AND BEEF COMBO" at bounding box center [131, 206] width 103 height 16
click at [108, 201] on span "POROTTA AND BEEF COMBO" at bounding box center [131, 206] width 103 height 16
click at [107, 201] on span "POROTTA AND BEEF COMBO" at bounding box center [131, 206] width 103 height 16
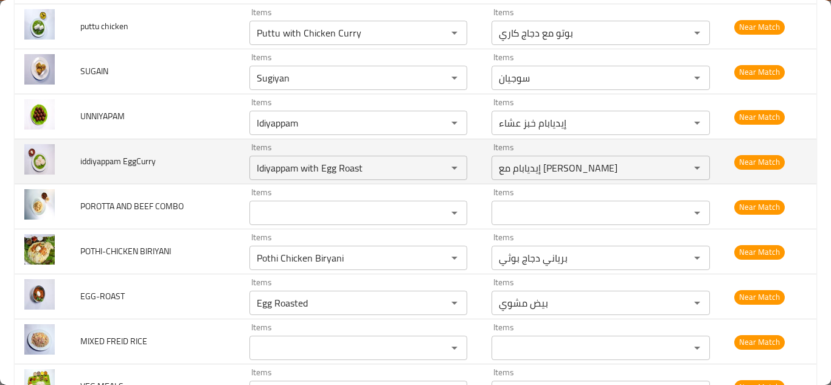
click at [203, 161] on td "iddiyappam EggCurry" at bounding box center [155, 161] width 169 height 45
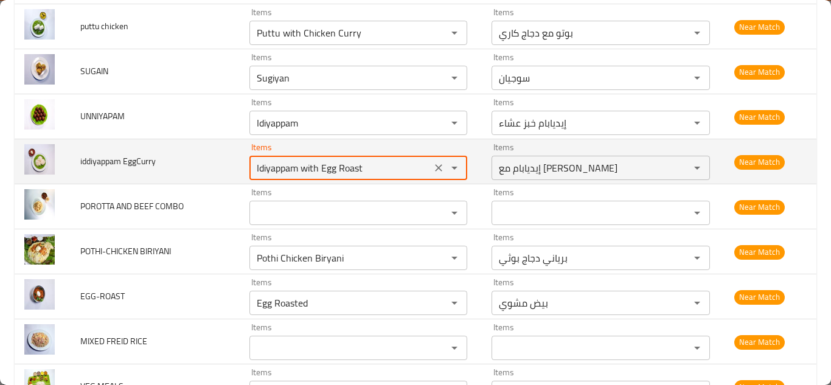
click at [377, 166] on EggCurry "Idiyappam with Egg Roast" at bounding box center [340, 167] width 175 height 17
click at [378, 164] on EggCurry "Idiyappam with Egg Roast" at bounding box center [340, 167] width 175 height 17
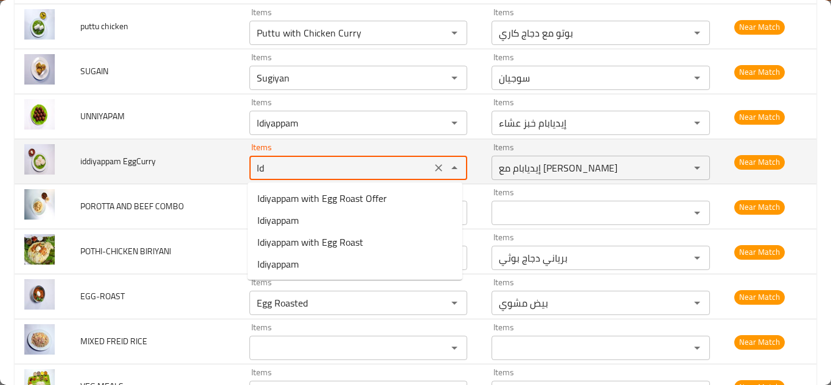
type EggCurry "I"
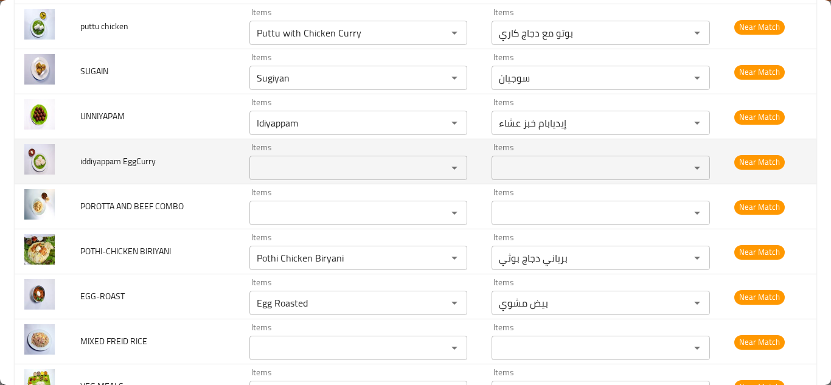
click at [118, 162] on span "iddiyappam EggCurry" at bounding box center [117, 161] width 75 height 16
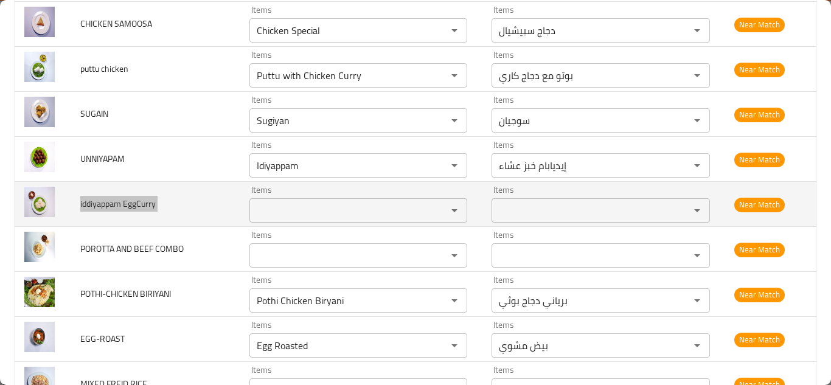
scroll to position [2598, 0]
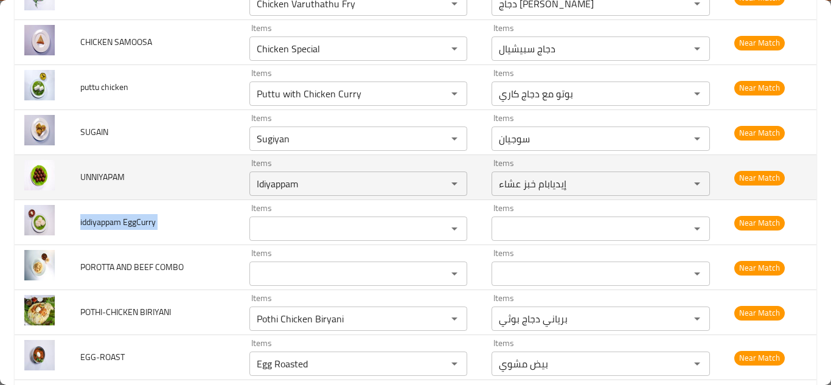
click at [214, 176] on td "UNNIYAPAM" at bounding box center [155, 177] width 169 height 45
click at [290, 183] on input "Idiyappam" at bounding box center [340, 183] width 175 height 17
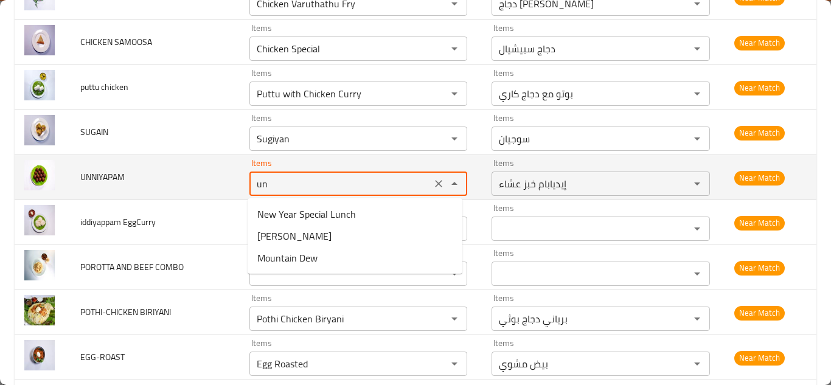
type input "u"
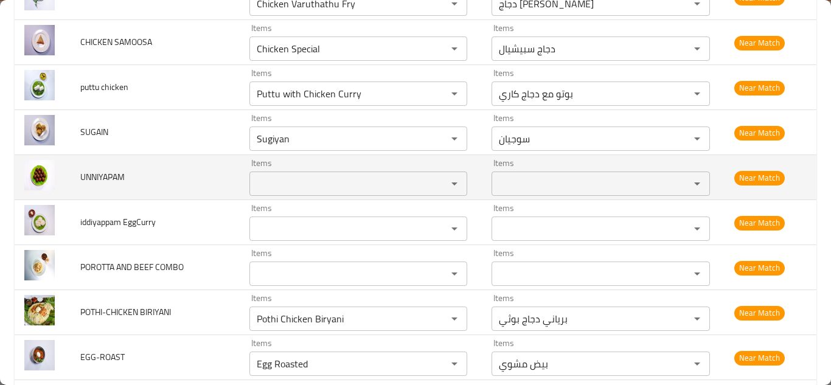
click at [111, 174] on span "UNNIYAPAM" at bounding box center [102, 177] width 44 height 16
click at [111, 173] on span "UNNIYAPAM" at bounding box center [102, 177] width 44 height 16
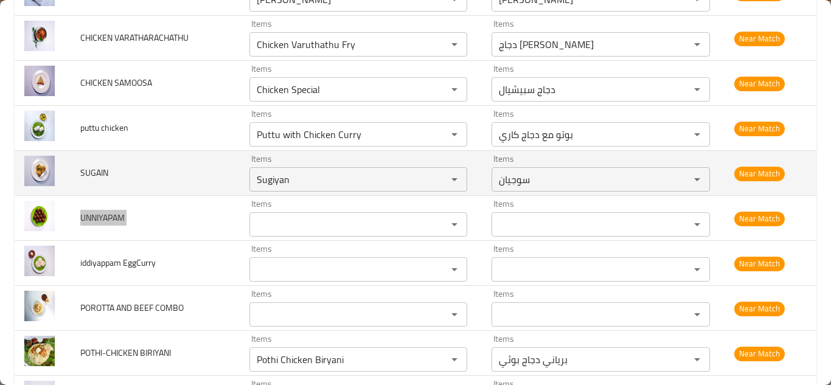
scroll to position [2537, 0]
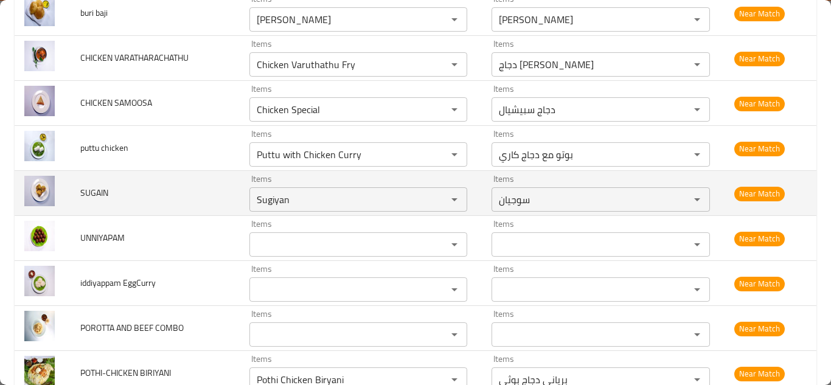
click at [199, 190] on td "SUGAIN" at bounding box center [155, 193] width 169 height 45
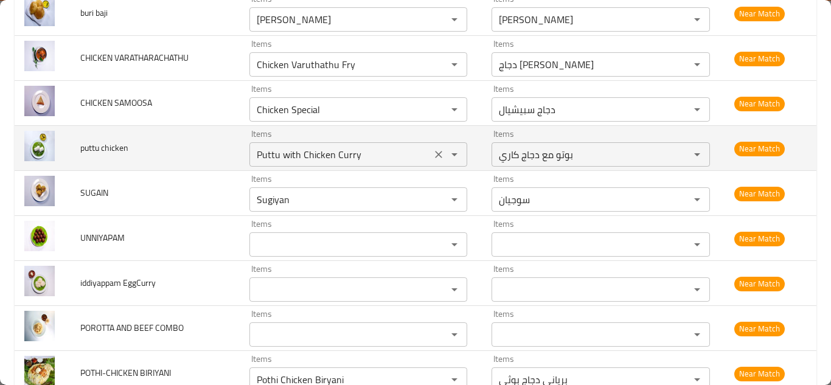
click at [367, 153] on chicken "Puttu with Chicken Curry" at bounding box center [340, 154] width 175 height 17
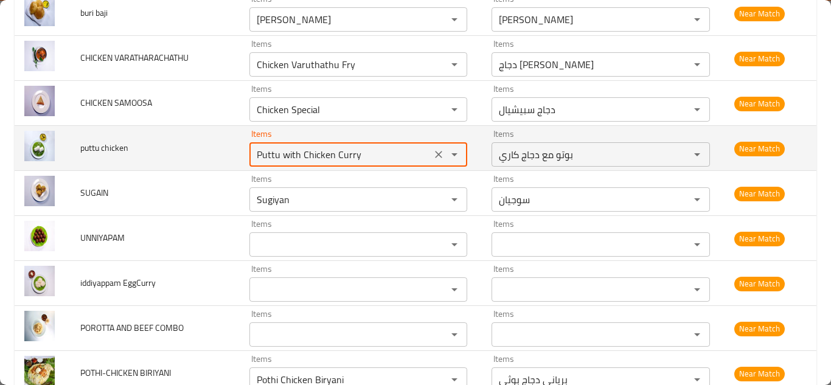
click at [373, 153] on chicken "Puttu with Chicken Curry" at bounding box center [340, 154] width 175 height 17
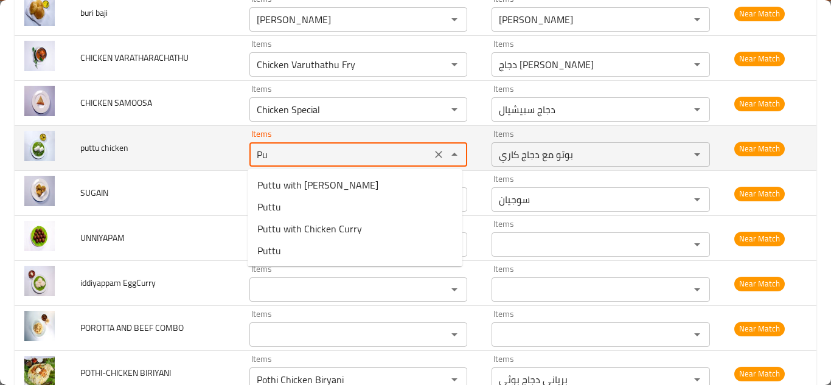
type chicken "P"
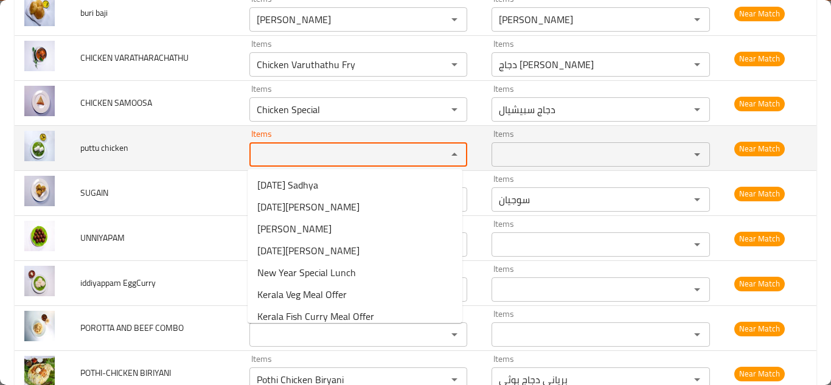
click at [116, 146] on span "puttu chicken" at bounding box center [104, 148] width 48 height 16
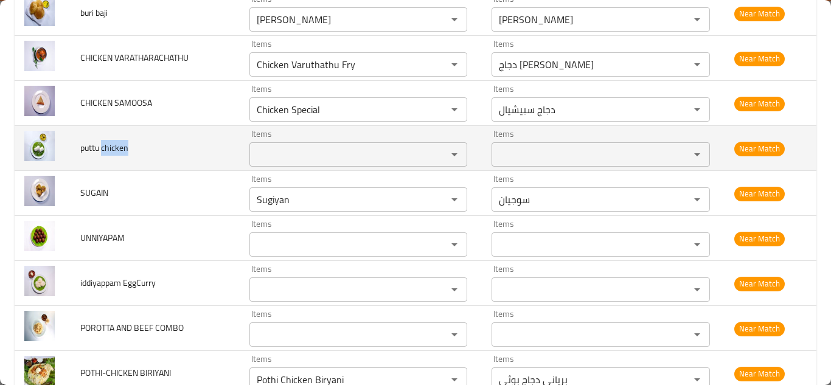
click at [116, 145] on span "puttu chicken" at bounding box center [104, 148] width 48 height 16
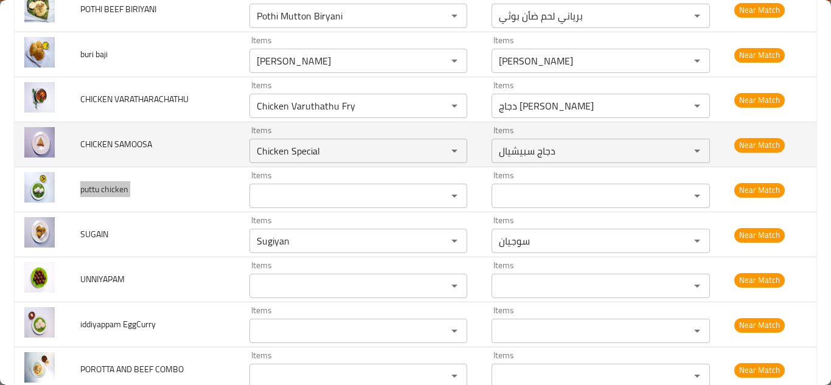
scroll to position [2476, 0]
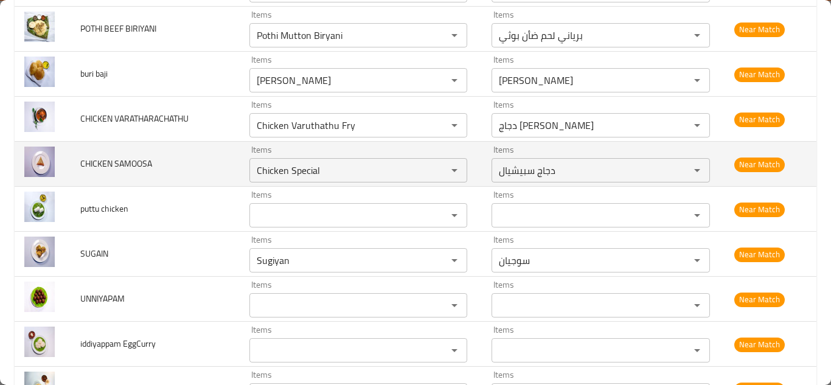
click at [198, 166] on td "CHICKEN SAMOOSA" at bounding box center [155, 164] width 169 height 45
click at [291, 176] on SAMOOSA "Chicken Special" at bounding box center [340, 170] width 175 height 17
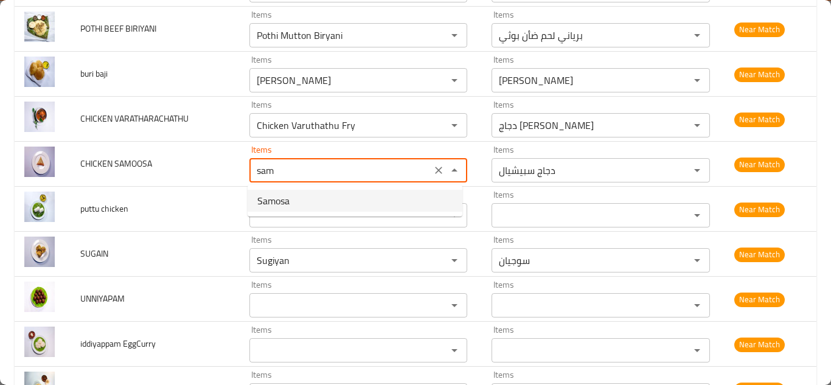
click at [280, 198] on span "Samosa" at bounding box center [273, 200] width 32 height 15
type SAMOOSA "Samosa"
type SAMOOSA-ar "سمبوسة"
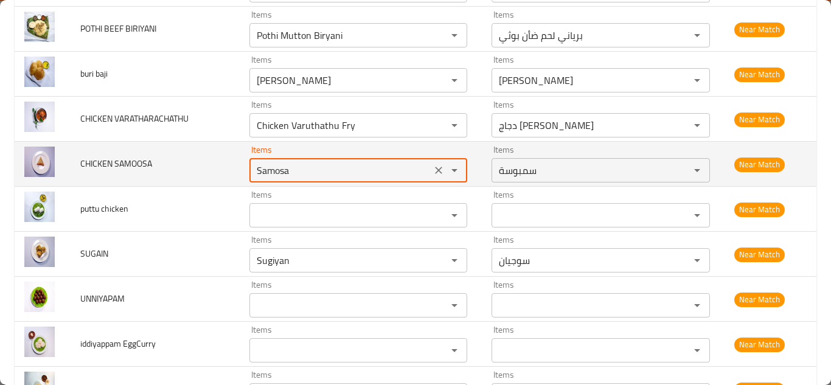
type SAMOOSA "Samosa"
click at [217, 160] on td "CHICKEN SAMOOSA" at bounding box center [155, 164] width 169 height 45
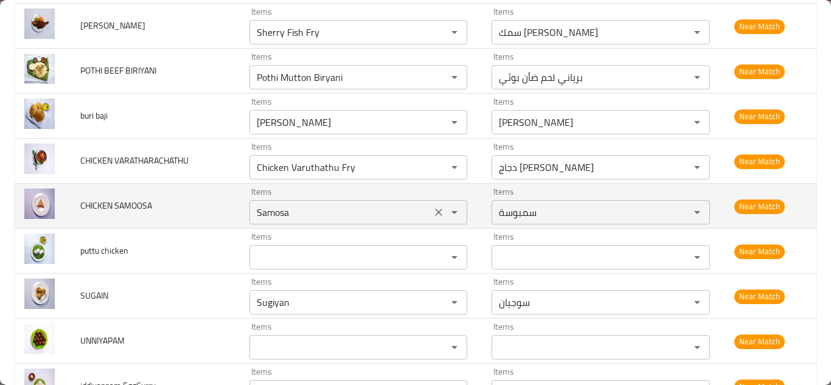
scroll to position [2415, 0]
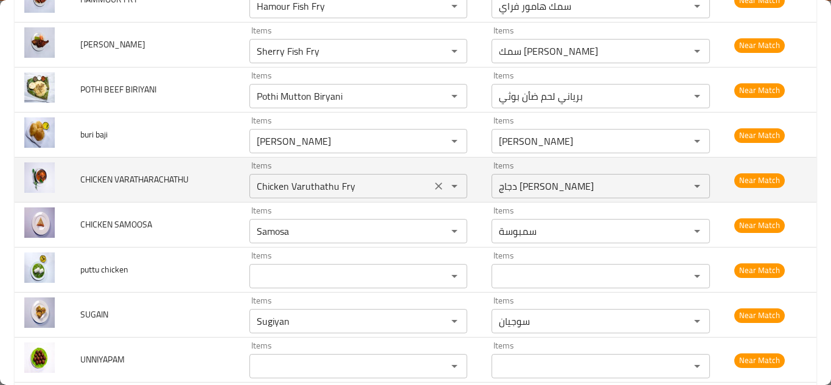
click at [379, 184] on VARATHARACHATHU "Chicken Varuthathu Fry" at bounding box center [340, 186] width 175 height 17
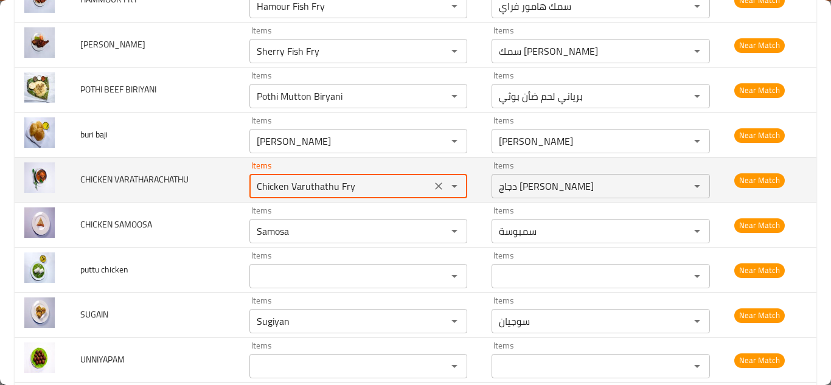
click at [380, 181] on VARATHARACHATHU "Chicken Varuthathu Fry" at bounding box center [340, 186] width 175 height 17
type VARATHARACHATHU "Chicken Varuthathu"
click at [436, 187] on icon "Clear" at bounding box center [438, 186] width 7 height 7
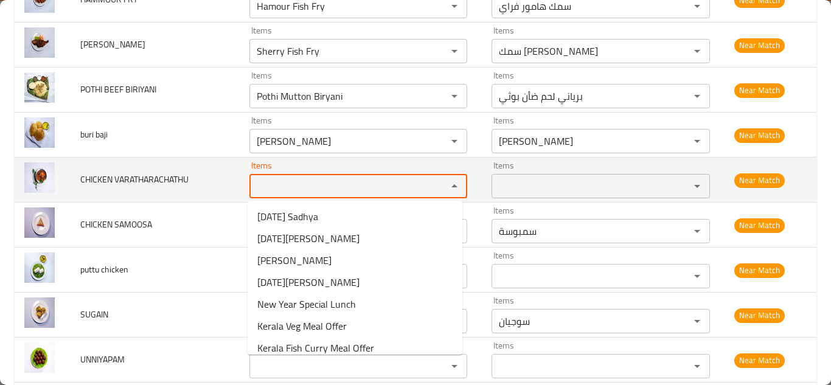
click at [133, 175] on span "CHICKEN VARATHARACHATHU" at bounding box center [134, 180] width 108 height 16
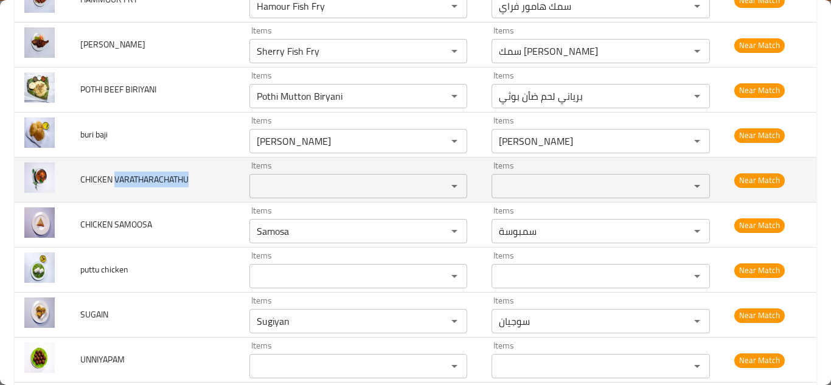
click at [133, 175] on span "CHICKEN VARATHARACHATHU" at bounding box center [134, 180] width 108 height 16
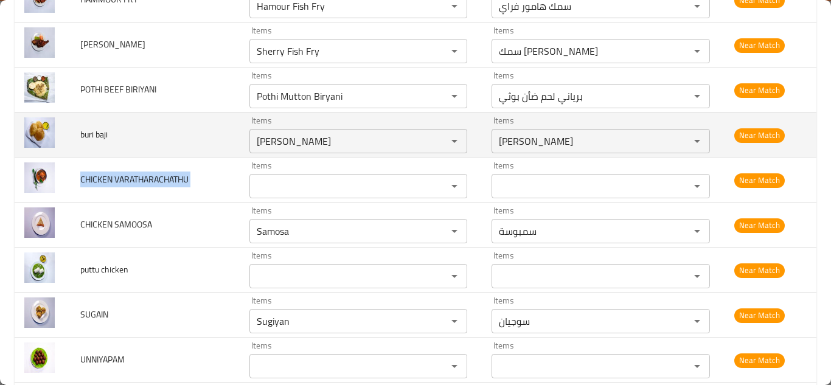
click at [203, 132] on td "buri baji" at bounding box center [155, 135] width 169 height 45
click at [279, 142] on baji "Poori Bhaji" at bounding box center [340, 141] width 175 height 17
click at [205, 139] on td "buri baji" at bounding box center [155, 135] width 169 height 45
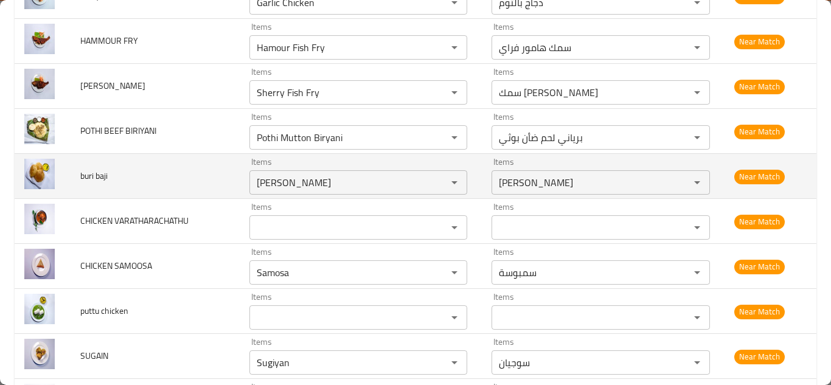
scroll to position [2354, 0]
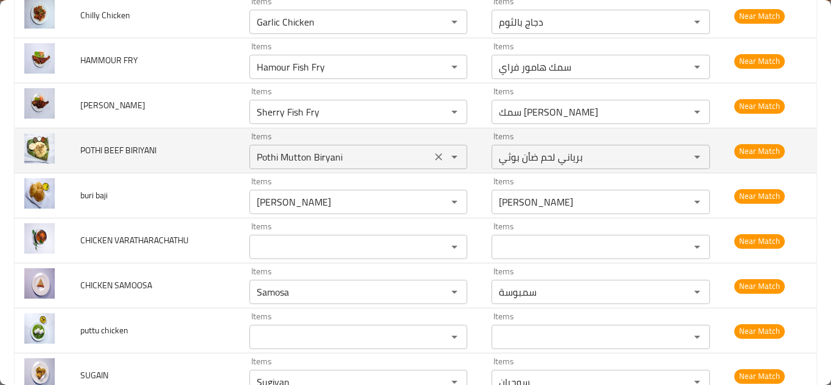
click at [355, 160] on BIRIYANI "Pothi Mutton Biryani" at bounding box center [340, 156] width 175 height 17
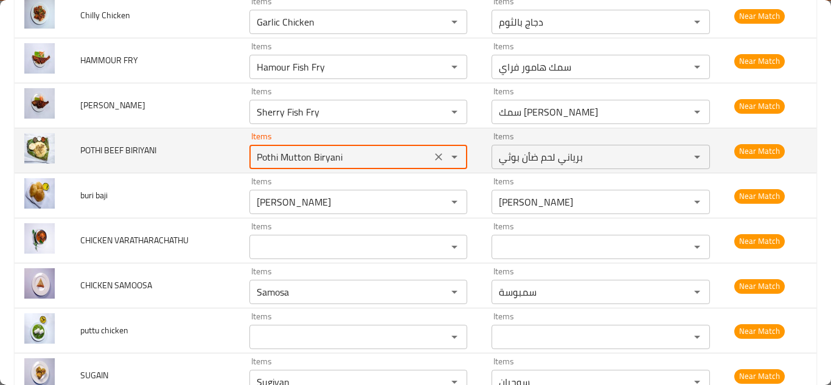
click at [360, 153] on BIRIYANI "Pothi Mutton Biryani" at bounding box center [340, 156] width 175 height 17
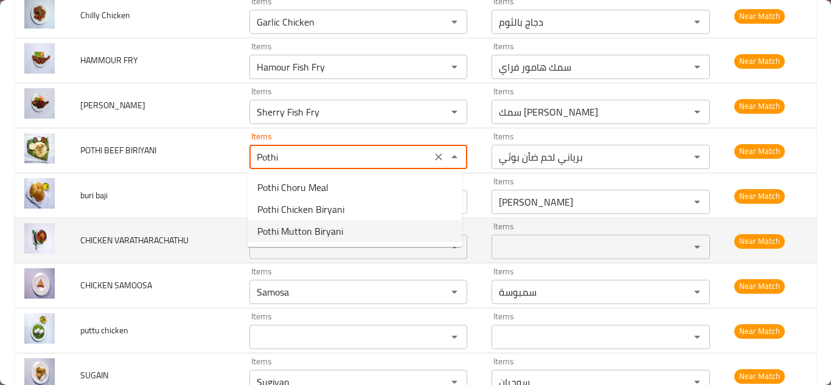
click at [309, 225] on span "Pothi Mutton Biryani" at bounding box center [300, 231] width 86 height 15
type BIRIYANI "Pothi Mutton Biryani"
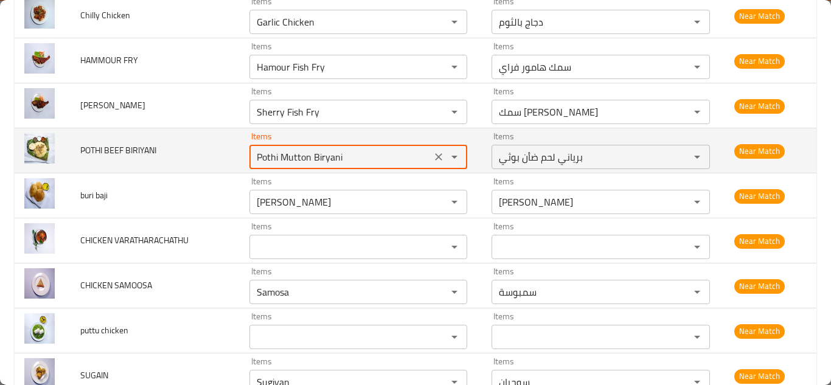
click at [231, 153] on td "POTHI BEEF BIRIYANI" at bounding box center [155, 150] width 169 height 45
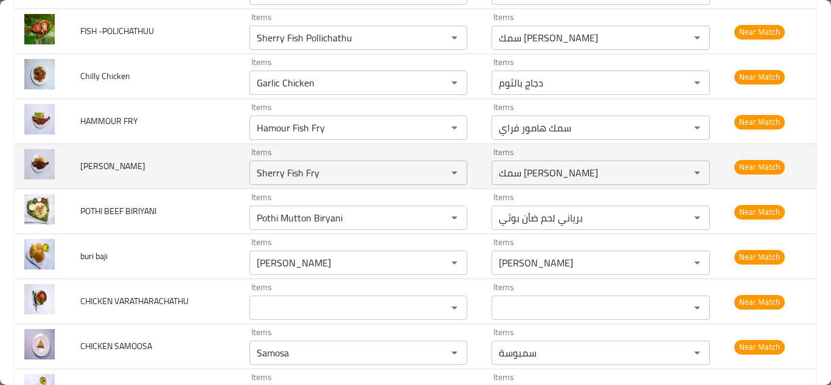
scroll to position [2233, 0]
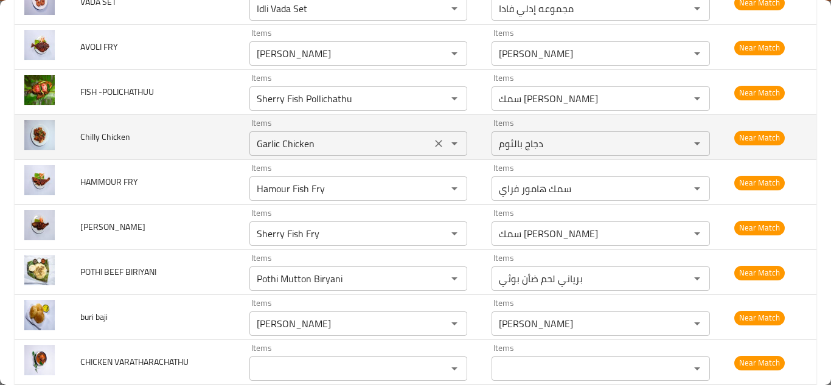
click at [300, 142] on Chicken "Garlic Chicken" at bounding box center [340, 143] width 175 height 17
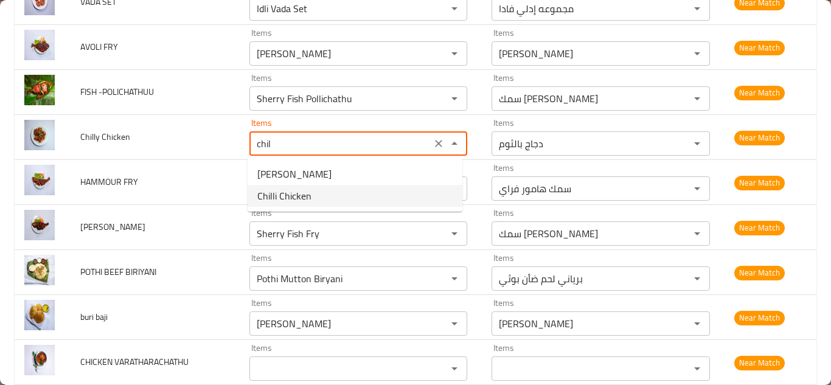
click at [335, 196] on Chicken-option-1 "Chilli Chicken" at bounding box center [355, 196] width 215 height 22
type Chicken "Chilli Chicken"
type Chicken-ar "دجاج بفلفل حار"
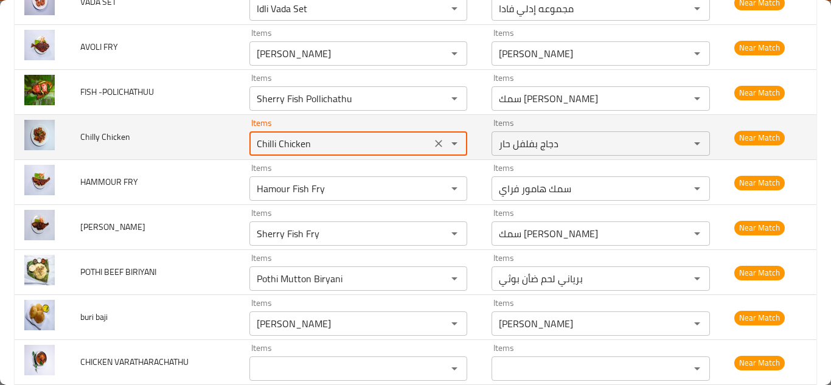
type Chicken "Chilli Chicken"
click at [225, 141] on td "Chilly Chicken" at bounding box center [155, 137] width 169 height 45
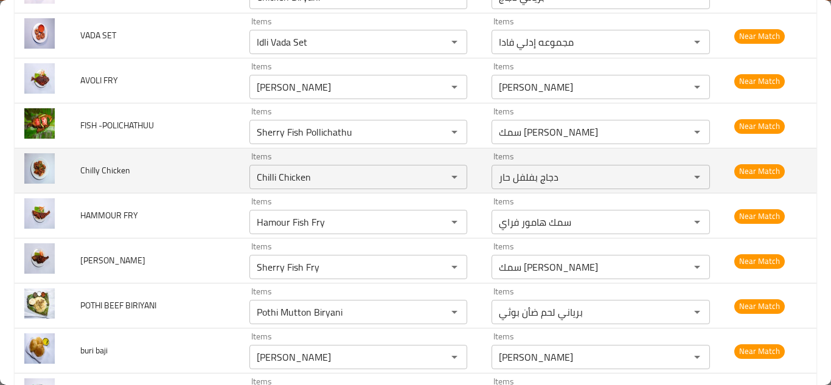
scroll to position [2172, 0]
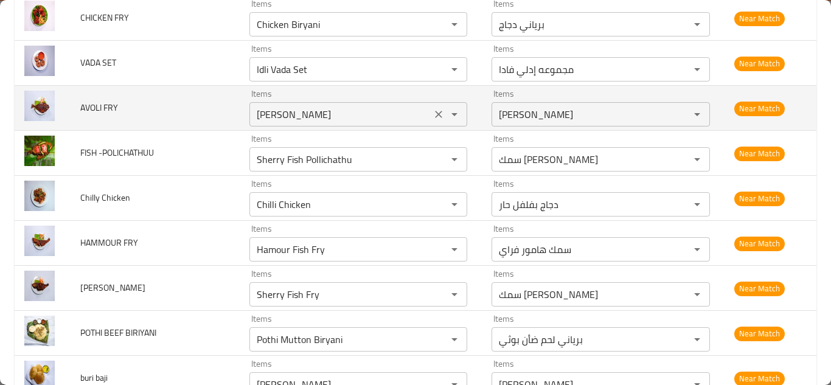
click at [277, 113] on FRY "Ayala Fry" at bounding box center [340, 114] width 175 height 17
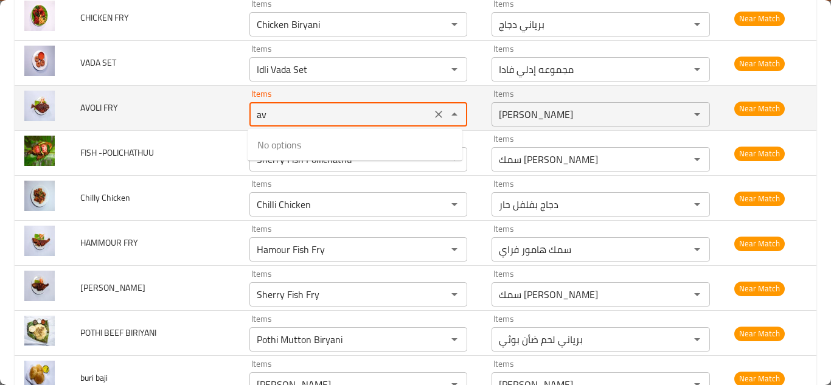
type FRY "a"
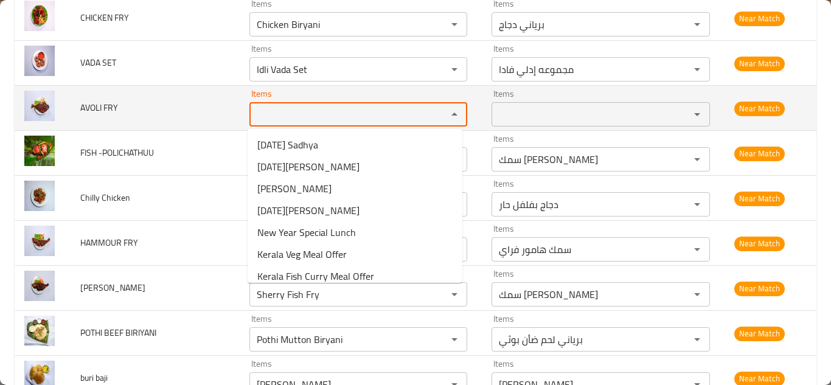
click at [108, 105] on span "AVOLI FRY" at bounding box center [99, 108] width 38 height 16
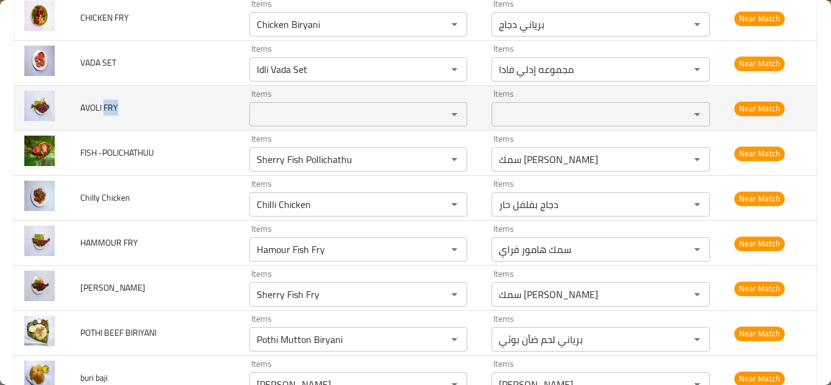
click at [108, 105] on span "AVOLI FRY" at bounding box center [99, 108] width 38 height 16
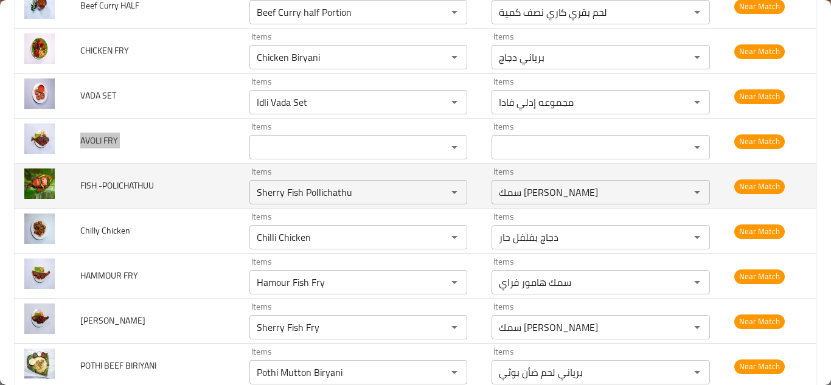
scroll to position [2111, 0]
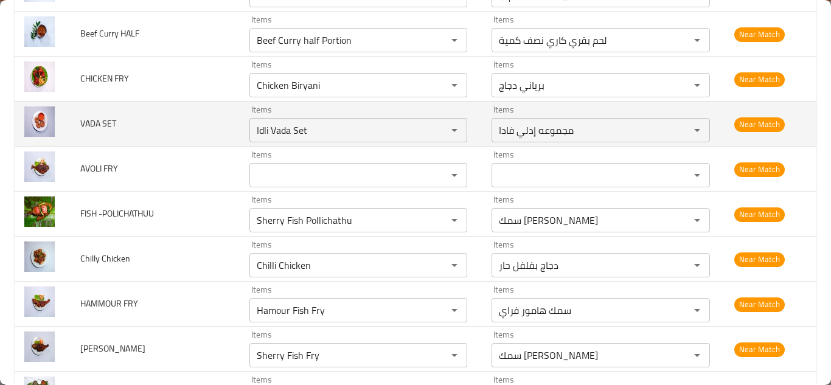
click at [214, 128] on td "VADA SET" at bounding box center [155, 124] width 169 height 45
click at [294, 130] on SET "Idli Vada Set" at bounding box center [340, 130] width 175 height 17
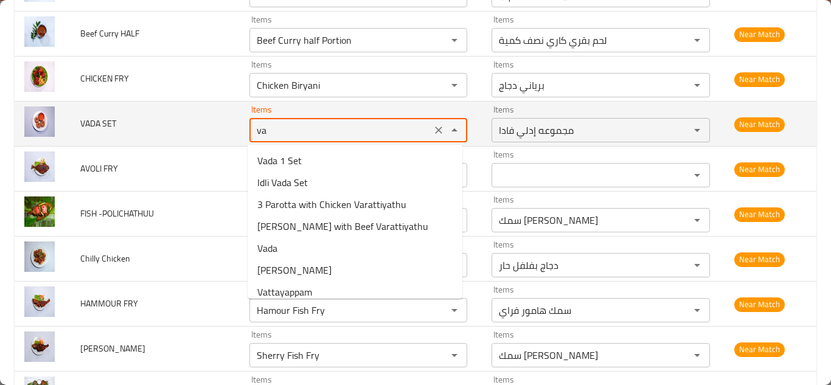
type SET "vad"
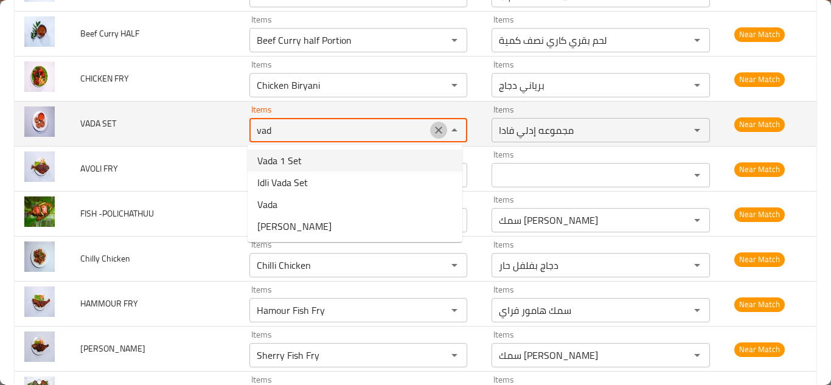
click at [437, 132] on icon "Clear" at bounding box center [439, 130] width 12 height 12
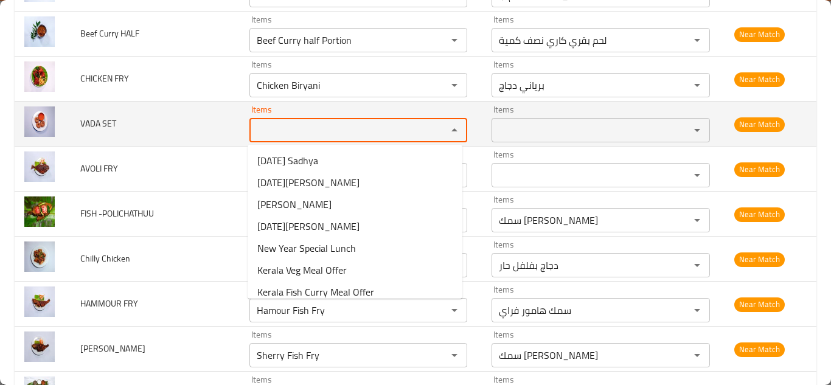
click at [100, 124] on span "VADA SET" at bounding box center [98, 124] width 36 height 16
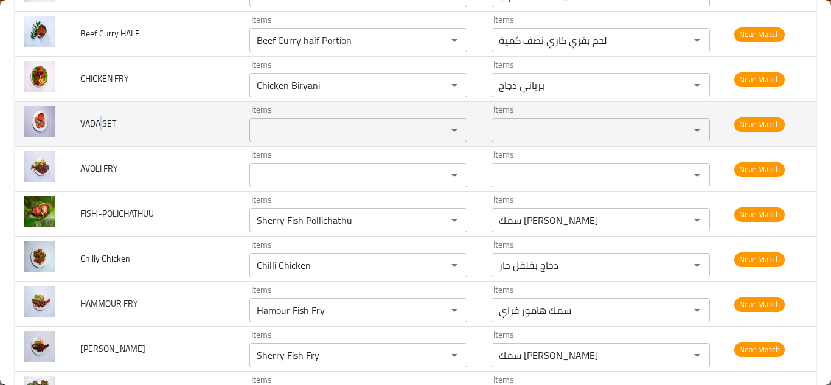
click at [100, 124] on span "VADA SET" at bounding box center [98, 124] width 36 height 16
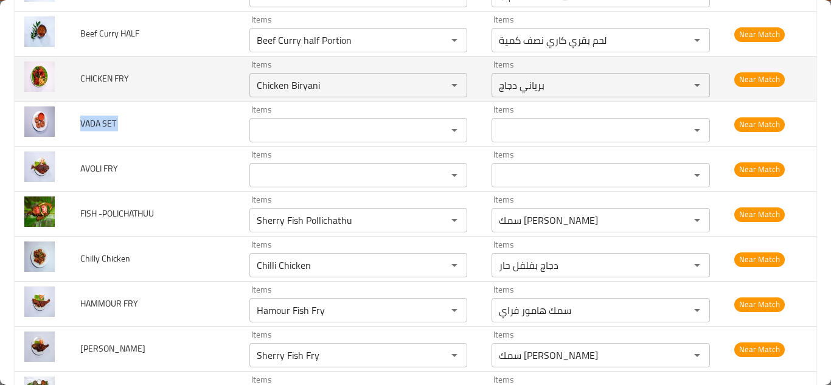
click at [178, 86] on td "CHICKEN FRY" at bounding box center [155, 79] width 169 height 45
click at [324, 83] on FRY "Chicken Biryani" at bounding box center [340, 85] width 175 height 17
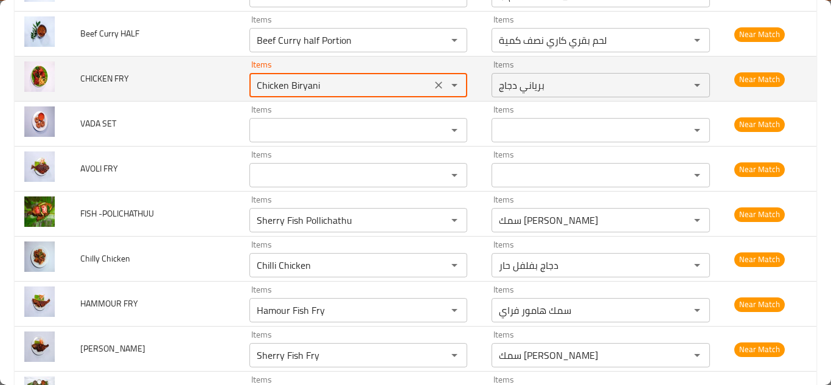
click at [341, 83] on FRY "Chicken Biryani" at bounding box center [340, 85] width 175 height 17
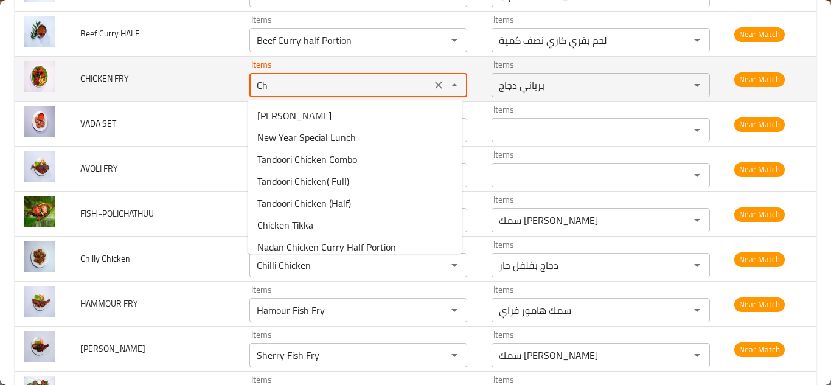
type FRY "C"
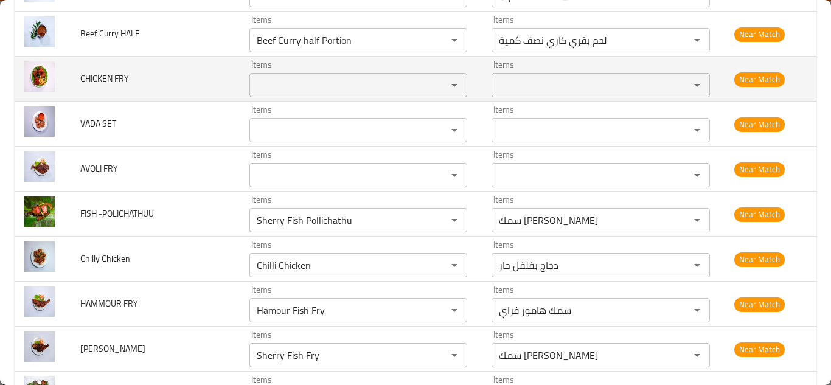
click at [114, 75] on span "CHICKEN FRY" at bounding box center [104, 79] width 49 height 16
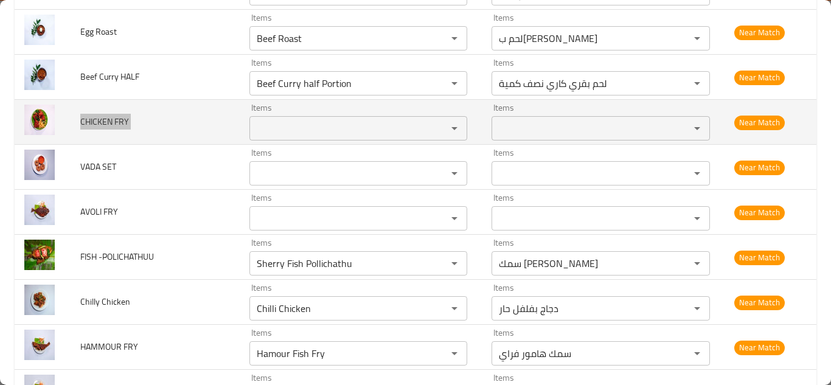
scroll to position [1989, 0]
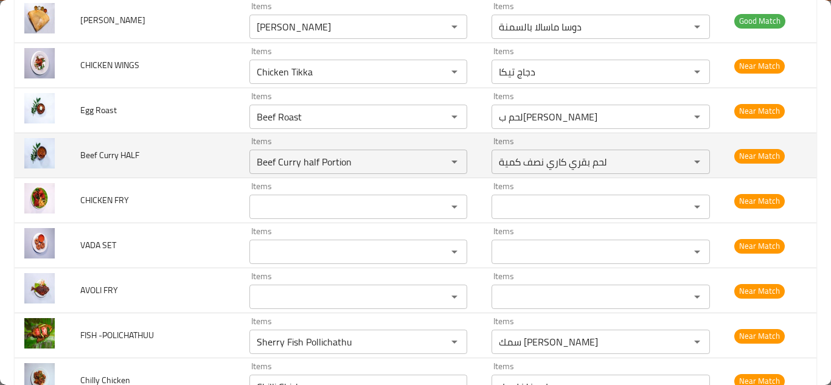
click at [218, 153] on td "Beef Curry HALF" at bounding box center [155, 155] width 169 height 45
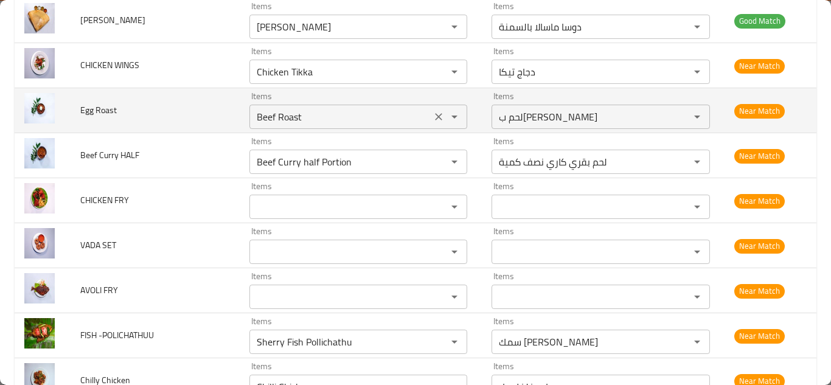
click at [273, 117] on Roast "Beef Roast" at bounding box center [340, 116] width 175 height 17
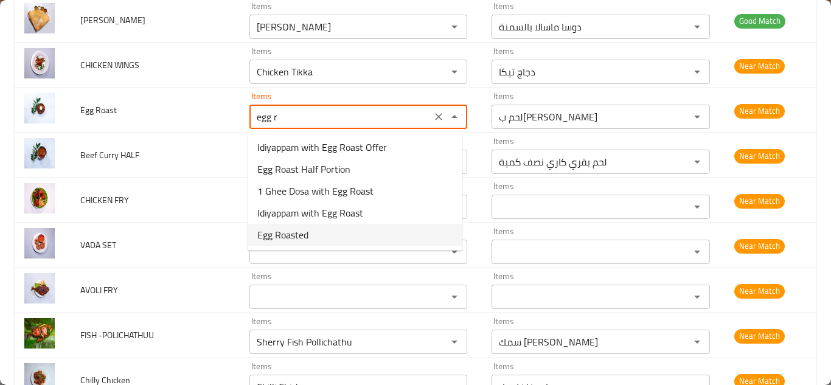
click at [333, 233] on Roast-option-4 "Egg Roasted" at bounding box center [355, 235] width 215 height 22
type Roast "Egg Roasted"
type Roast-ar "بيض مشوي"
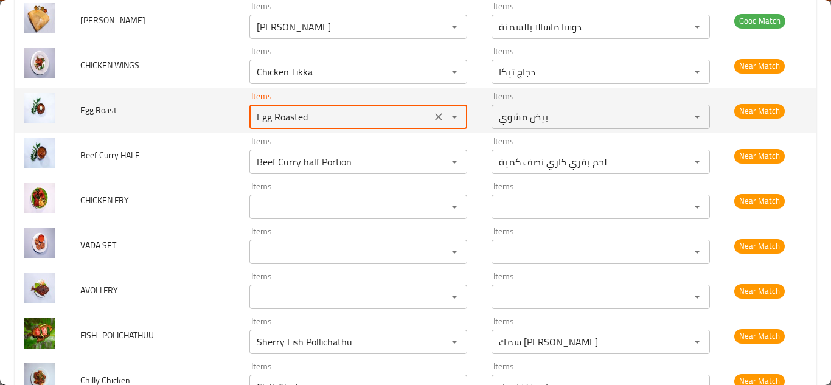
type Roast "Egg Roasted"
click at [204, 110] on td "Egg Roast" at bounding box center [155, 110] width 169 height 45
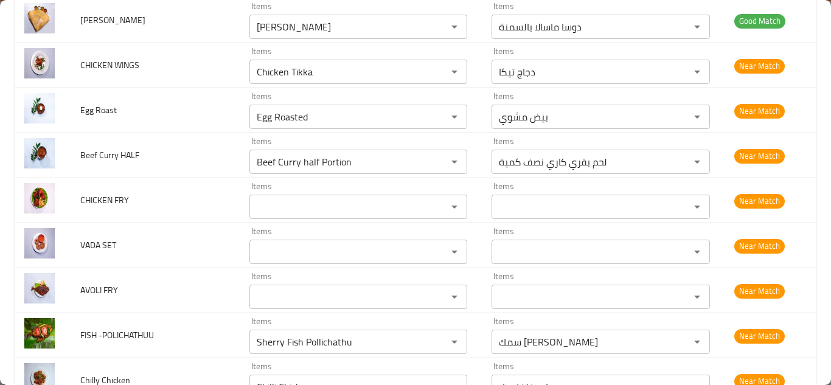
scroll to position [1928, 0]
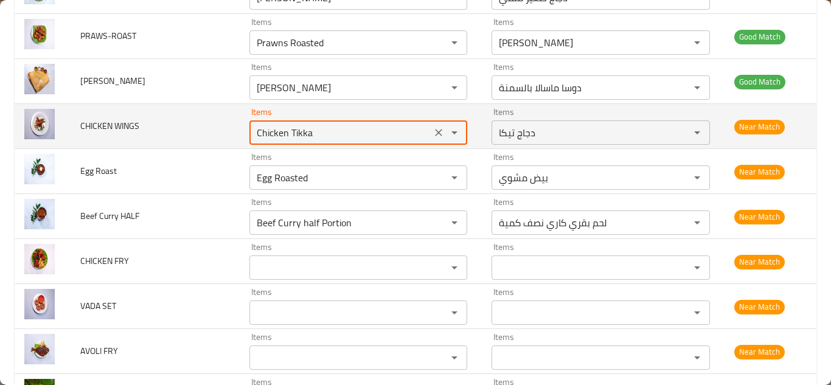
click at [282, 130] on WINGS "Chicken Tikka" at bounding box center [340, 132] width 175 height 17
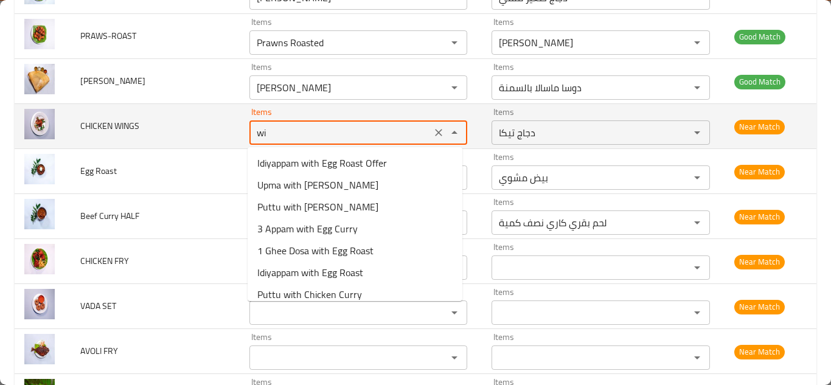
type WINGS "w"
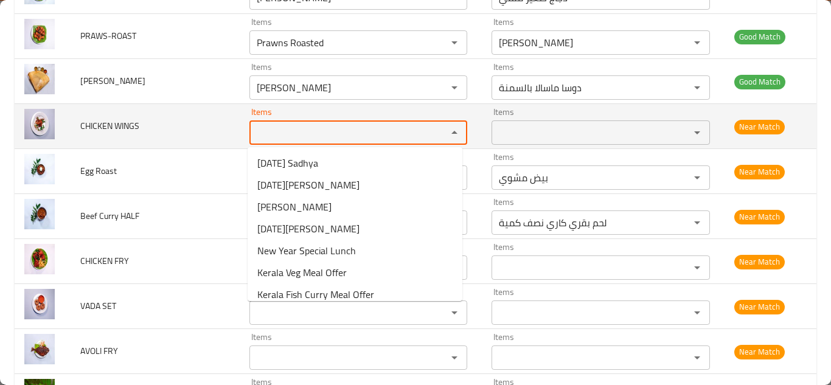
click at [119, 123] on span "CHICKEN WINGS" at bounding box center [109, 126] width 59 height 16
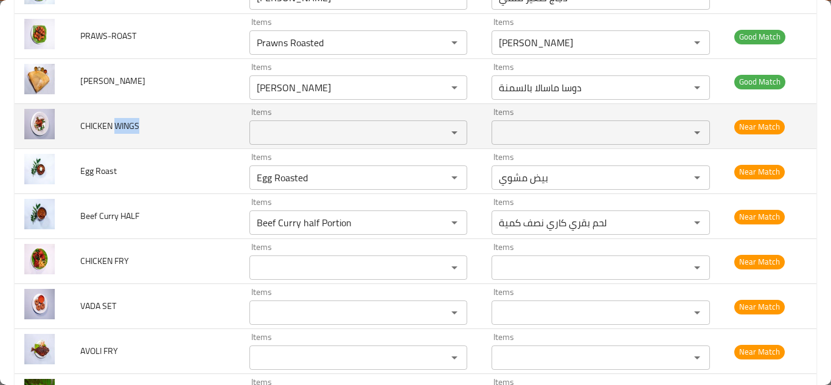
click at [119, 123] on span "CHICKEN WINGS" at bounding box center [109, 126] width 59 height 16
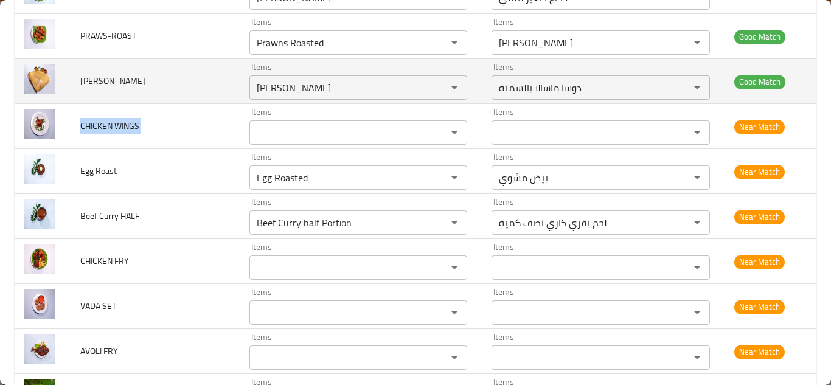
click at [209, 90] on td "Masala Dosa" at bounding box center [155, 81] width 169 height 45
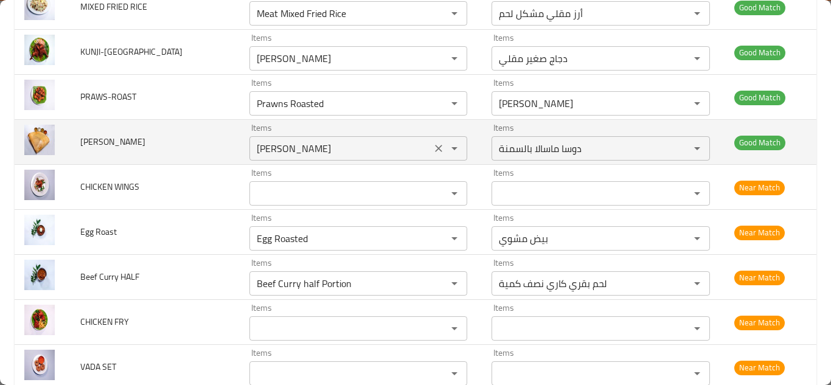
click at [294, 145] on Dosa "Ghee Masala Dosa" at bounding box center [340, 148] width 175 height 17
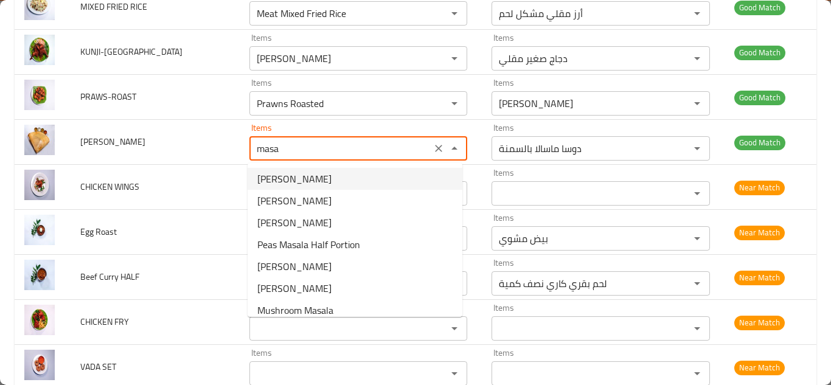
click at [335, 180] on Dosa-option-0 "Masala Dosa" at bounding box center [355, 179] width 215 height 22
click at [335, 180] on div "Items Items" at bounding box center [358, 187] width 218 height 37
type Dosa "Masala Dosa"
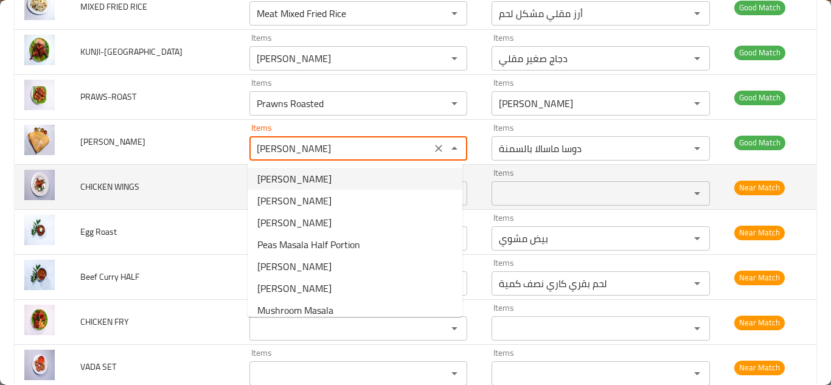
type Dosa-ar "دوسا ماسالا"
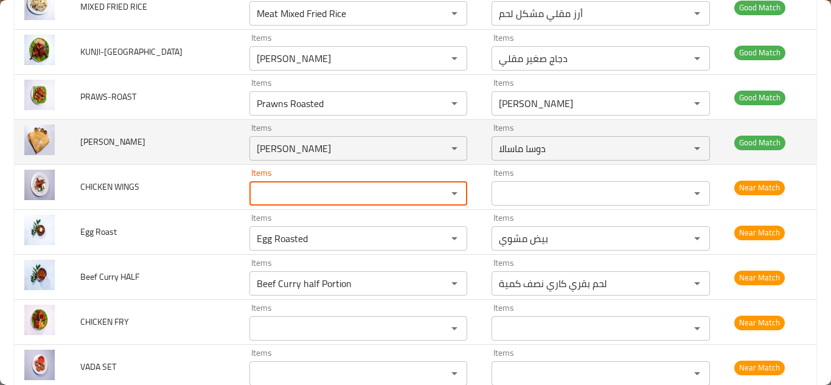
click at [220, 131] on td "Masala Dosa" at bounding box center [155, 142] width 169 height 45
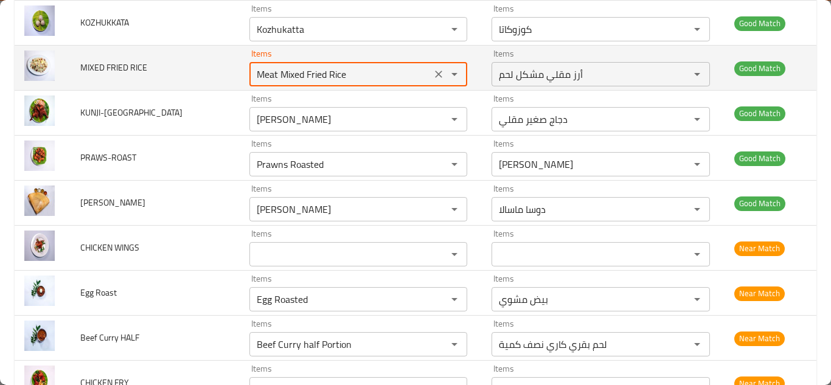
click at [304, 72] on RICE "Meat Mixed Fried Rice" at bounding box center [340, 74] width 175 height 17
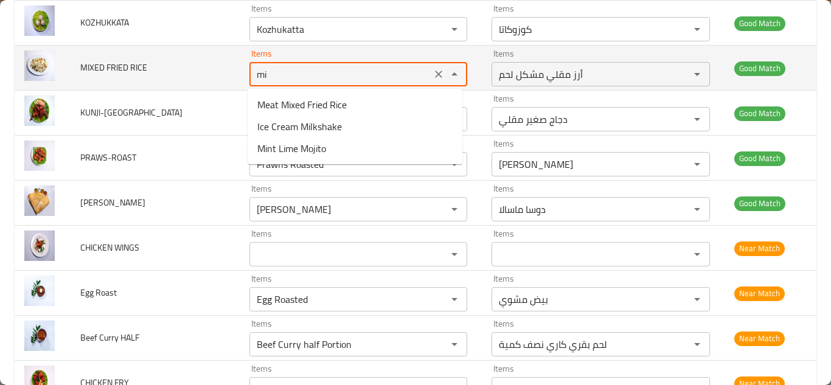
type RICE "m"
type RICE "M"
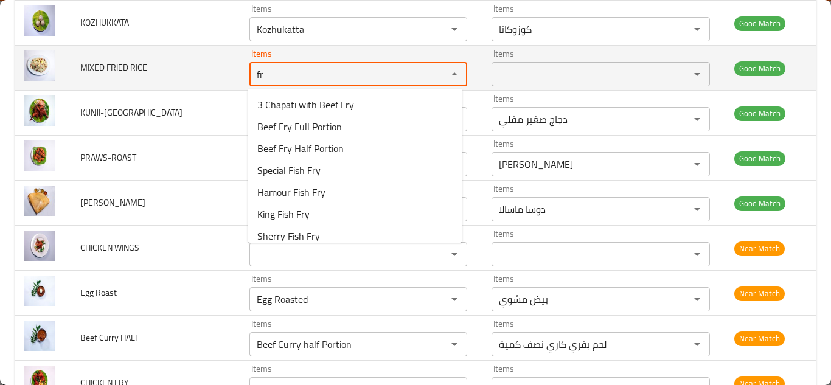
type RICE "f"
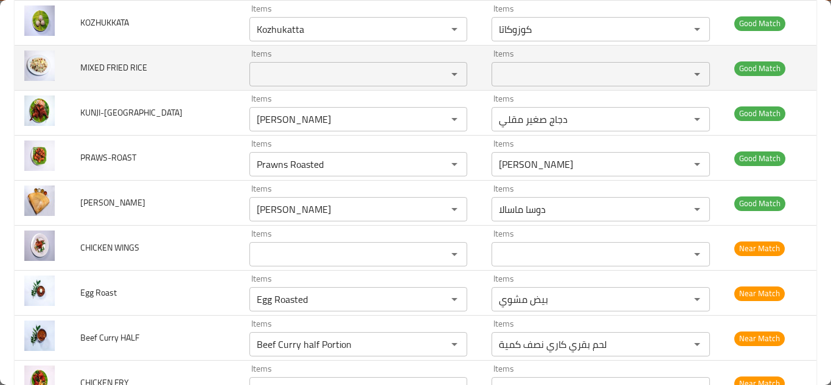
click at [121, 64] on span "MIXED FRIED RICE" at bounding box center [113, 68] width 67 height 16
click at [121, 63] on span "MIXED FRIED RICE" at bounding box center [113, 68] width 67 height 16
click at [201, 61] on td "MIXED FRIED RICE" at bounding box center [155, 68] width 169 height 45
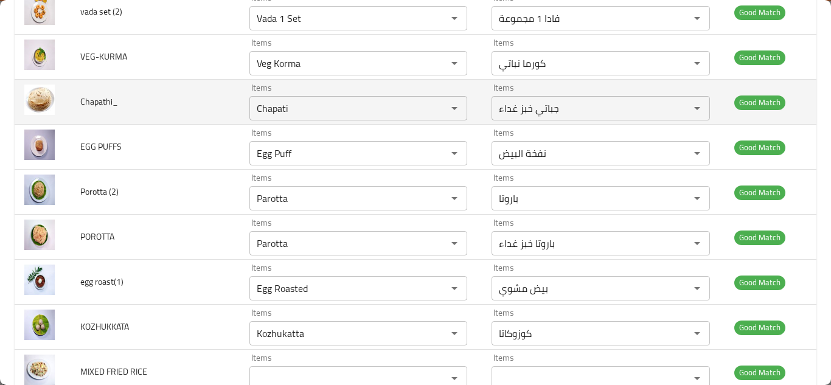
scroll to position [1441, 0]
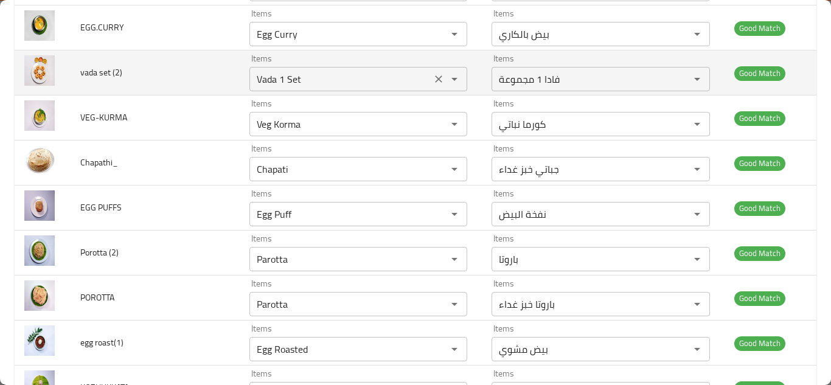
click at [316, 77] on \(2\) "Vada 1 Set" at bounding box center [340, 79] width 175 height 17
click at [333, 75] on \(2\) "Vada 1 Set" at bounding box center [340, 79] width 175 height 17
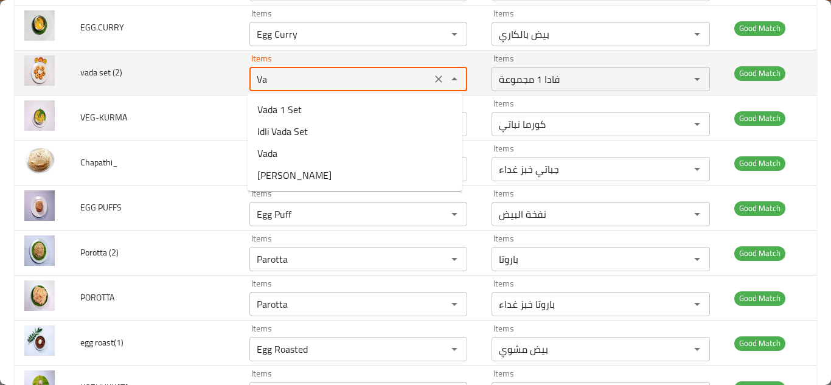
type \(2\) "V"
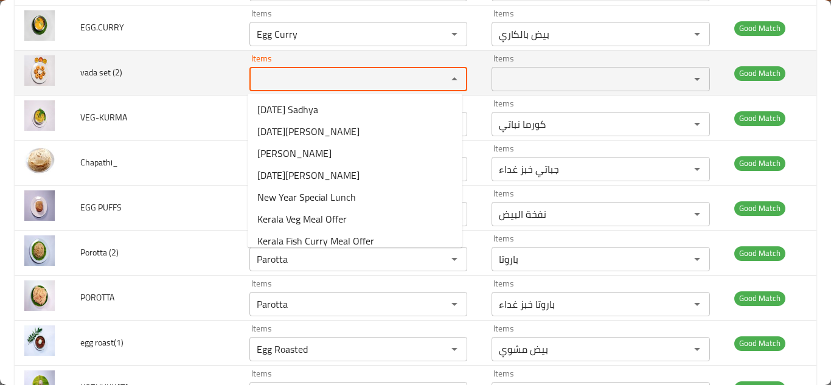
click at [209, 75] on td "vada set (2)" at bounding box center [155, 73] width 169 height 45
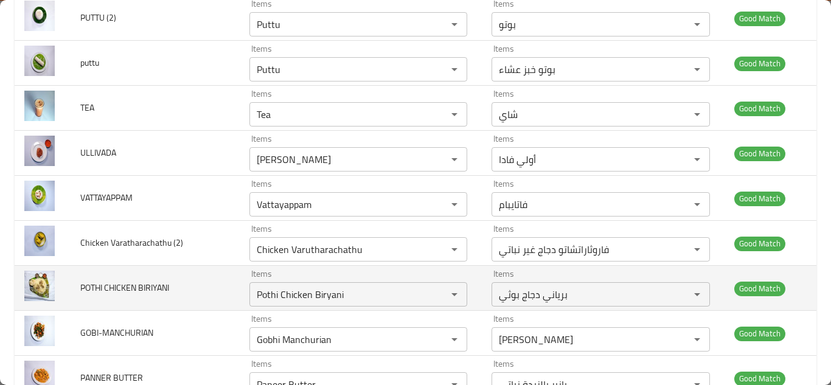
scroll to position [894, 0]
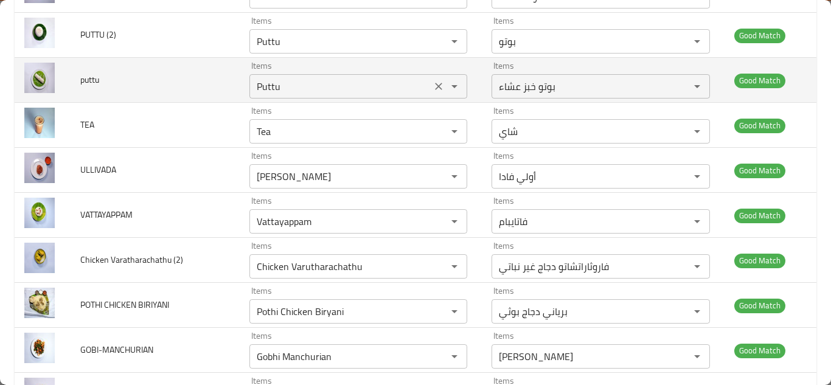
click at [433, 86] on icon "Clear" at bounding box center [439, 86] width 12 height 12
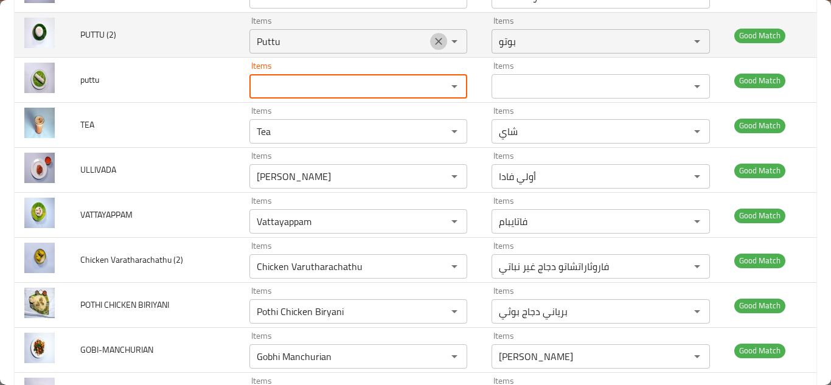
click at [433, 40] on icon "Clear" at bounding box center [439, 41] width 12 height 12
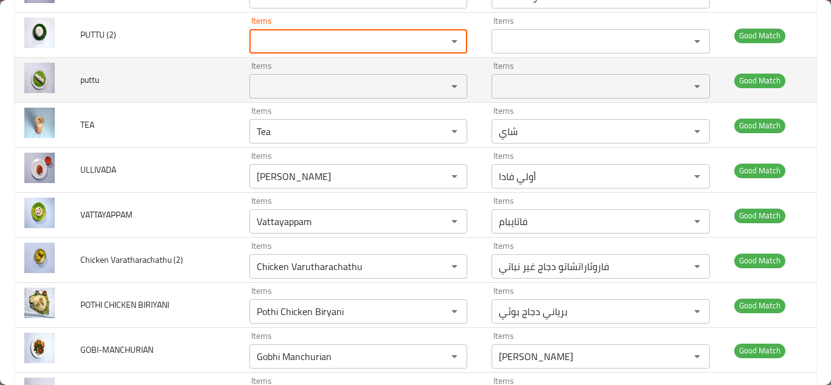
click at [96, 74] on span "puttu" at bounding box center [89, 80] width 19 height 16
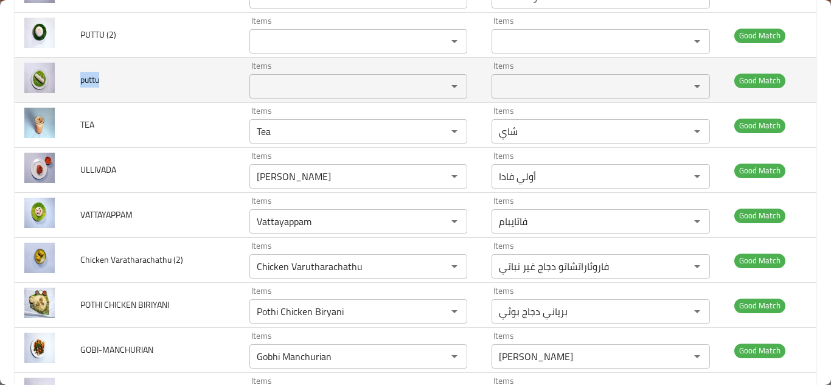
click at [96, 74] on span "puttu" at bounding box center [89, 80] width 19 height 16
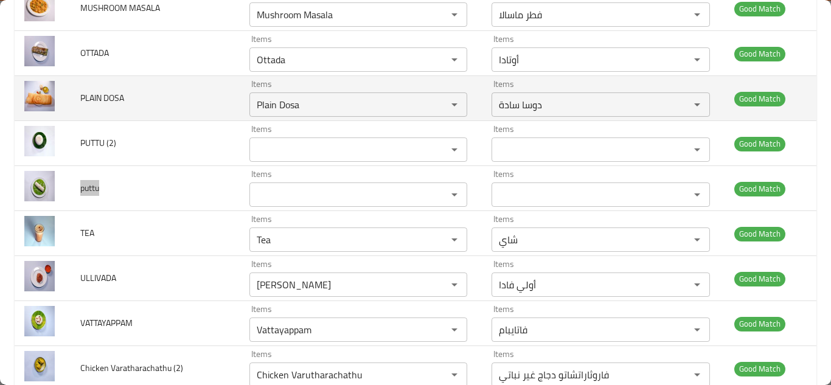
scroll to position [772, 0]
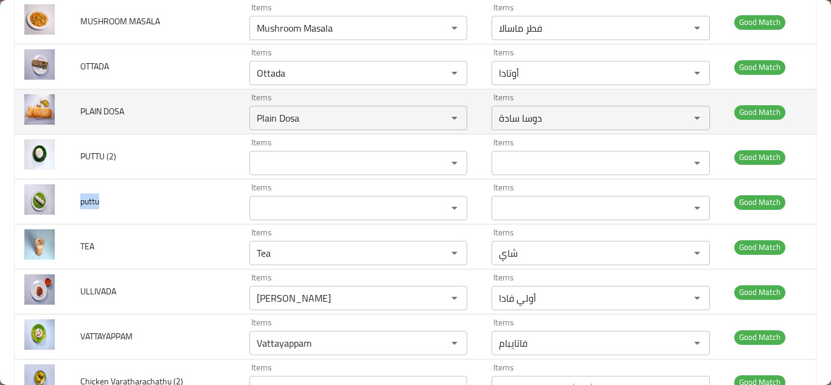
click at [198, 113] on td "PLAIN DOSA" at bounding box center [155, 111] width 169 height 45
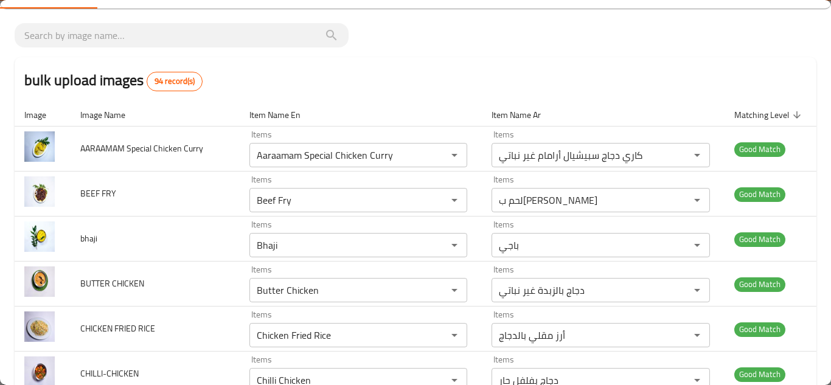
scroll to position [0, 0]
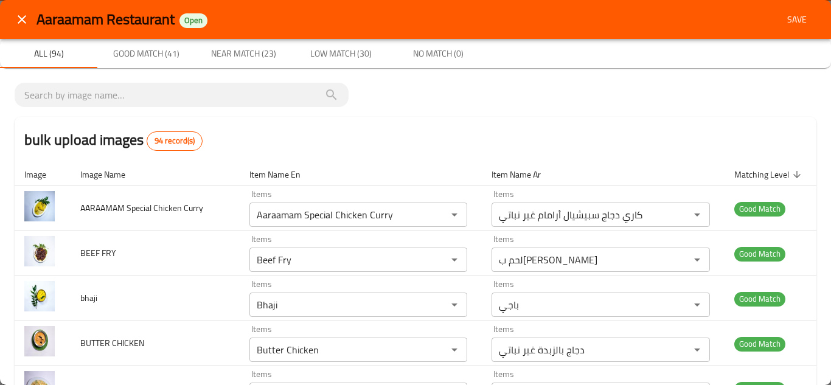
click at [783, 13] on span "Save" at bounding box center [797, 19] width 29 height 15
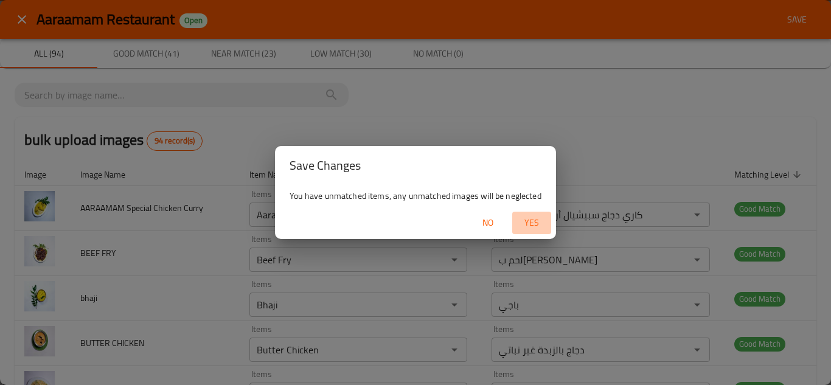
click at [537, 221] on span "Yes" at bounding box center [531, 222] width 29 height 15
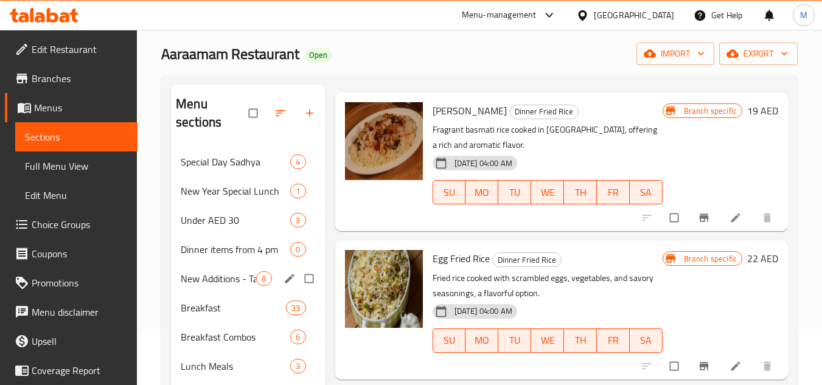
scroll to position [122, 0]
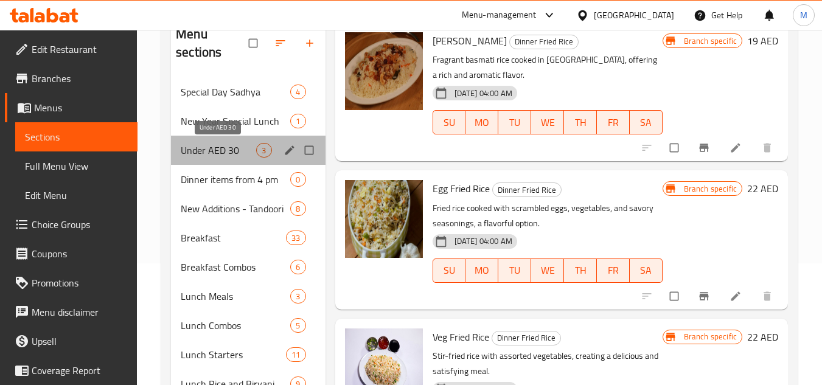
click at [210, 153] on span "Under AED 30" at bounding box center [218, 150] width 75 height 15
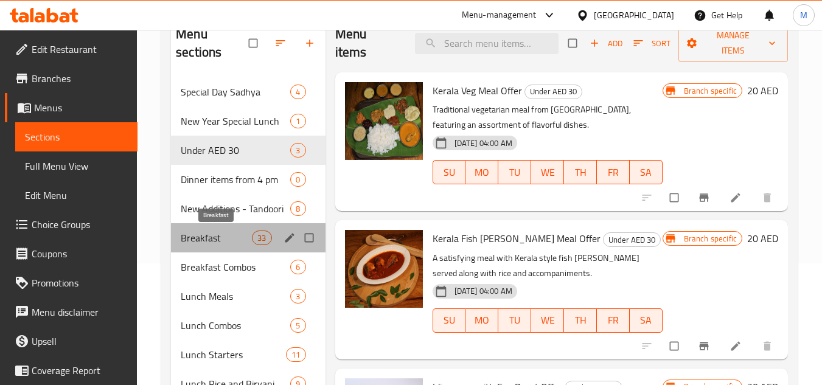
click at [201, 237] on span "Breakfast" at bounding box center [216, 238] width 71 height 15
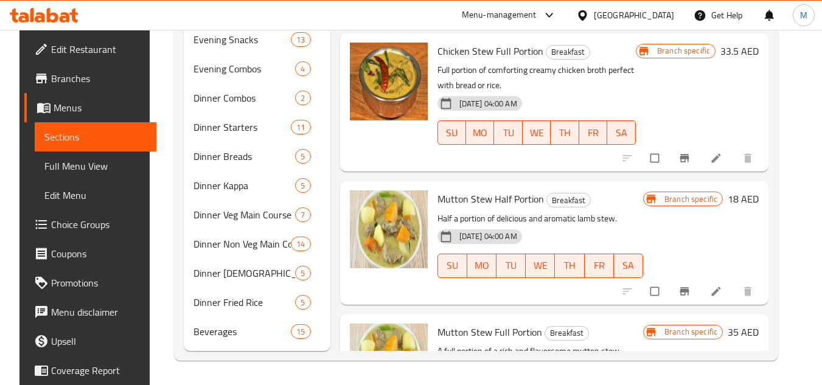
scroll to position [3666, 0]
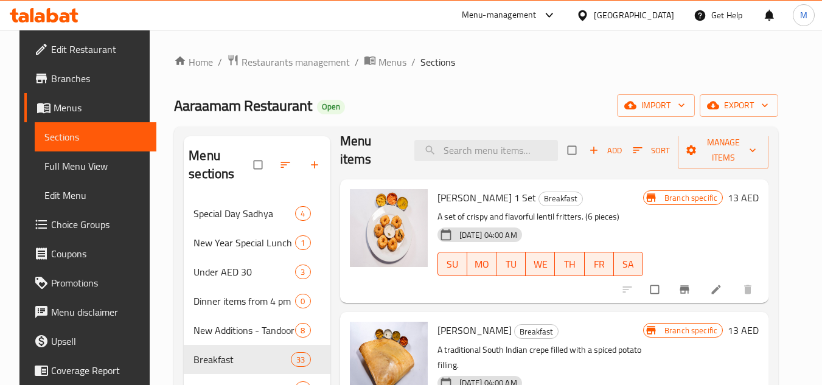
scroll to position [0, 0]
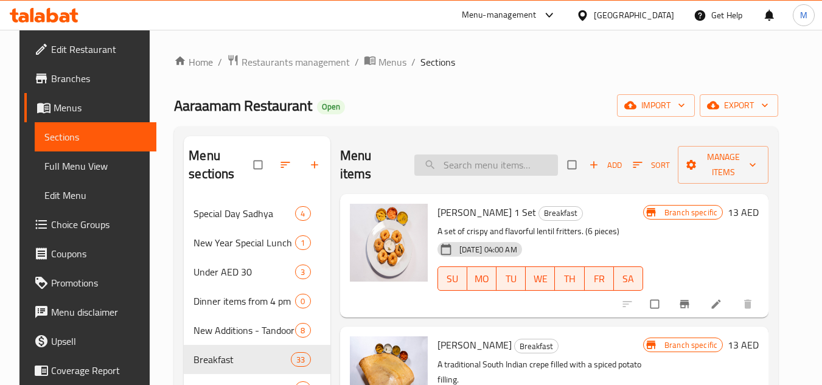
click at [447, 161] on input "search" at bounding box center [486, 165] width 144 height 21
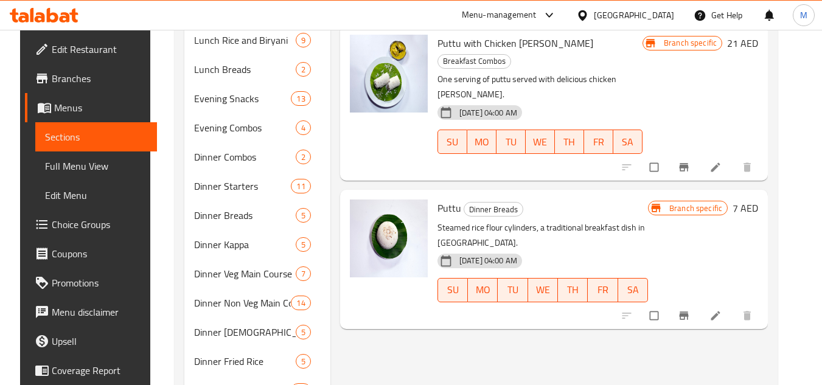
scroll to position [487, 0]
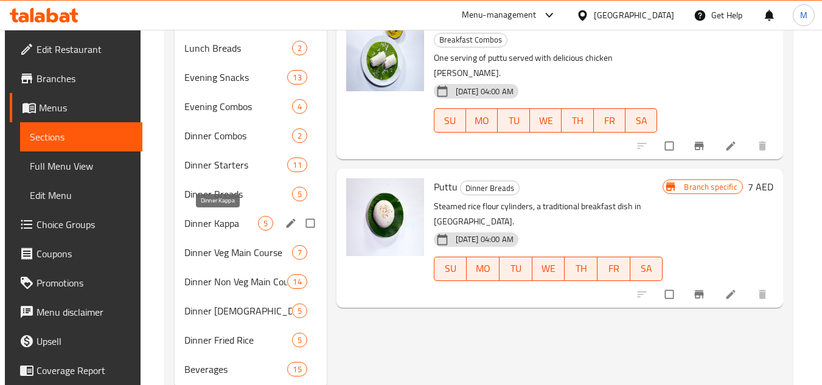
type input "putt"
click at [200, 223] on span "Dinner Kappa" at bounding box center [221, 223] width 74 height 15
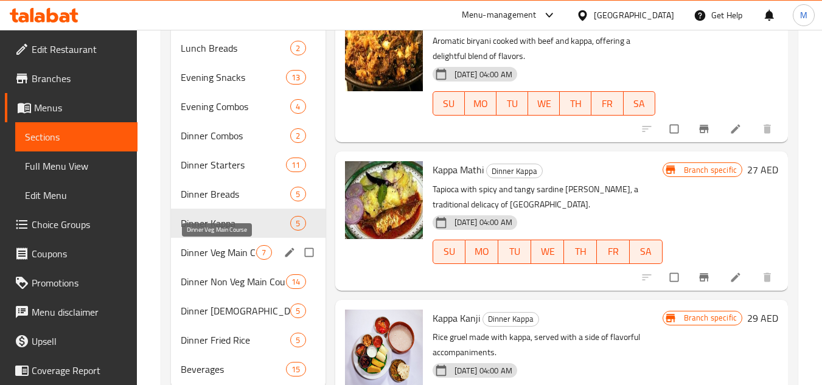
click at [204, 252] on span "Dinner Veg Main Course" at bounding box center [218, 252] width 75 height 15
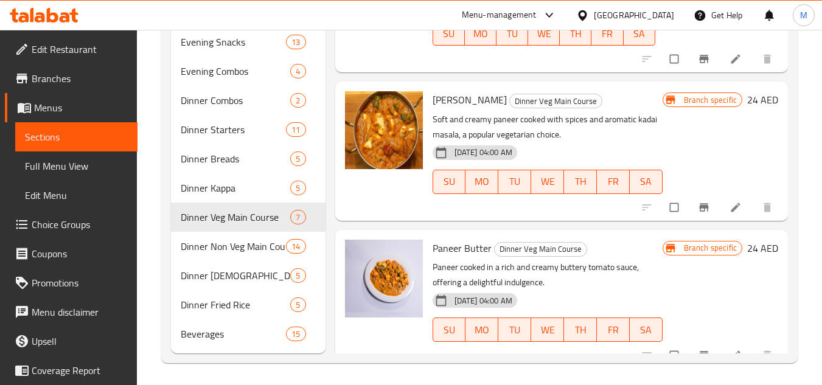
scroll to position [525, 0]
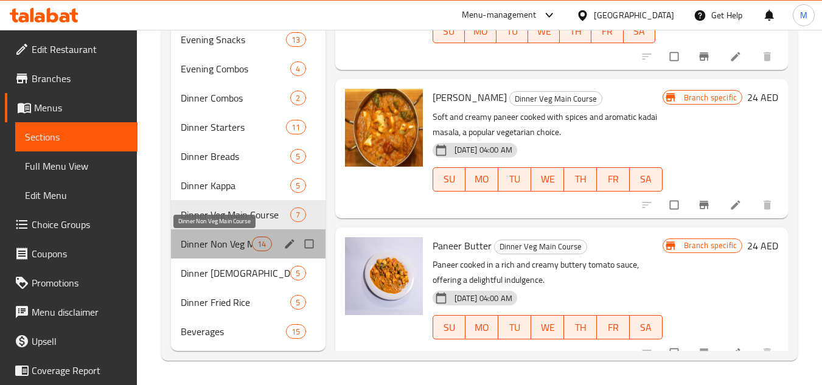
click at [189, 248] on span "Dinner Non Veg Main Course" at bounding box center [216, 244] width 71 height 15
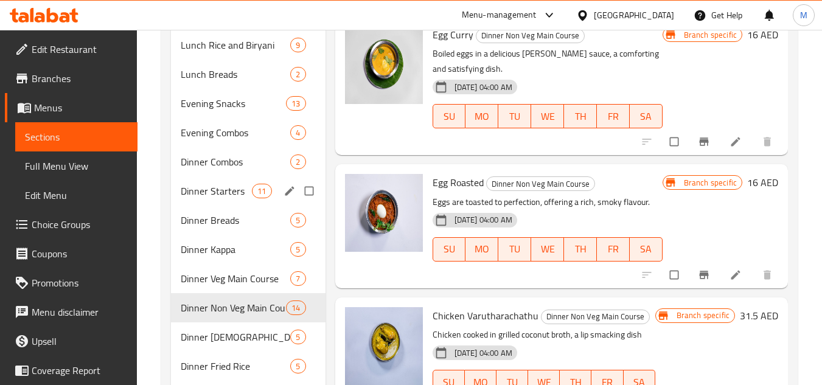
scroll to position [525, 0]
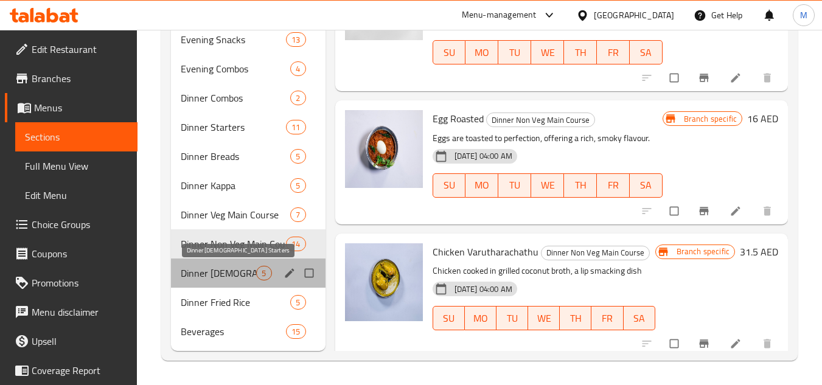
click at [214, 268] on span "Dinner [DEMOGRAPHIC_DATA] Starters" at bounding box center [218, 273] width 75 height 15
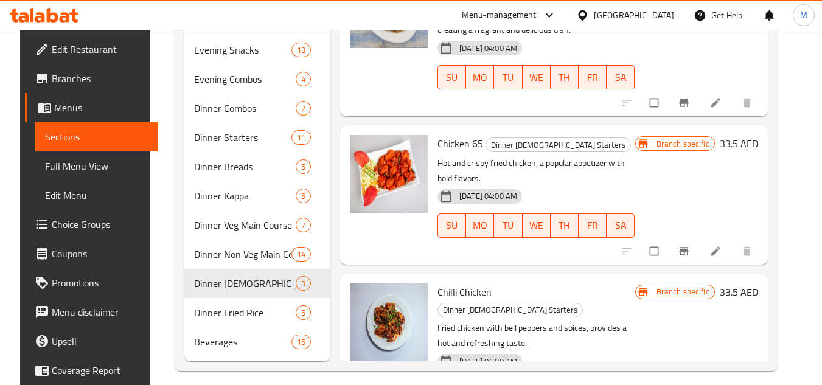
scroll to position [525, 0]
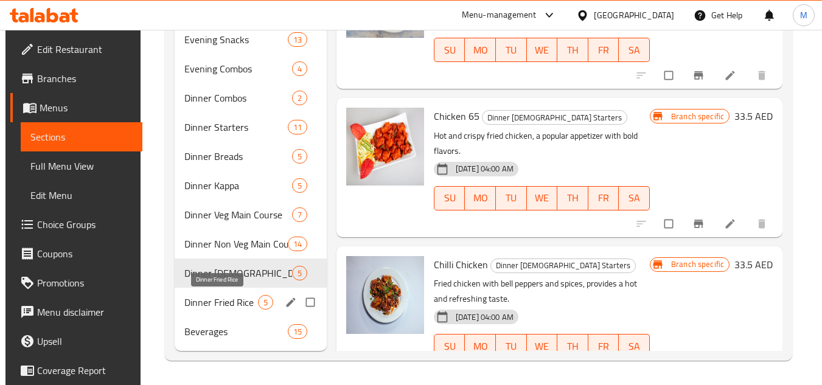
click at [217, 301] on span "Dinner Fried Rice" at bounding box center [221, 302] width 74 height 15
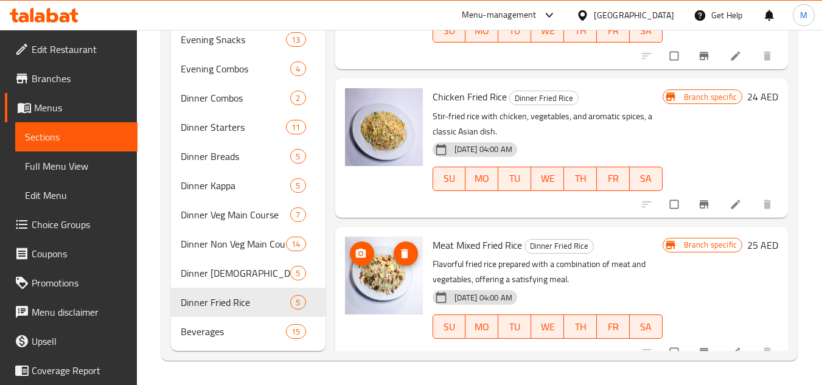
scroll to position [50, 0]
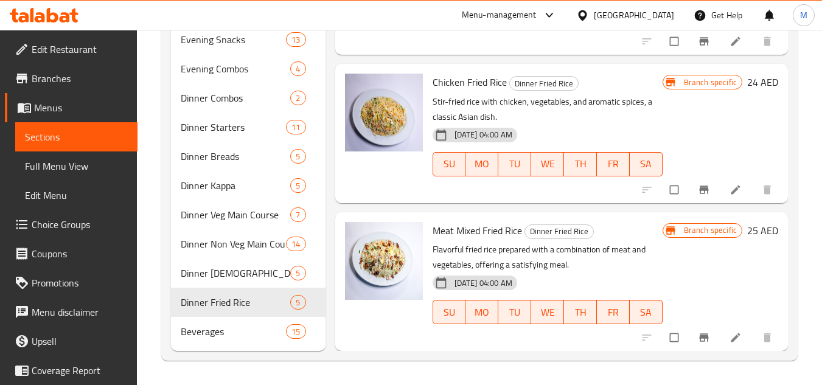
click at [723, 121] on div "Branch specific 24 AED" at bounding box center [721, 133] width 116 height 119
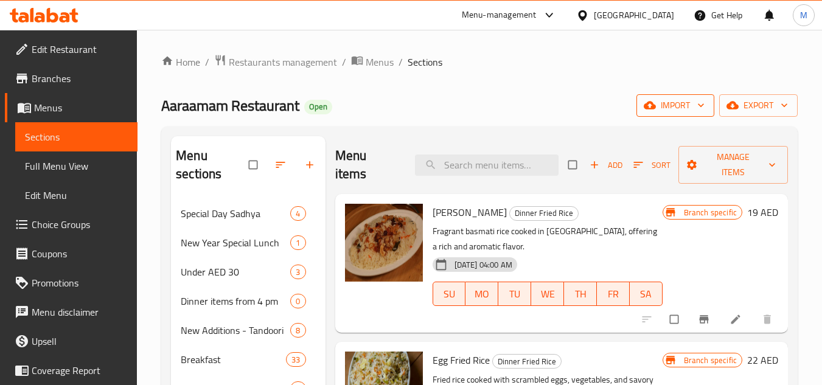
click at [700, 102] on icon "button" at bounding box center [701, 105] width 12 height 12
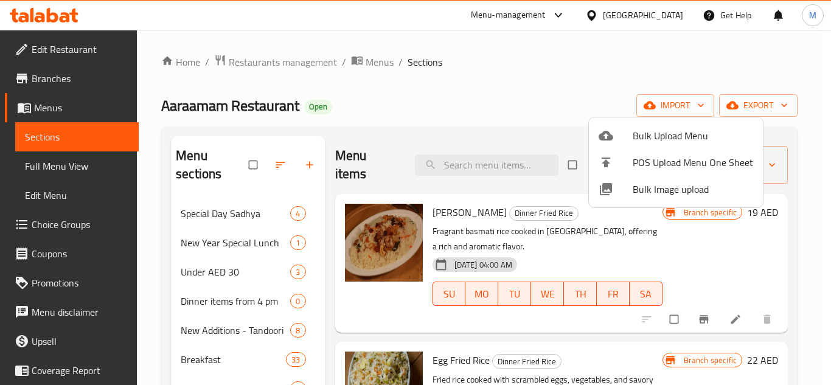
click at [758, 48] on div at bounding box center [415, 192] width 831 height 385
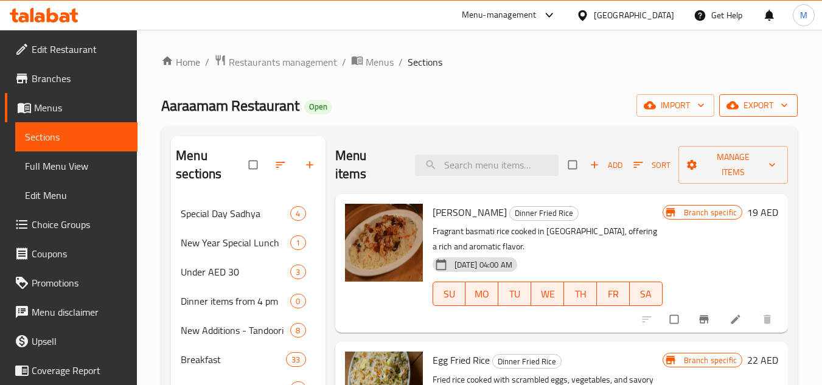
click at [778, 98] on span "export" at bounding box center [758, 105] width 59 height 15
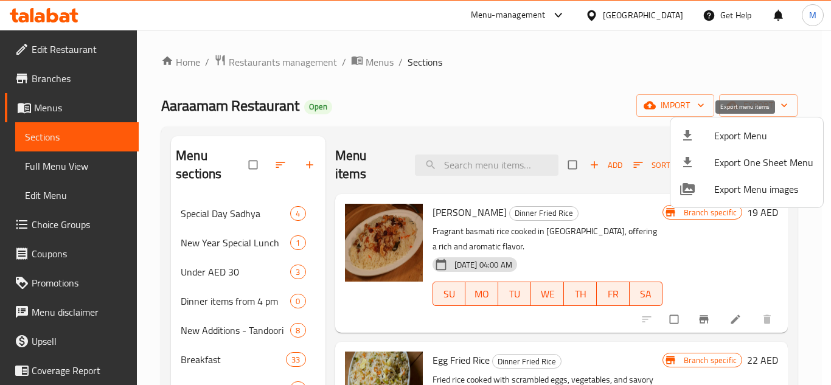
click at [740, 132] on span "Export Menu" at bounding box center [763, 135] width 99 height 15
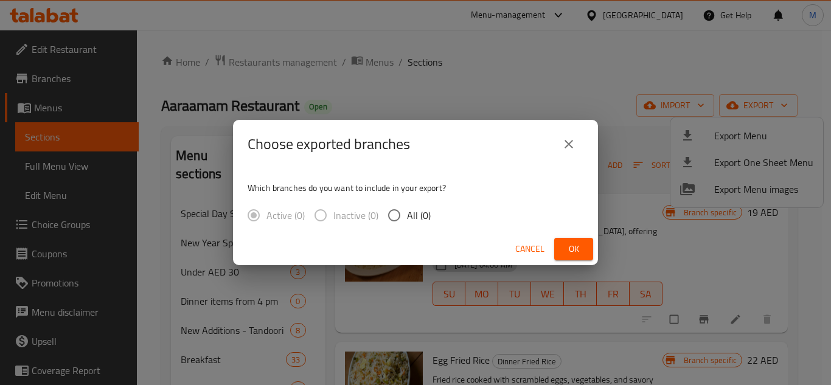
click at [566, 247] on span "Ok" at bounding box center [573, 249] width 19 height 15
click at [566, 246] on span "Ok" at bounding box center [573, 249] width 19 height 15
click at [570, 248] on span "Ok" at bounding box center [573, 249] width 19 height 15
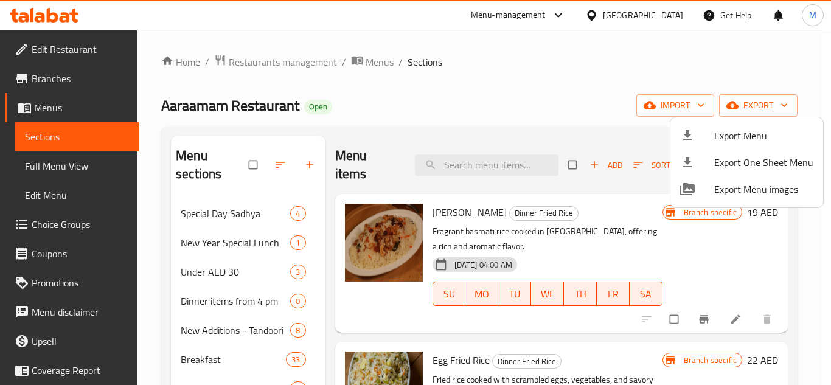
click at [465, 93] on div at bounding box center [415, 192] width 831 height 385
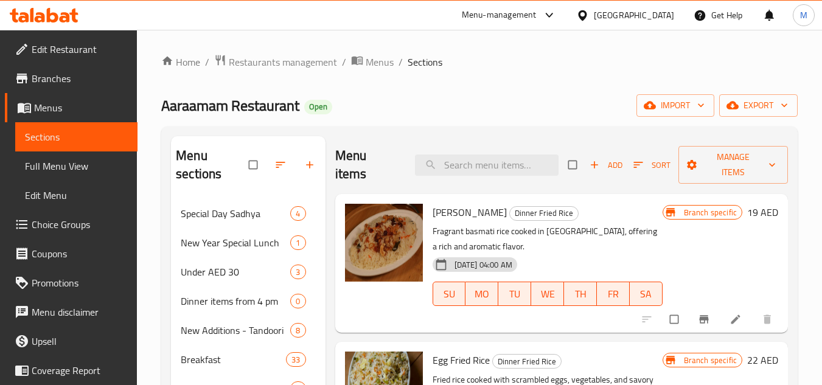
click at [223, 105] on span "Aaraamam Restaurant" at bounding box center [230, 105] width 138 height 27
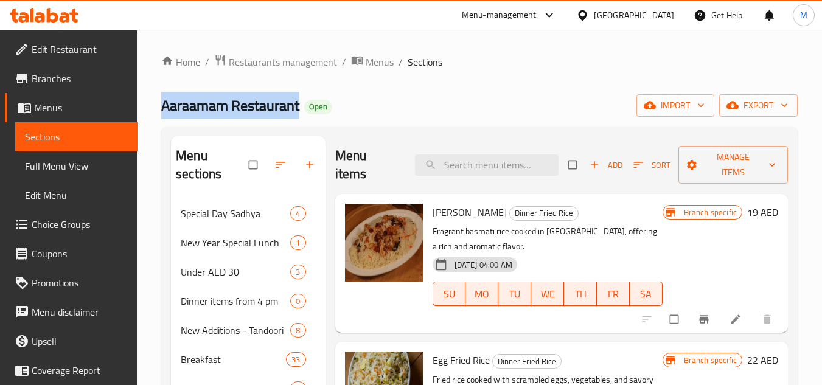
click at [223, 105] on span "Aaraamam Restaurant" at bounding box center [230, 105] width 138 height 27
copy span "Aaraamam Restaurant"
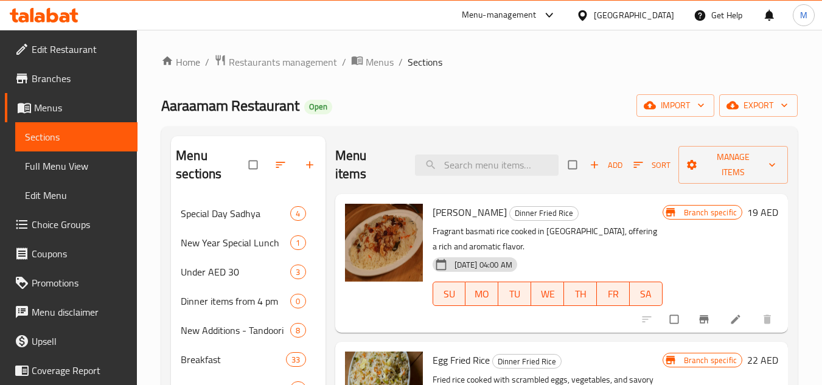
click at [60, 13] on icon at bounding box center [44, 15] width 69 height 15
